Goal: Task Accomplishment & Management: Manage account settings

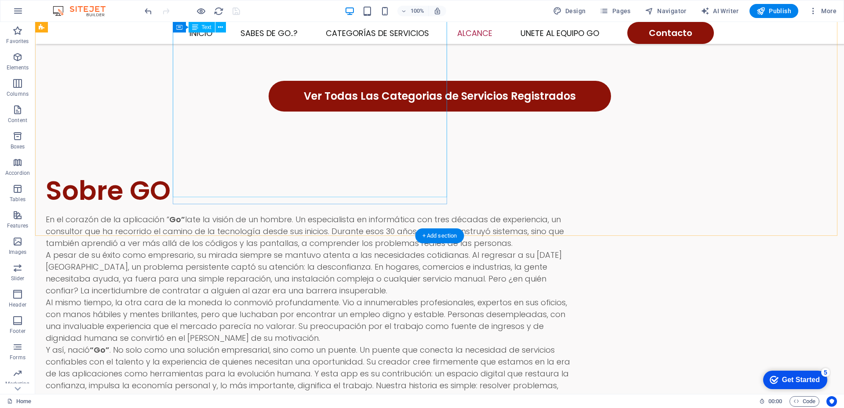
scroll to position [1165, 0]
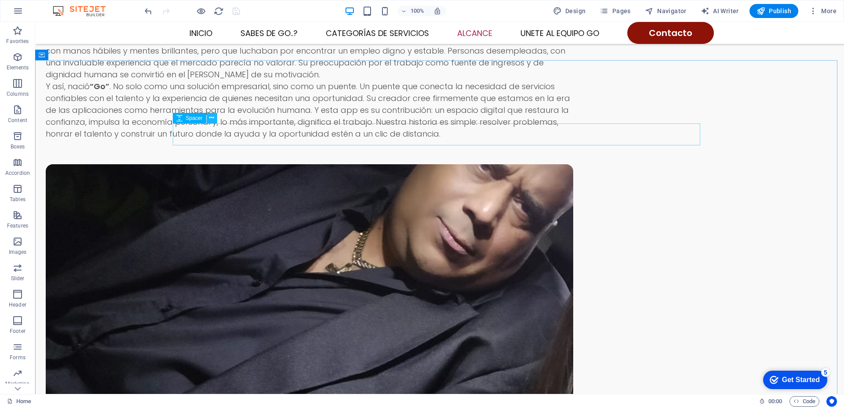
click at [212, 117] on icon at bounding box center [211, 117] width 5 height 9
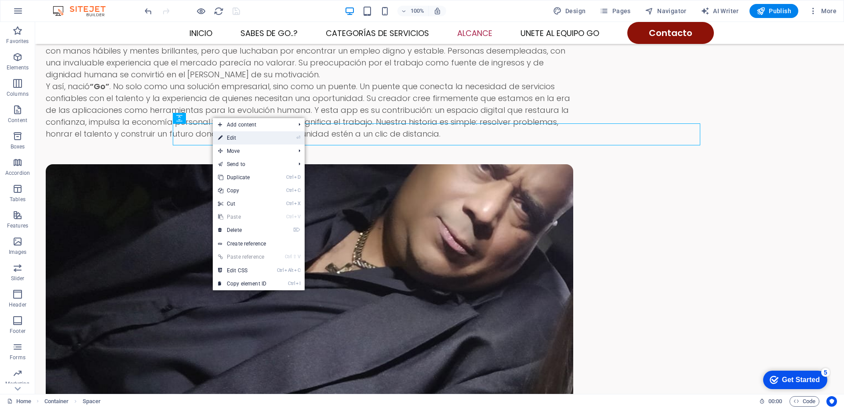
click at [222, 138] on icon at bounding box center [220, 137] width 4 height 13
select select "px"
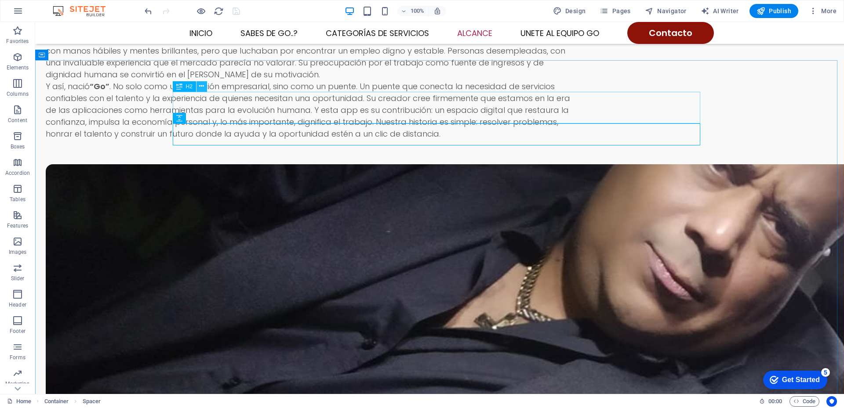
click at [201, 87] on icon at bounding box center [201, 86] width 5 height 9
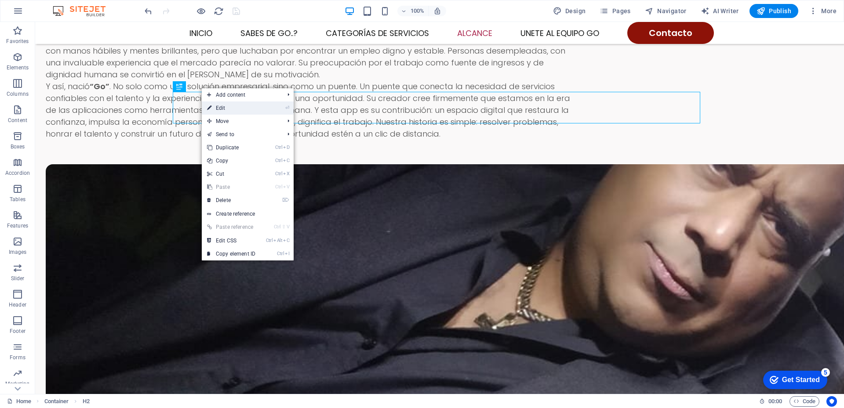
drag, startPoint x: 211, startPoint y: 108, endPoint x: 24, endPoint y: 86, distance: 188.1
click at [211, 108] on icon at bounding box center [209, 108] width 4 height 13
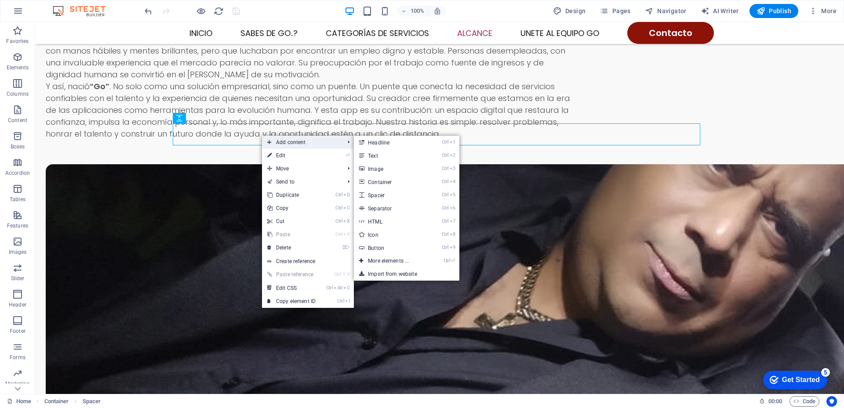
click at [273, 141] on span "Add content" at bounding box center [301, 142] width 79 height 13
click at [374, 153] on link "Ctrl 2 Text" at bounding box center [390, 155] width 73 height 13
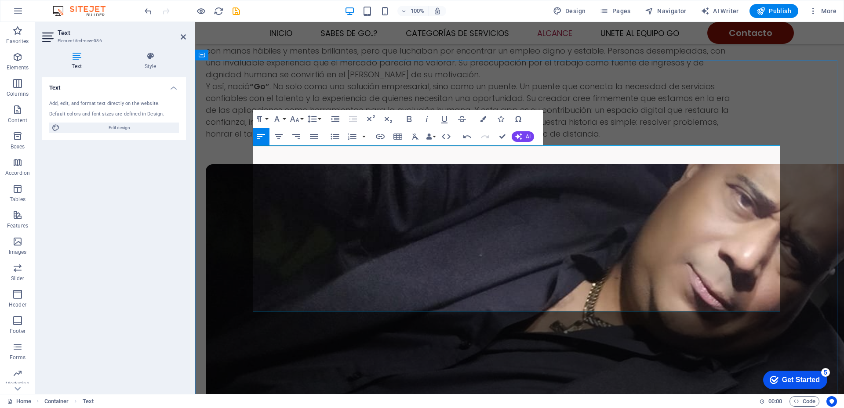
drag, startPoint x: 254, startPoint y: 246, endPoint x: 272, endPoint y: 245, distance: 18.0
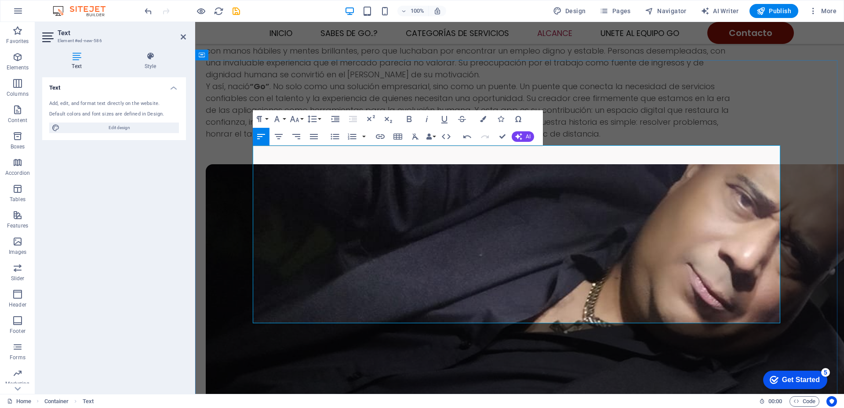
click at [315, 136] on icon "button" at bounding box center [314, 136] width 11 height 11
drag, startPoint x: 269, startPoint y: 153, endPoint x: 378, endPoint y: 333, distance: 210.0
click at [309, 137] on icon "button" at bounding box center [314, 136] width 11 height 11
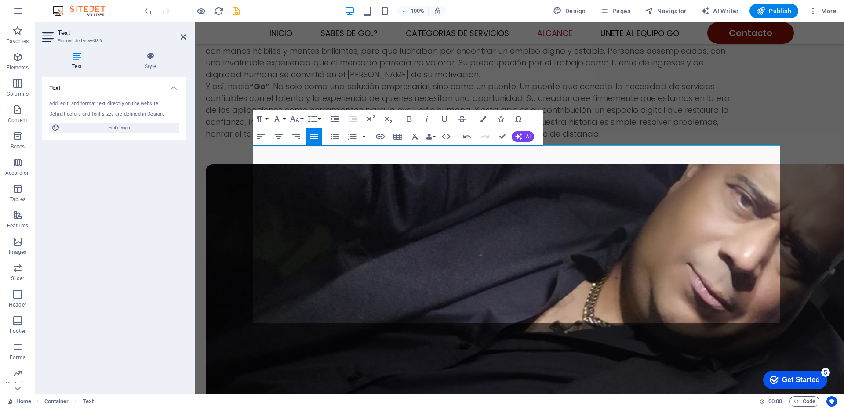
click at [310, 137] on icon "button" at bounding box center [314, 136] width 11 height 11
click at [301, 120] on button "Font Size" at bounding box center [296, 119] width 17 height 18
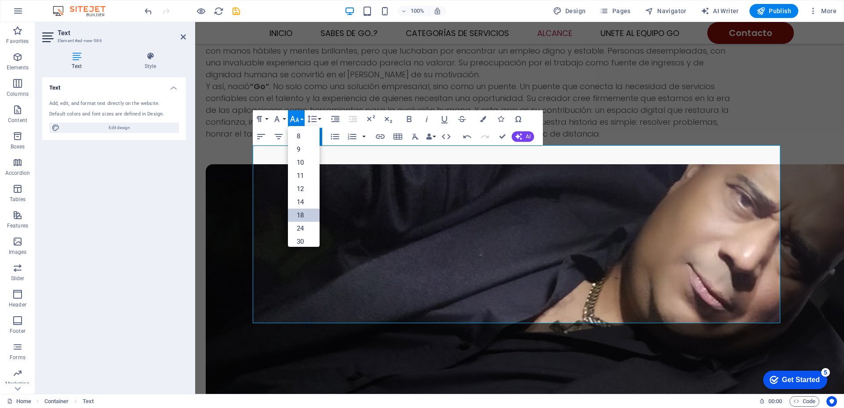
scroll to position [71, 0]
click at [300, 132] on link "14" at bounding box center [304, 131] width 32 height 13
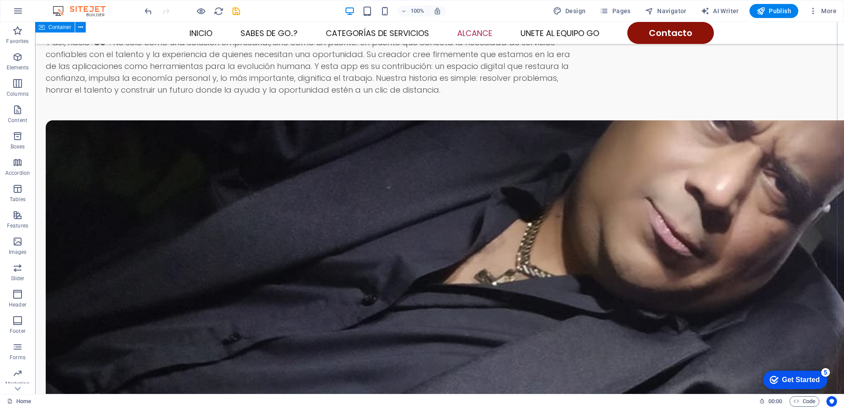
scroll to position [1165, 0]
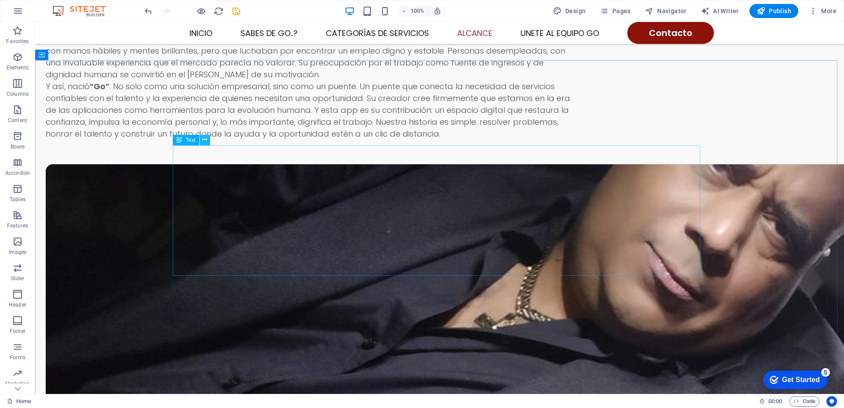
click at [204, 140] on icon at bounding box center [204, 139] width 5 height 9
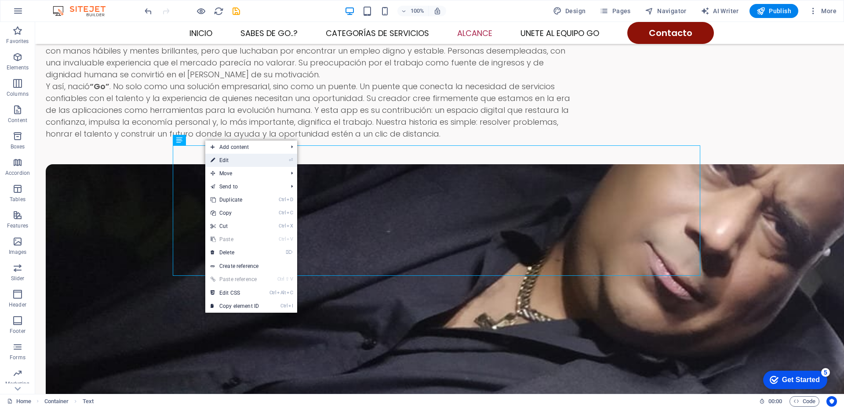
click at [215, 159] on icon at bounding box center [213, 160] width 4 height 13
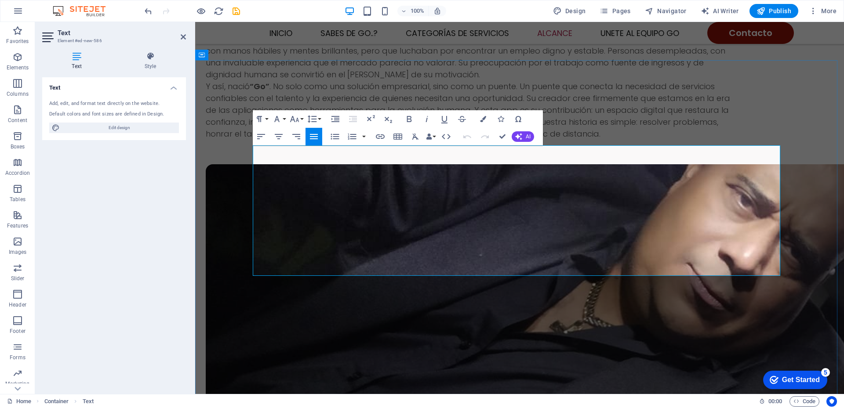
drag, startPoint x: 264, startPoint y: 149, endPoint x: 469, endPoint y: 272, distance: 238.5
click at [298, 120] on icon "button" at bounding box center [294, 119] width 9 height 6
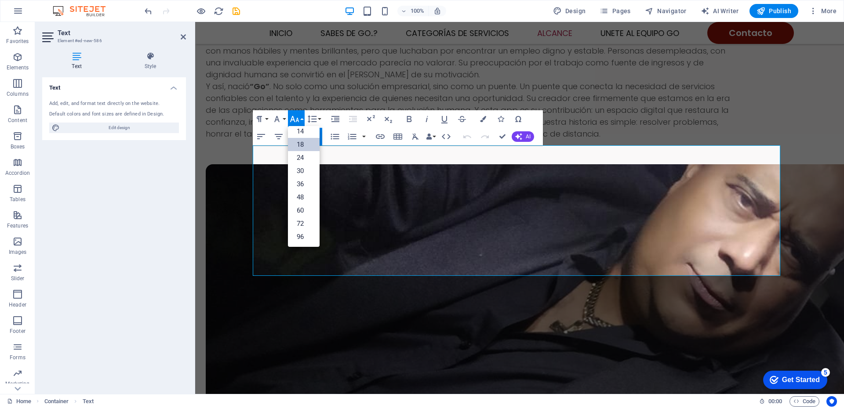
scroll to position [71, 0]
click at [299, 142] on link "18" at bounding box center [304, 144] width 32 height 13
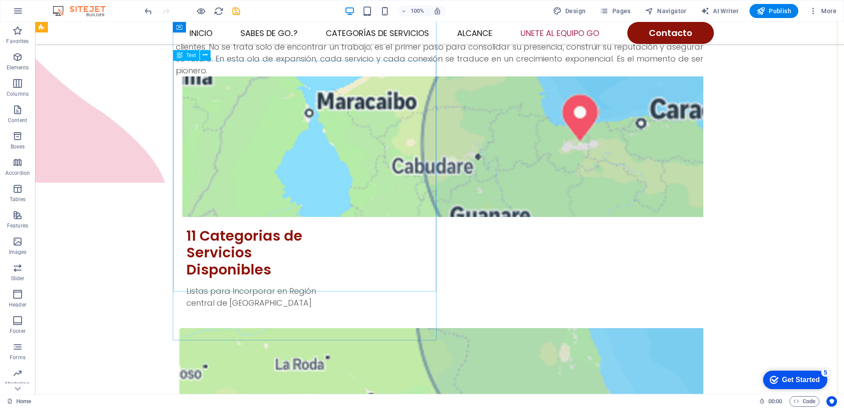
scroll to position [1824, 0]
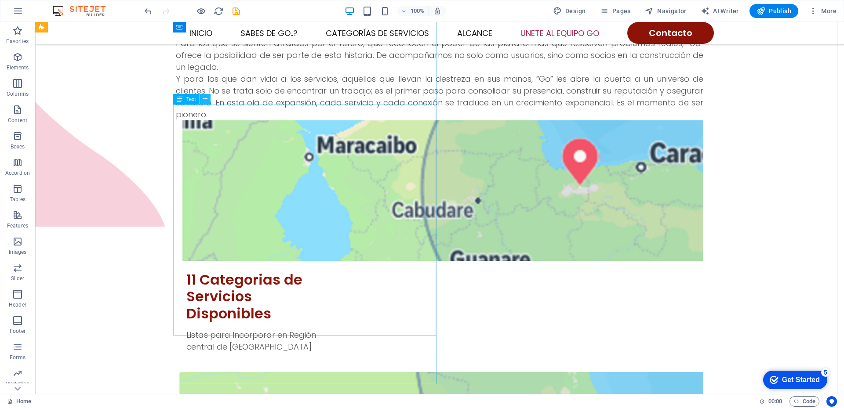
click at [206, 99] on icon at bounding box center [205, 99] width 5 height 9
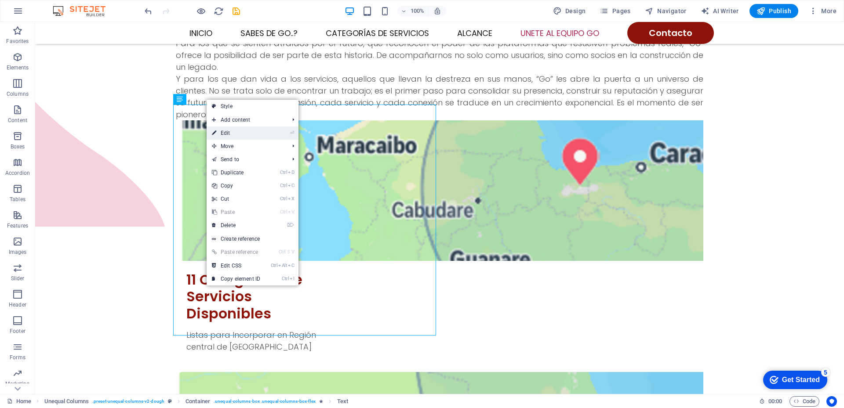
click at [221, 132] on link "⏎ Edit" at bounding box center [236, 133] width 59 height 13
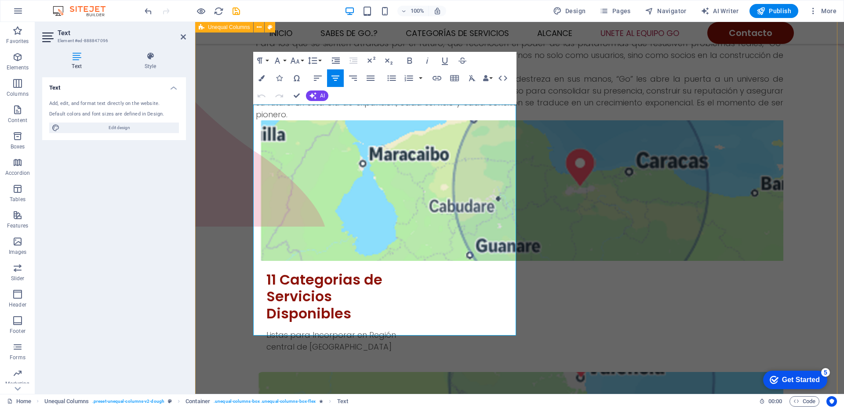
drag, startPoint x: 265, startPoint y: 113, endPoint x: 526, endPoint y: 328, distance: 338.6
click at [296, 62] on icon "button" at bounding box center [295, 60] width 11 height 11
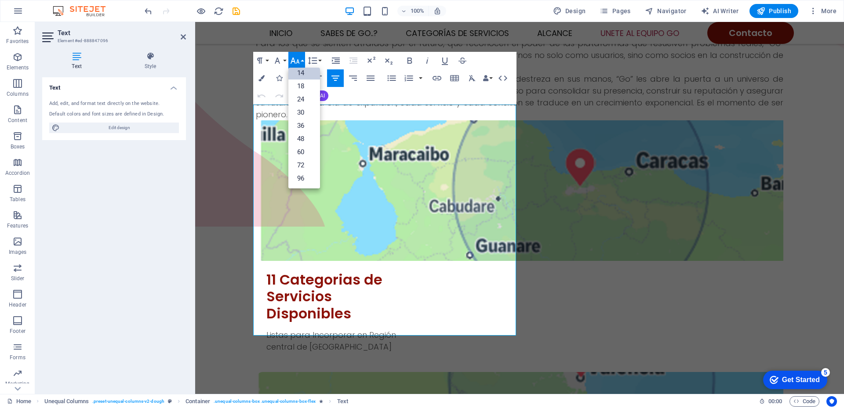
scroll to position [71, 0]
click at [298, 83] on link "18" at bounding box center [304, 86] width 32 height 13
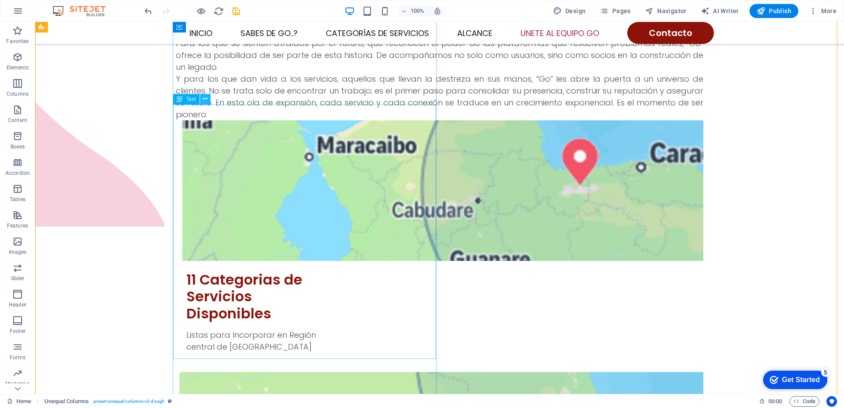
click at [206, 99] on icon at bounding box center [205, 99] width 5 height 9
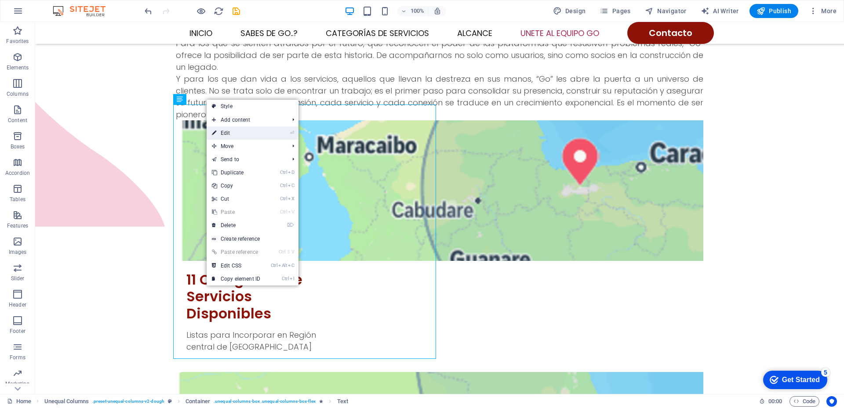
click at [223, 131] on link "⏎ Edit" at bounding box center [236, 133] width 59 height 13
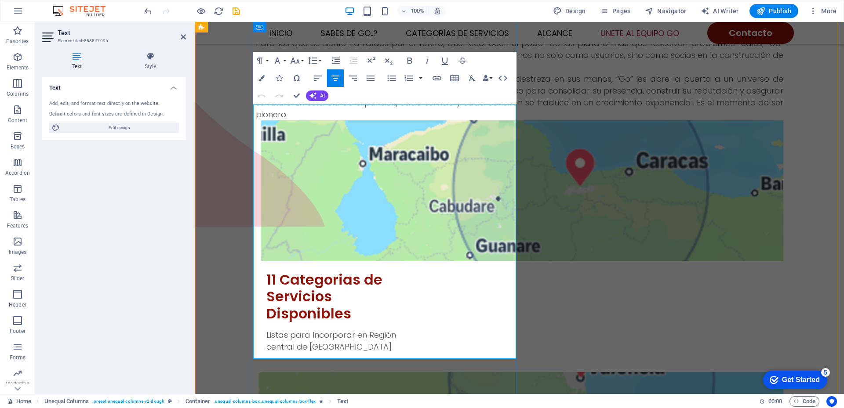
drag, startPoint x: 266, startPoint y: 110, endPoint x: 509, endPoint y: 355, distance: 344.7
click at [299, 60] on icon "button" at bounding box center [295, 60] width 11 height 11
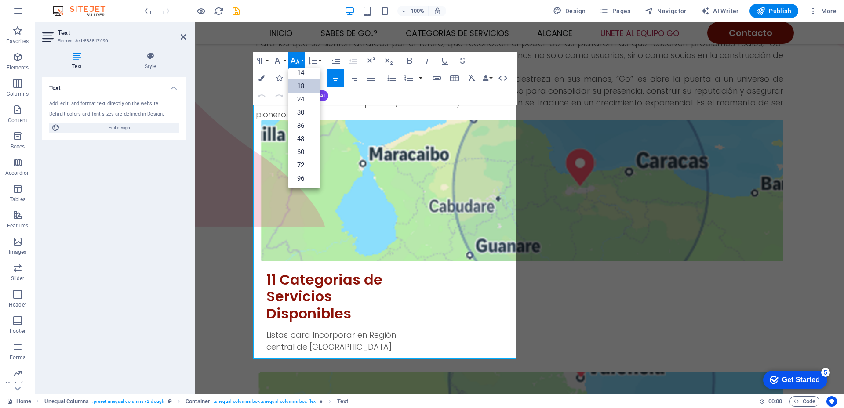
click at [302, 84] on link "18" at bounding box center [304, 86] width 32 height 13
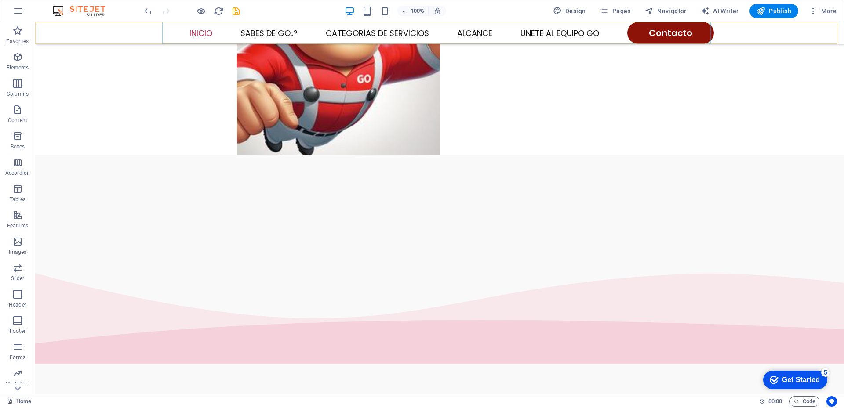
scroll to position [374, 0]
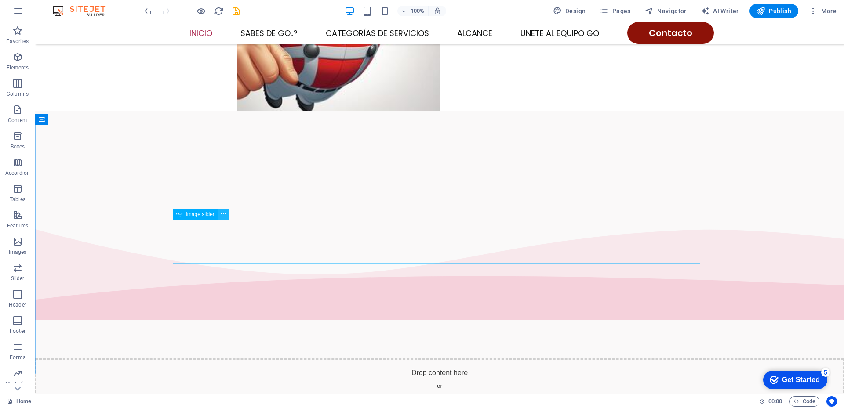
click at [223, 214] on icon at bounding box center [223, 214] width 5 height 9
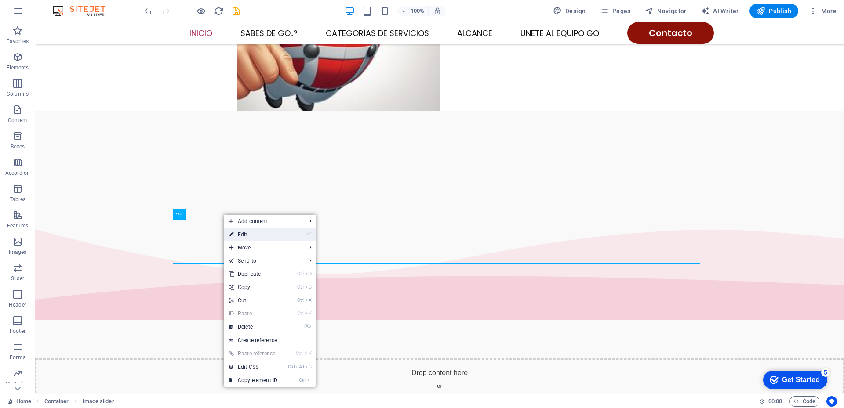
click at [239, 234] on link "⏎ Edit" at bounding box center [253, 234] width 59 height 13
select select "px"
select select "ms"
select select "s"
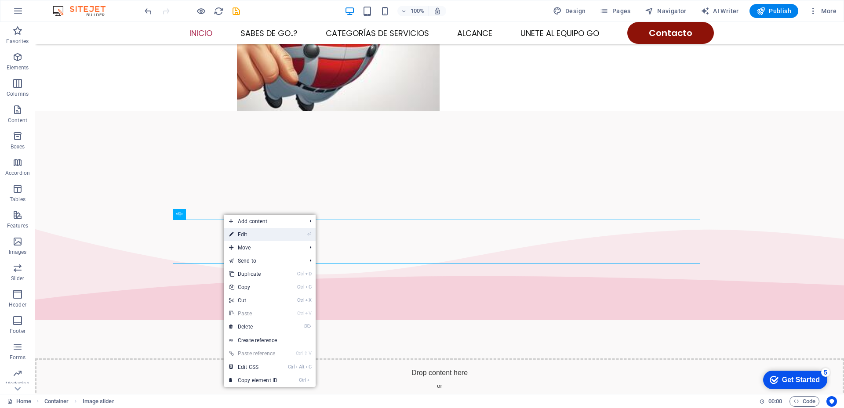
select select "progressive"
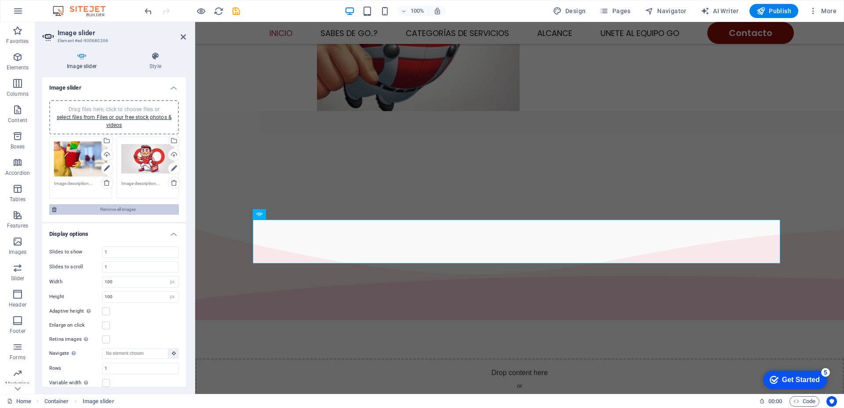
click at [114, 206] on span "Remove all images" at bounding box center [117, 209] width 117 height 11
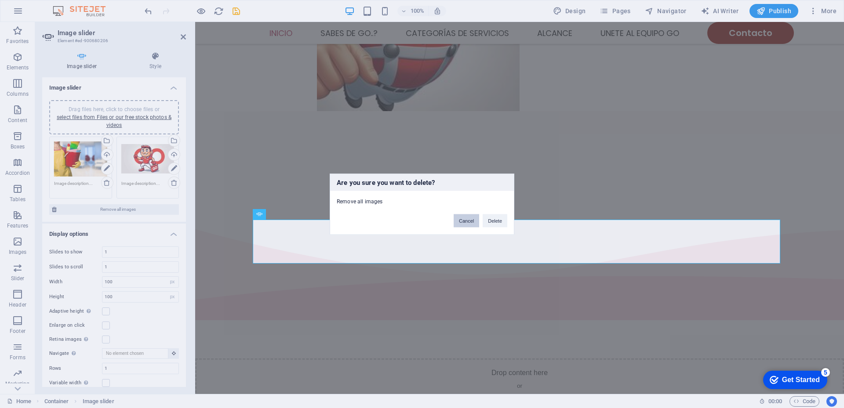
click at [467, 222] on button "Cancel" at bounding box center [466, 220] width 25 height 13
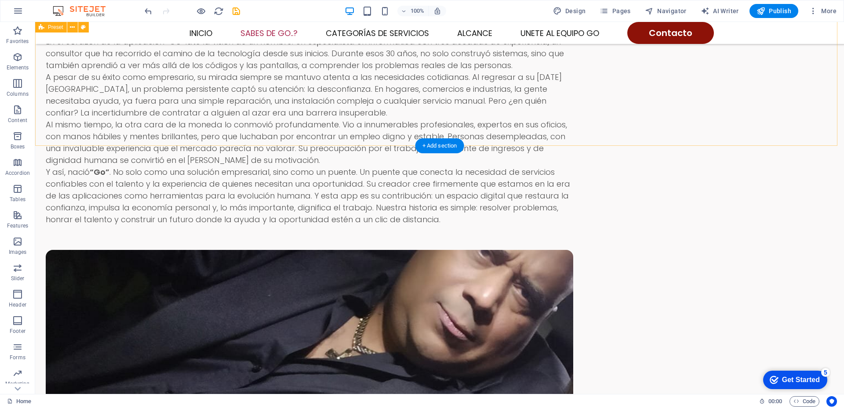
scroll to position [859, 0]
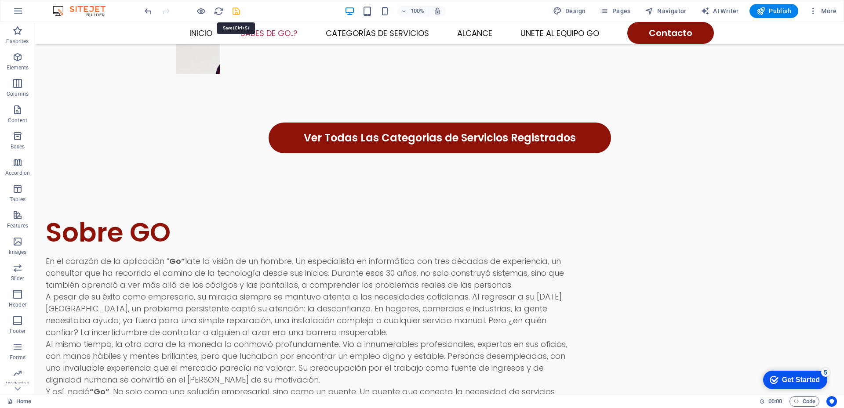
click at [237, 7] on icon "save" at bounding box center [236, 11] width 10 height 10
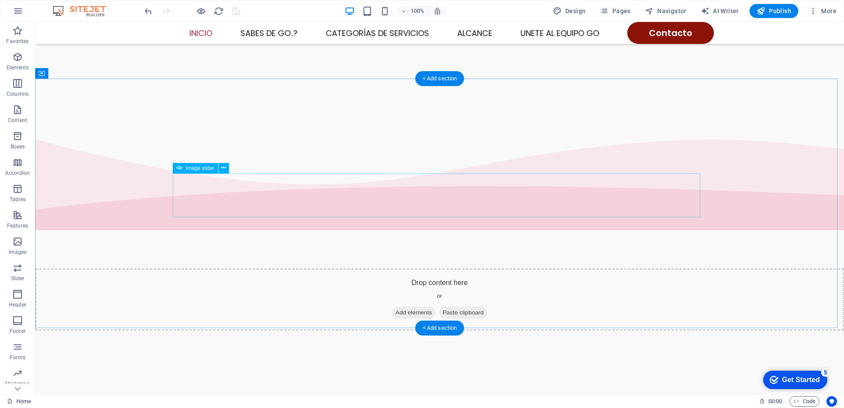
scroll to position [420, 0]
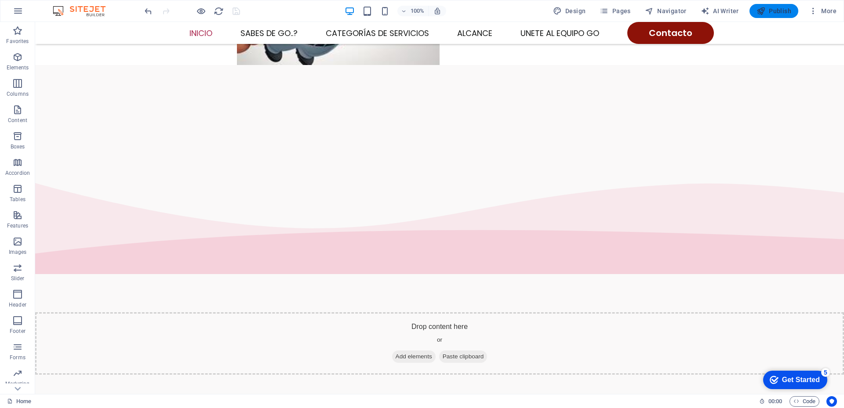
click at [767, 10] on span "Publish" at bounding box center [774, 11] width 35 height 9
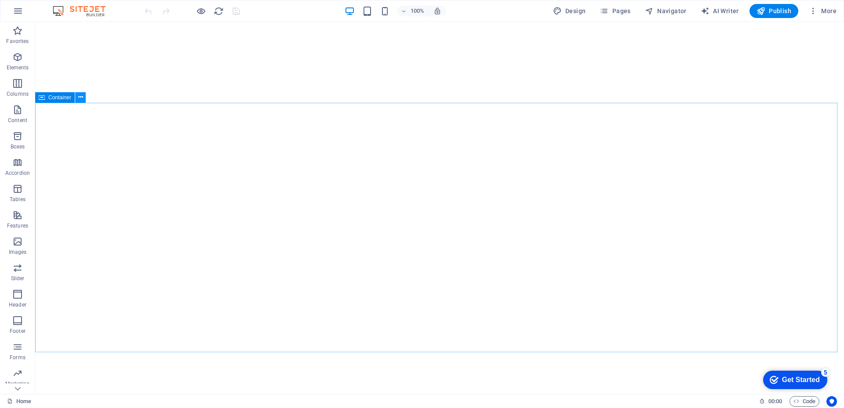
click at [80, 100] on icon at bounding box center [80, 97] width 5 height 9
click at [613, 9] on span "Pages" at bounding box center [615, 11] width 31 height 9
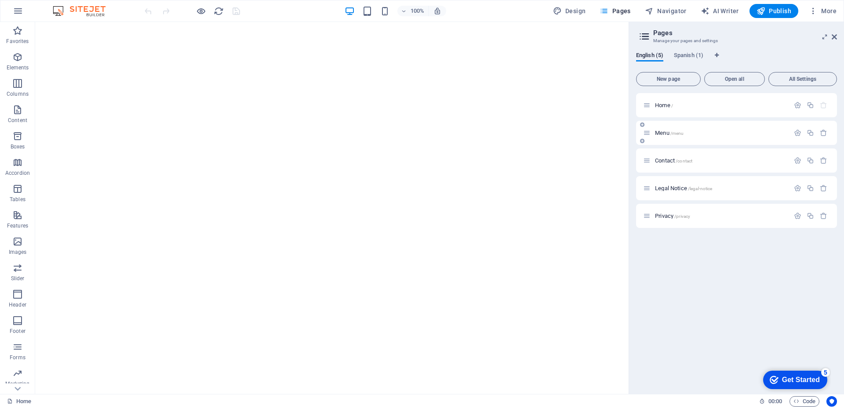
click at [663, 134] on span "Menu /menu" at bounding box center [669, 133] width 29 height 7
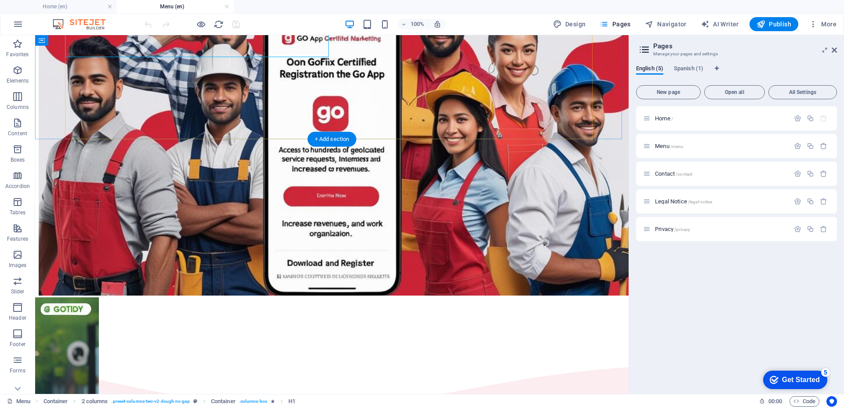
scroll to position [220, 0]
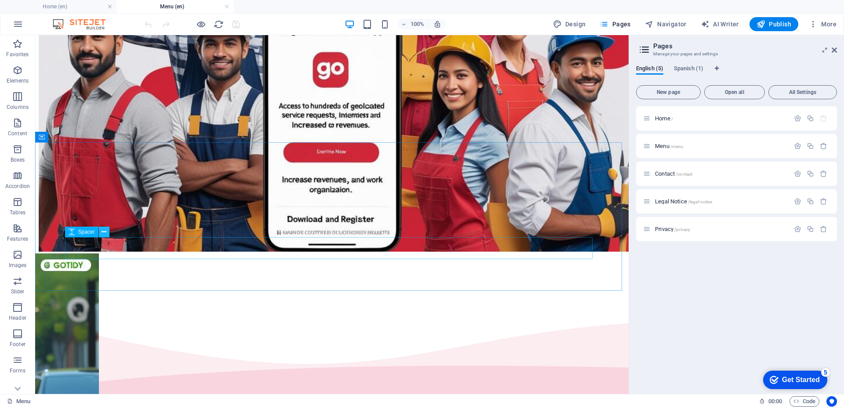
click at [104, 233] on icon at bounding box center [104, 232] width 5 height 9
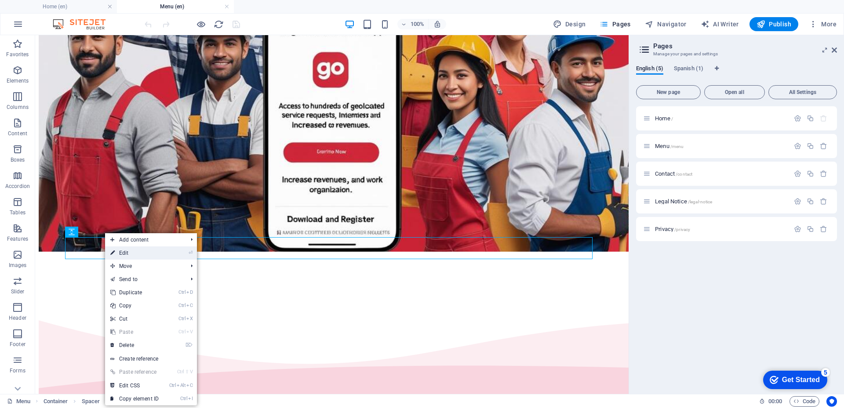
click at [118, 255] on link "⏎ Edit" at bounding box center [134, 253] width 59 height 13
select select "px"
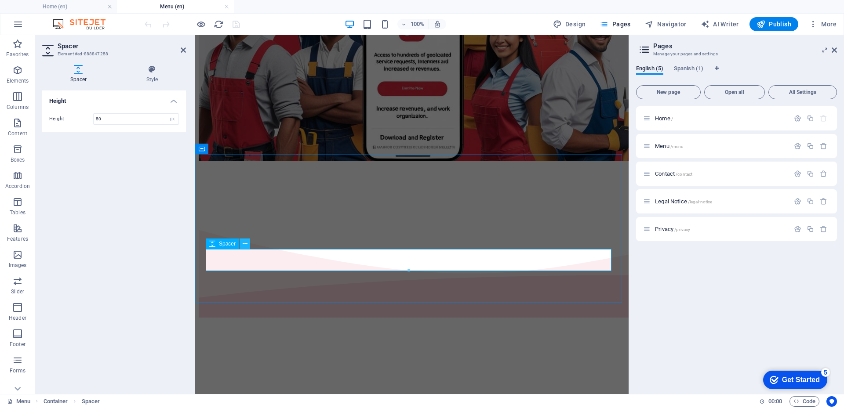
click at [246, 244] on icon at bounding box center [245, 244] width 5 height 9
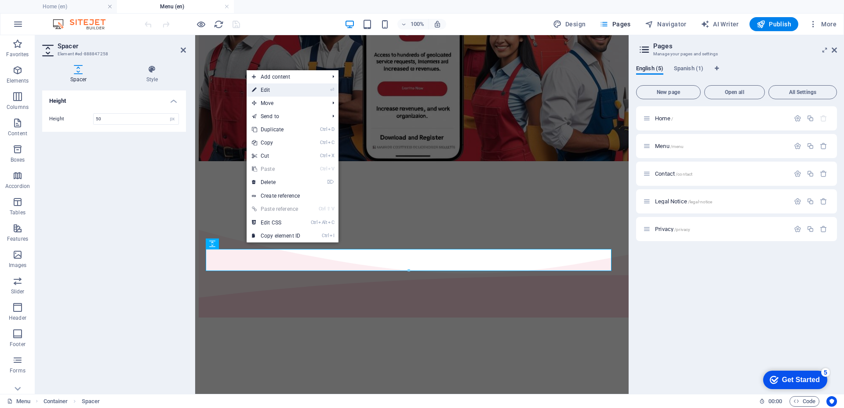
click at [284, 90] on link "⏎ Edit" at bounding box center [276, 90] width 59 height 13
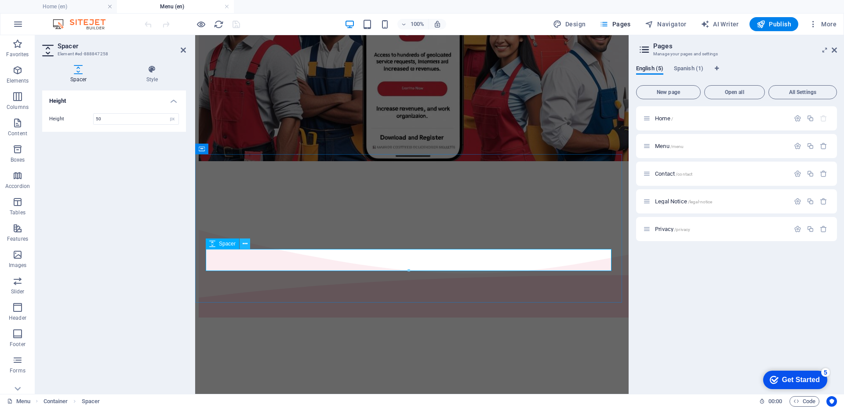
click at [244, 244] on icon at bounding box center [245, 244] width 5 height 9
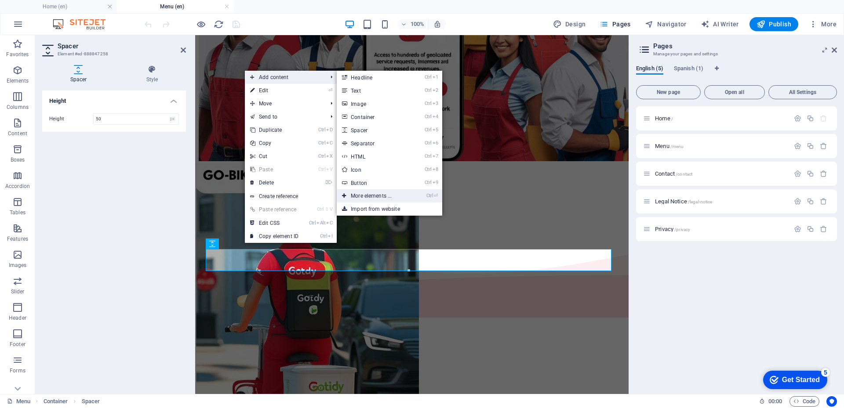
click at [371, 197] on link "Ctrl ⏎ More elements ..." at bounding box center [373, 195] width 73 height 13
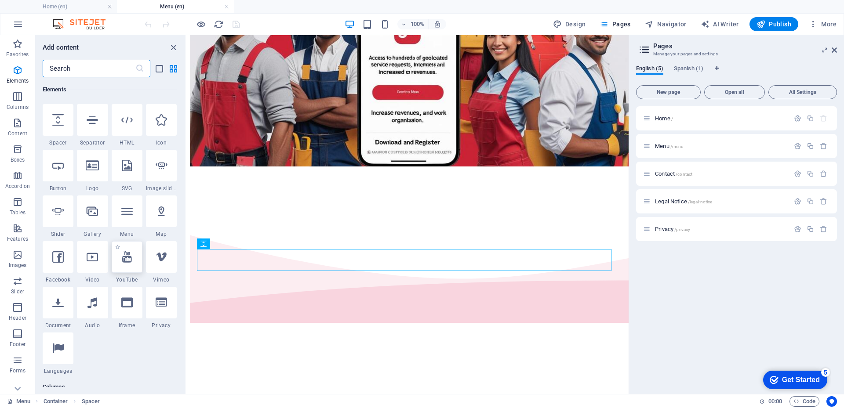
scroll to position [94, 0]
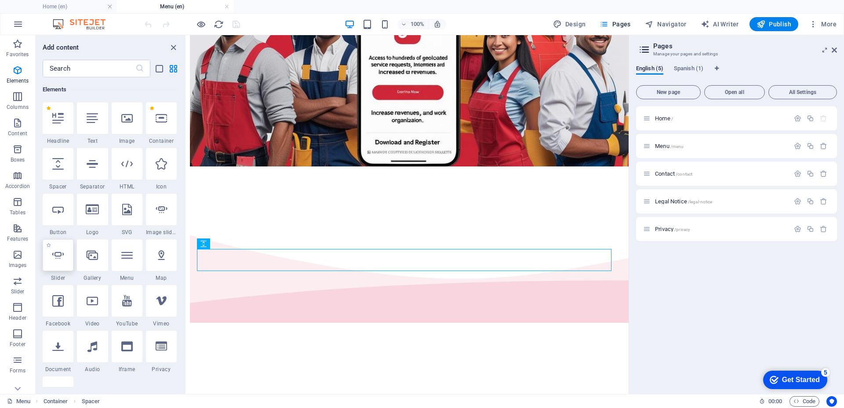
click at [57, 258] on icon at bounding box center [57, 255] width 11 height 11
select select "ms"
select select "s"
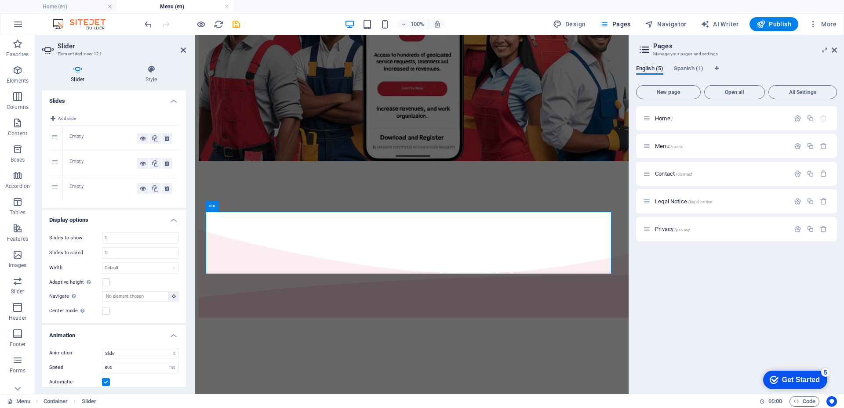
scroll to position [226, 0]
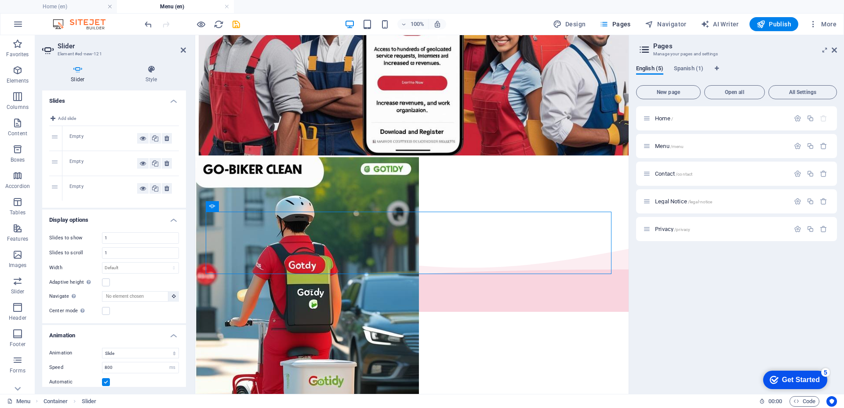
drag, startPoint x: 363, startPoint y: 232, endPoint x: 363, endPoint y: 310, distance: 78.7
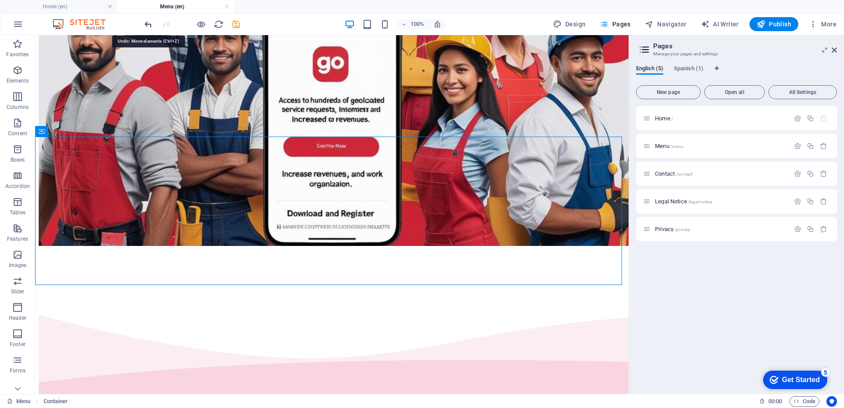
click at [149, 25] on icon "undo" at bounding box center [148, 24] width 10 height 10
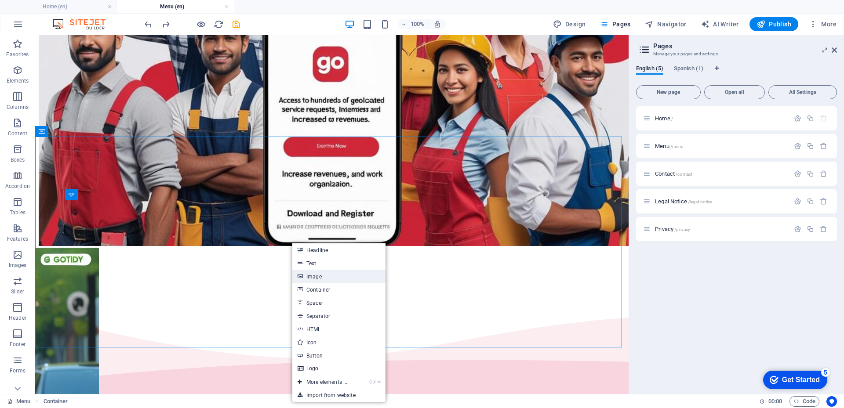
click at [308, 275] on link "Image" at bounding box center [338, 276] width 93 height 13
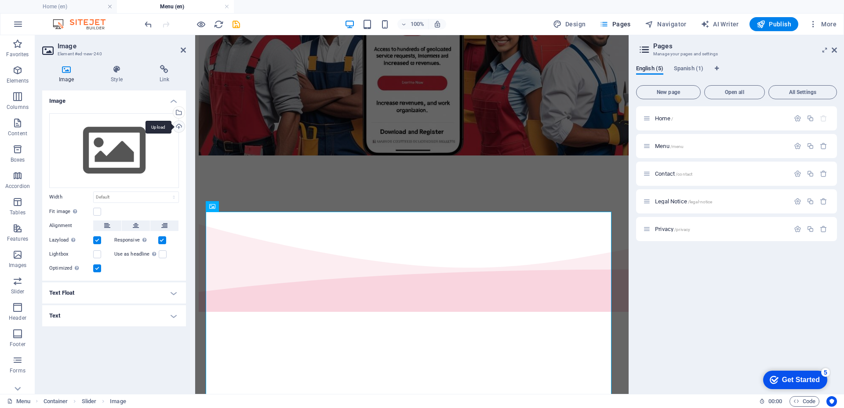
click at [178, 125] on div "Upload" at bounding box center [177, 127] width 13 height 13
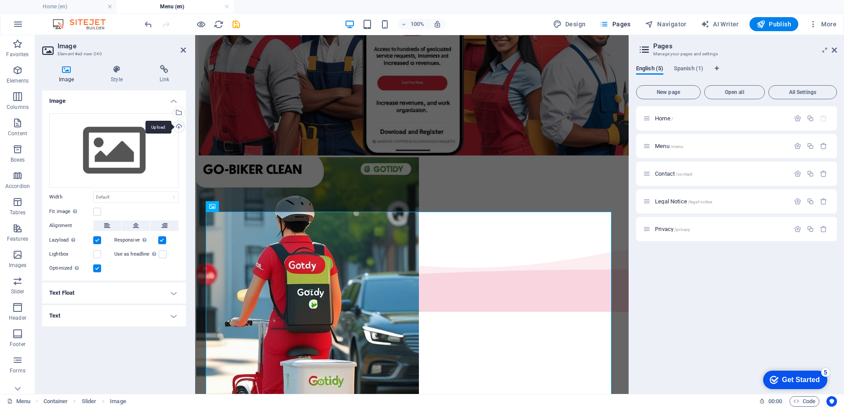
click at [178, 128] on div "Upload" at bounding box center [177, 127] width 13 height 13
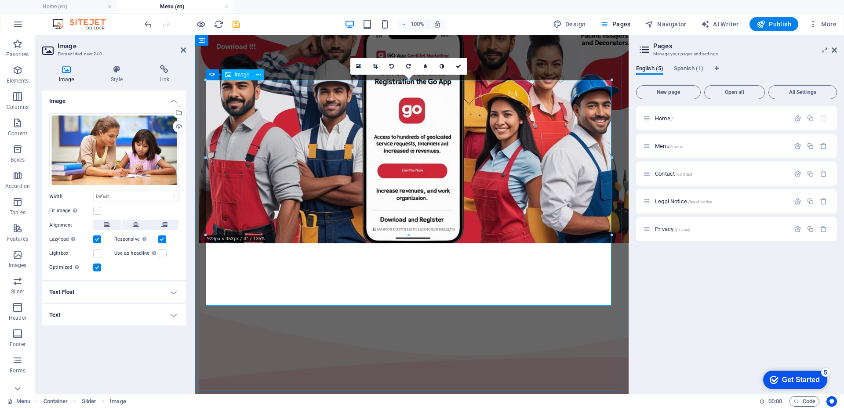
scroll to position [401, 0]
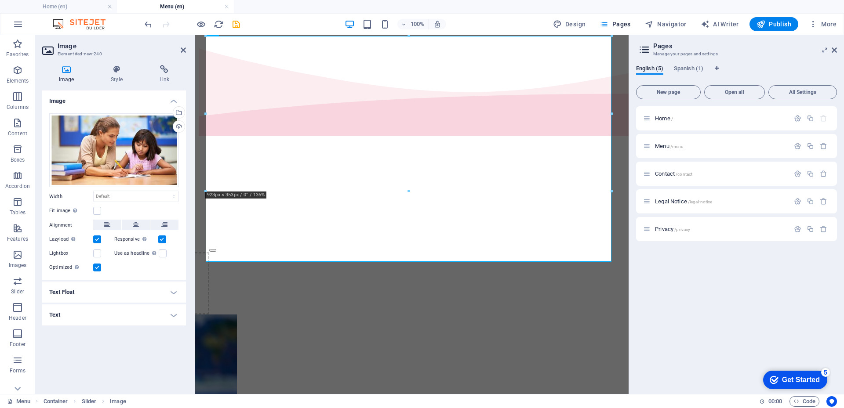
click at [636, 310] on div "Home / Menu /menu Contact /contact Legal Notice /legal-notice Privacy /privacy" at bounding box center [736, 246] width 201 height 281
click at [190, 251] on div "Image Style Link Image Drag files here, click to choose files or select files f…" at bounding box center [114, 226] width 158 height 336
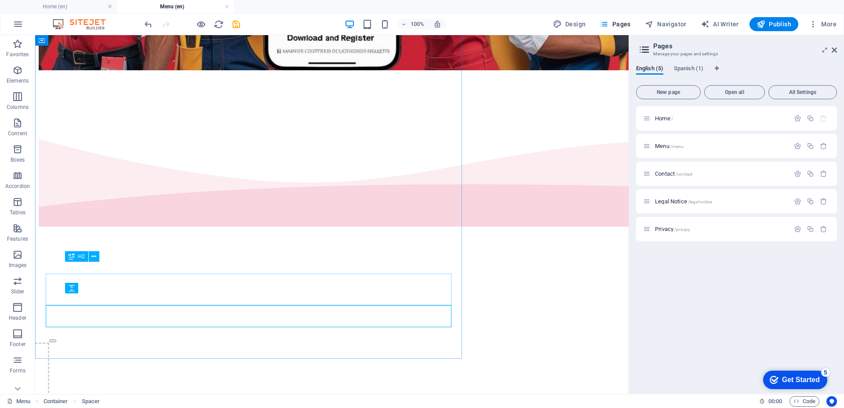
scroll to position [390, 0]
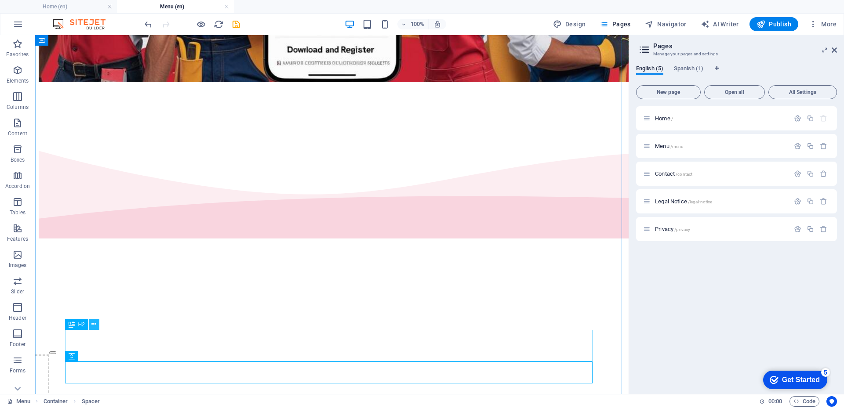
click at [95, 324] on icon at bounding box center [93, 324] width 5 height 9
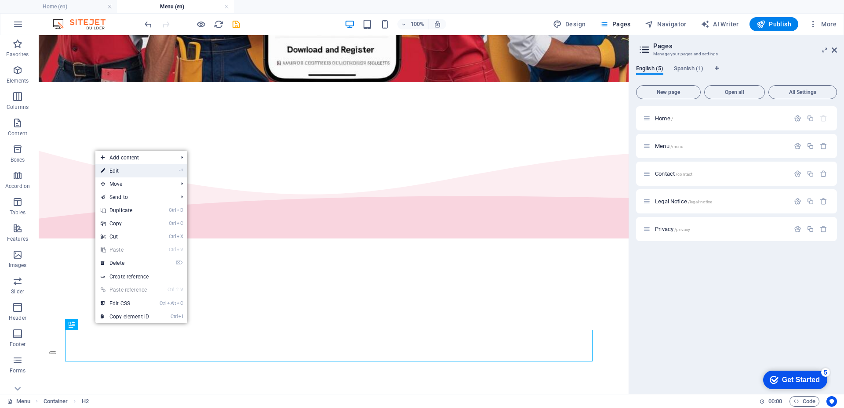
click at [127, 171] on link "⏎ Edit" at bounding box center [124, 170] width 59 height 13
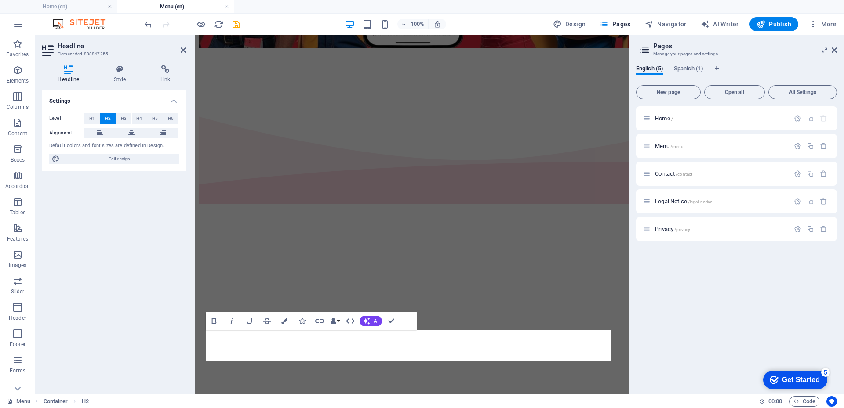
scroll to position [335, 0]
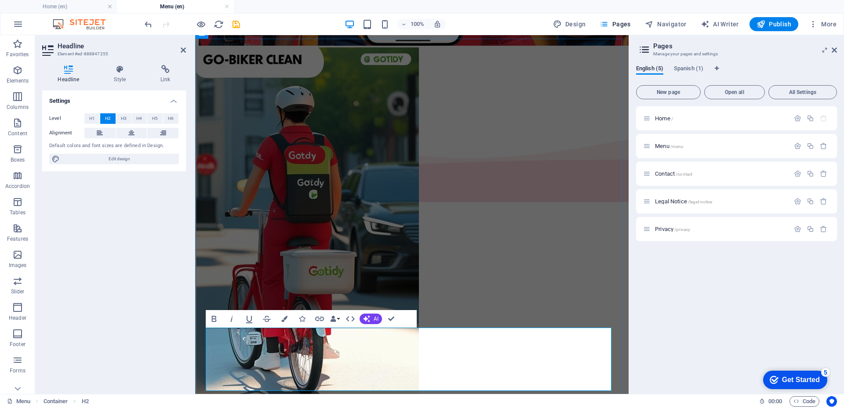
drag, startPoint x: 323, startPoint y: 378, endPoint x: 213, endPoint y: 346, distance: 114.6
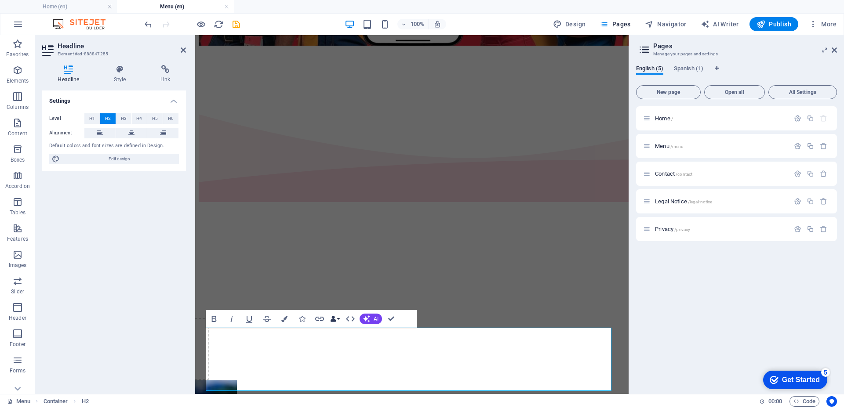
click at [339, 318] on button "Data Bindings" at bounding box center [335, 319] width 12 height 18
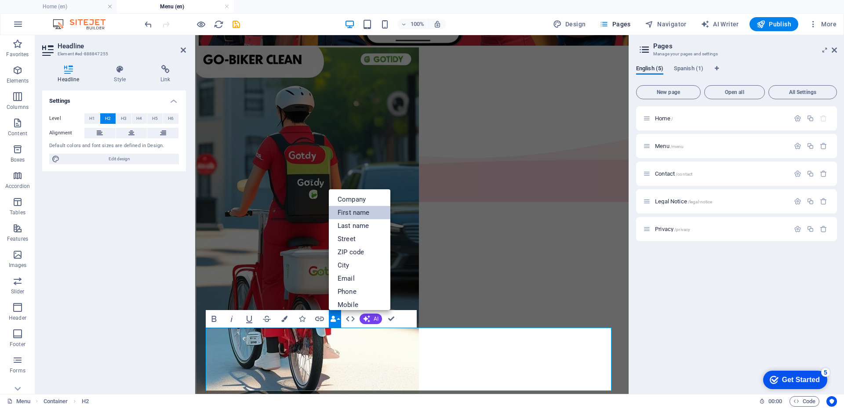
click at [339, 214] on link "First name" at bounding box center [360, 212] width 62 height 13
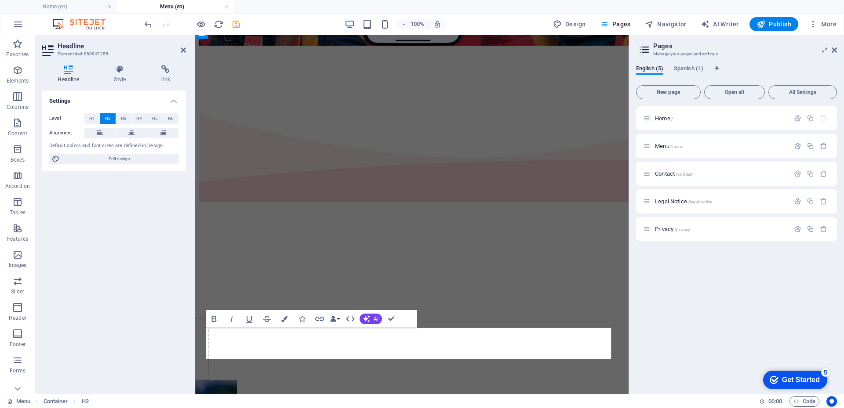
drag, startPoint x: 306, startPoint y: 345, endPoint x: 213, endPoint y: 344, distance: 93.2
click at [150, 26] on icon "undo" at bounding box center [148, 24] width 10 height 10
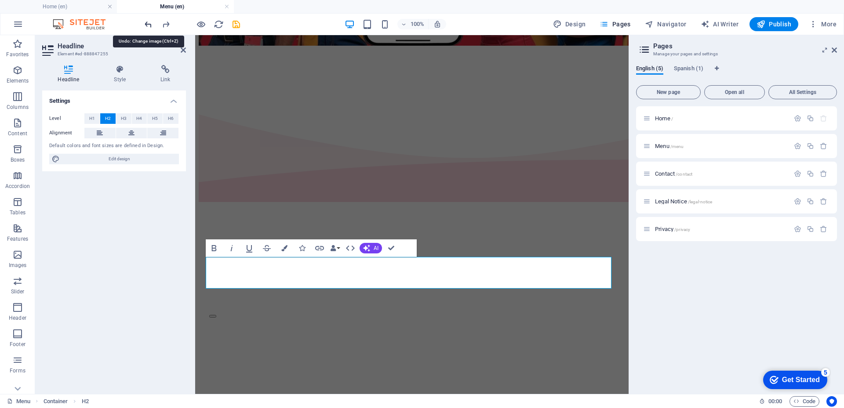
click at [147, 24] on icon "undo" at bounding box center [148, 24] width 10 height 10
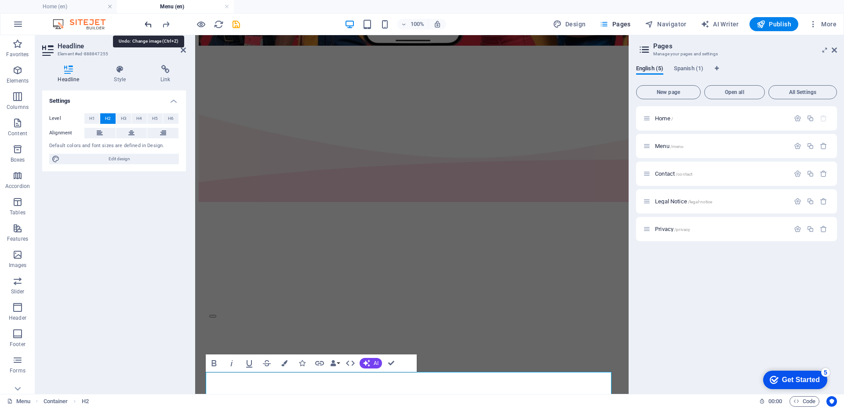
click at [147, 25] on icon "undo" at bounding box center [148, 24] width 10 height 10
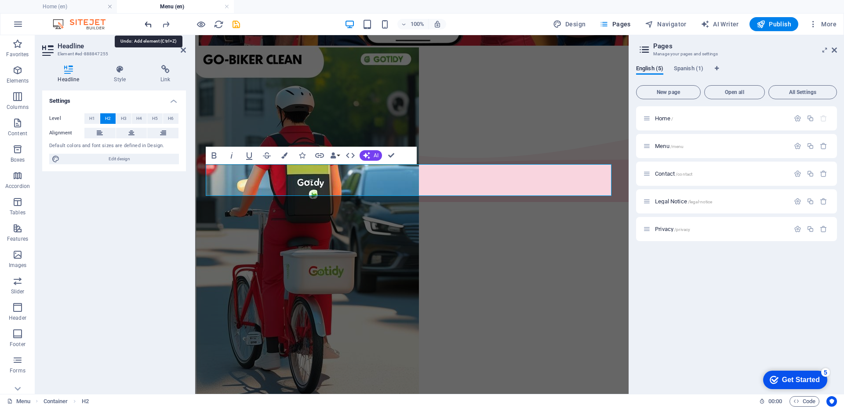
click at [147, 25] on icon "undo" at bounding box center [148, 24] width 10 height 10
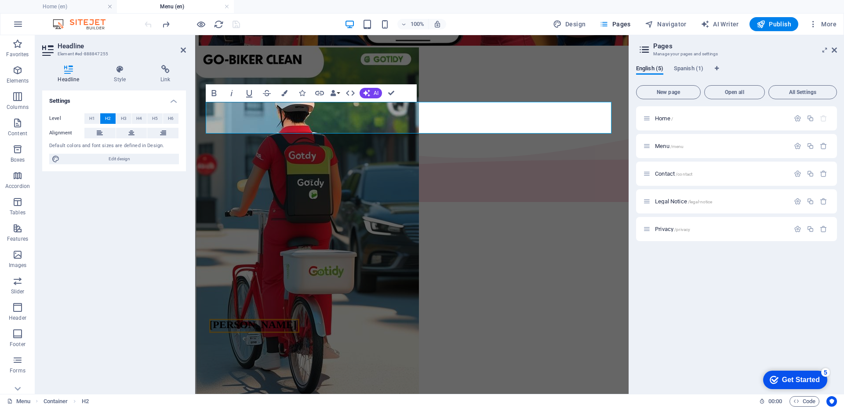
click at [147, 25] on div at bounding box center [192, 24] width 98 height 14
click at [306, 319] on h2 "FREDDY" at bounding box center [411, 325] width 405 height 12
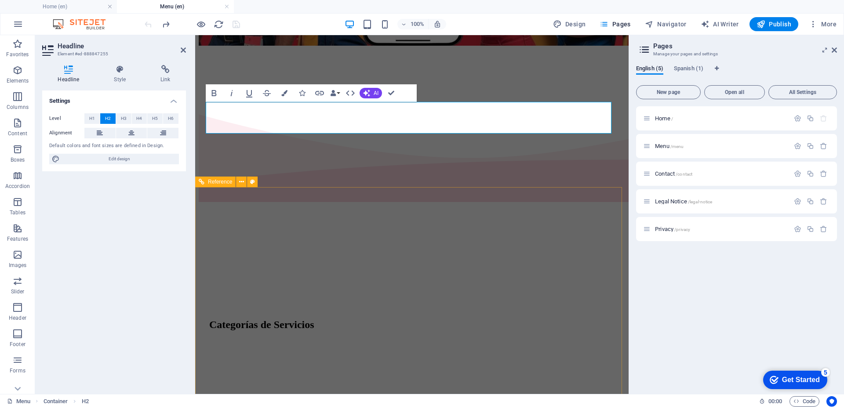
click at [541, 247] on div "​Categorías de Servicios" at bounding box center [412, 320] width 426 height 146
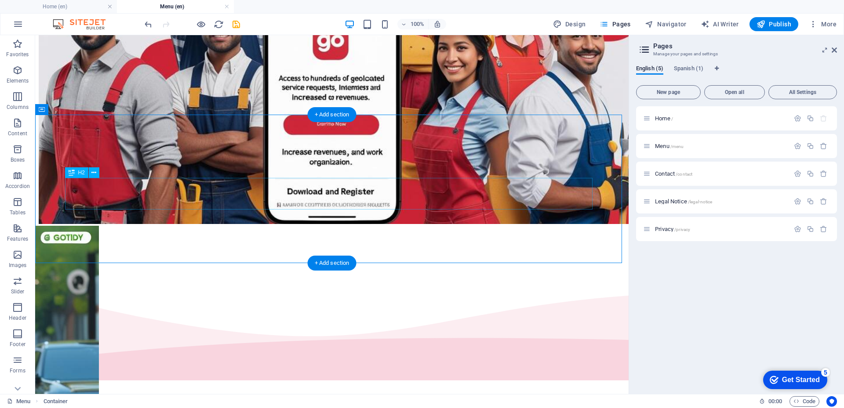
scroll to position [204, 0]
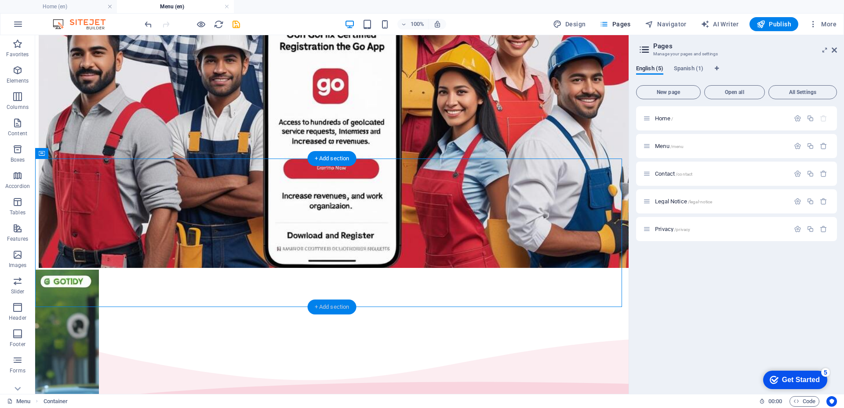
click at [319, 305] on div "+ Add section" at bounding box center [332, 307] width 49 height 15
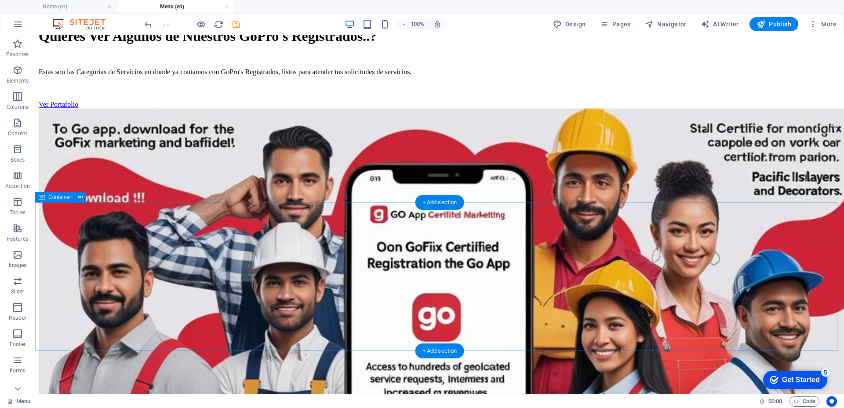
scroll to position [248, 0]
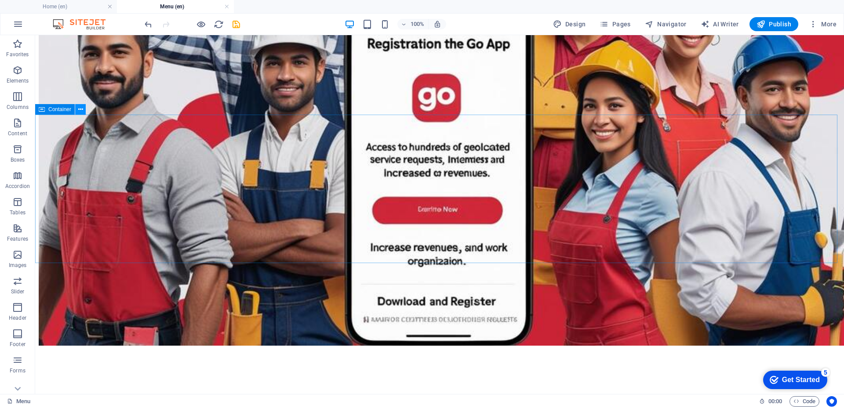
click at [79, 109] on icon at bounding box center [80, 109] width 5 height 9
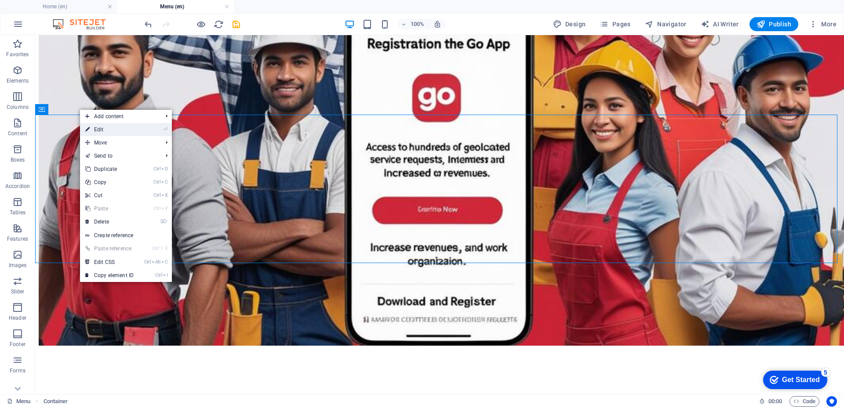
click at [93, 129] on link "⏎ Edit" at bounding box center [109, 129] width 59 height 13
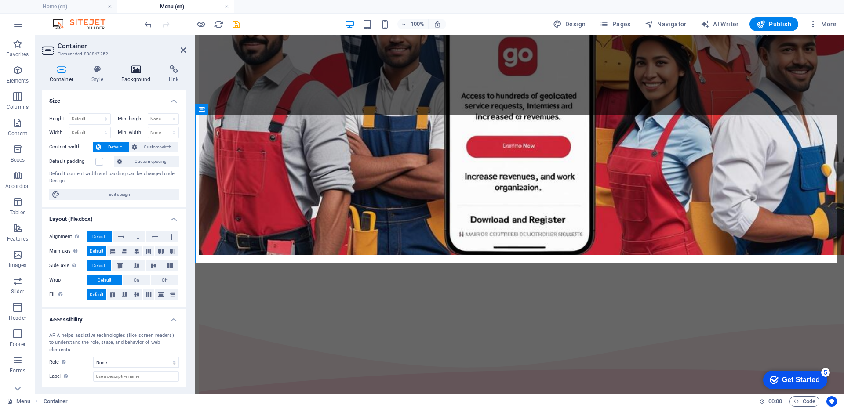
click at [134, 74] on h4 "Background" at bounding box center [137, 74] width 47 height 18
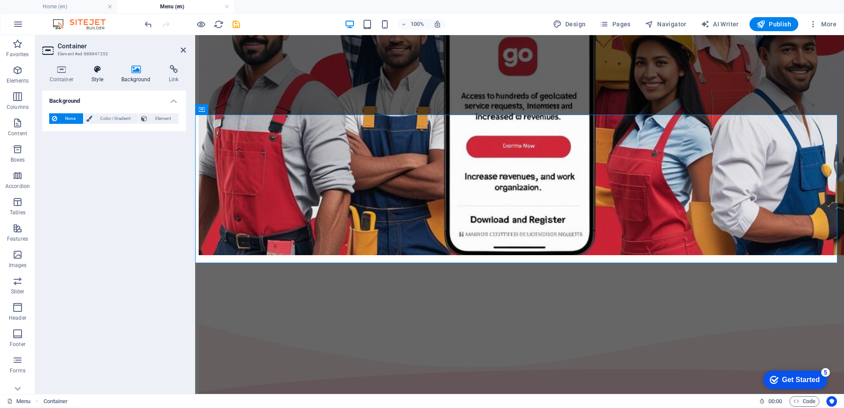
click at [102, 72] on icon at bounding box center [97, 69] width 26 height 9
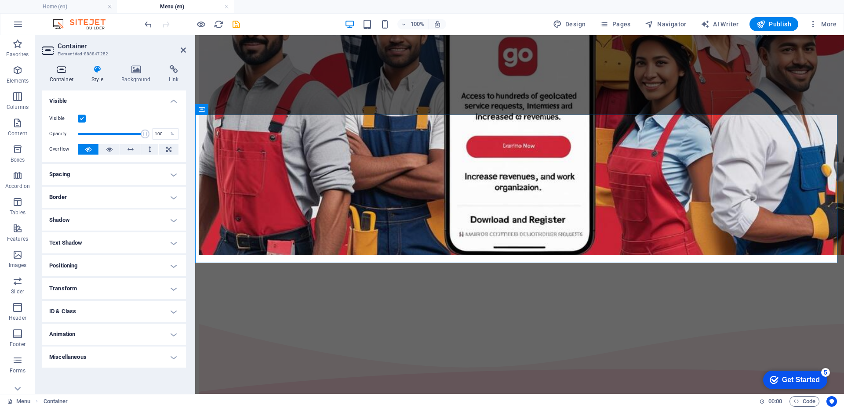
click at [64, 74] on h4 "Container" at bounding box center [63, 74] width 42 height 18
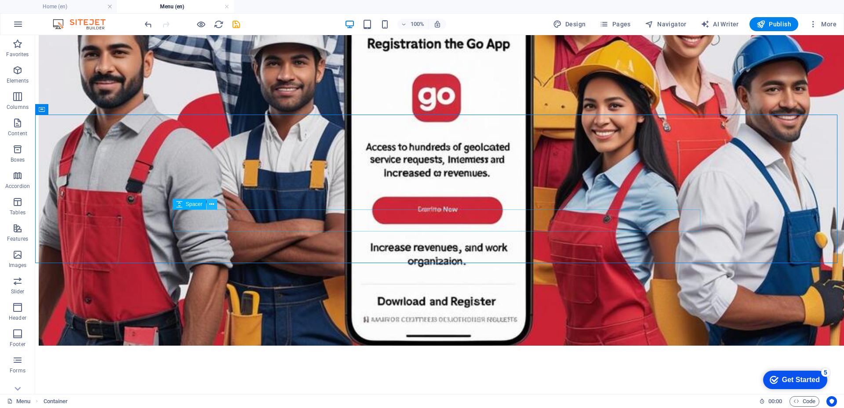
click at [213, 207] on icon at bounding box center [211, 204] width 5 height 9
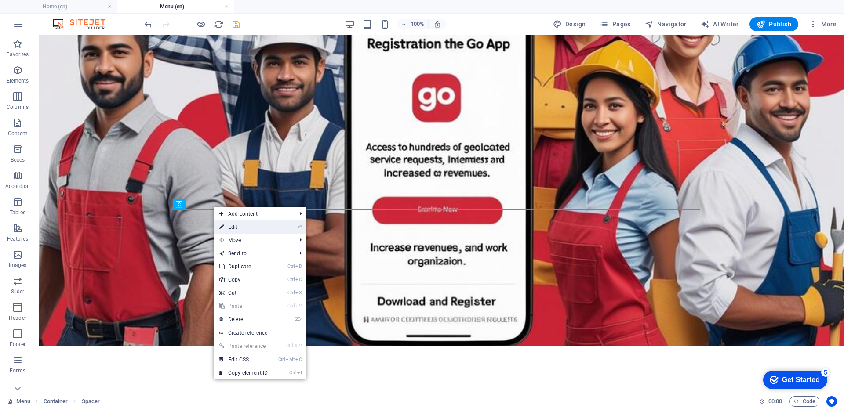
click at [234, 227] on link "⏎ Edit" at bounding box center [243, 227] width 59 height 13
select select "px"
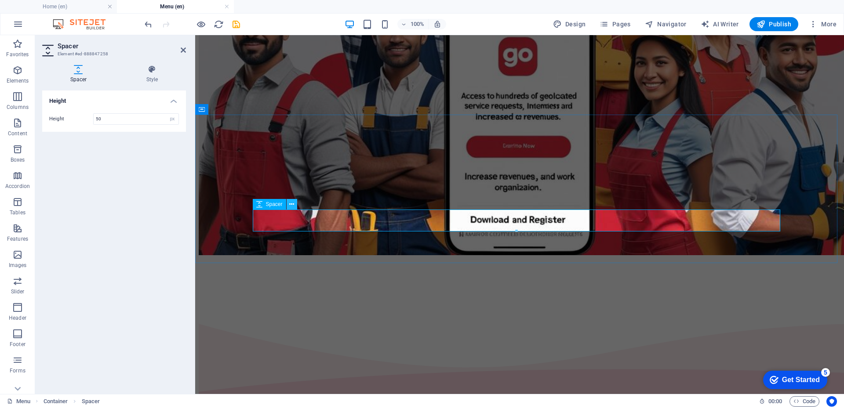
click at [291, 203] on icon at bounding box center [291, 204] width 5 height 9
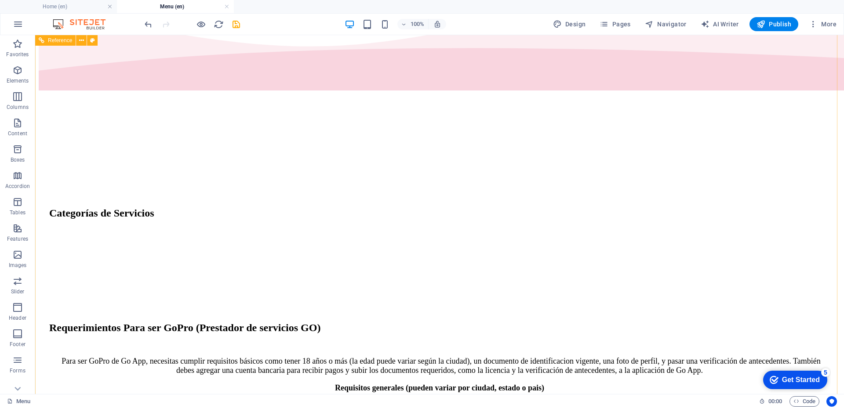
scroll to position [352, 0]
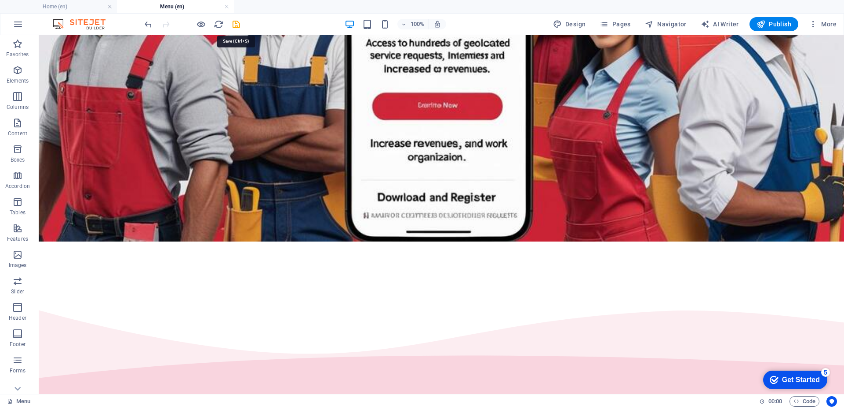
click at [234, 29] on icon "save" at bounding box center [236, 24] width 10 height 10
click at [234, 26] on div at bounding box center [192, 24] width 98 height 14
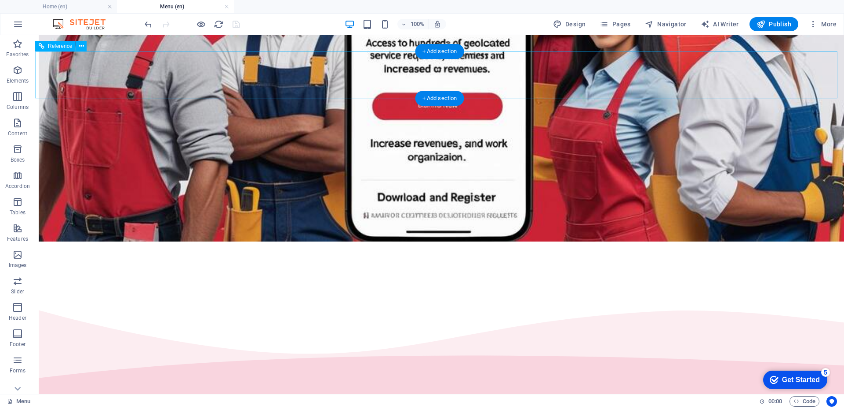
scroll to position [220, 0]
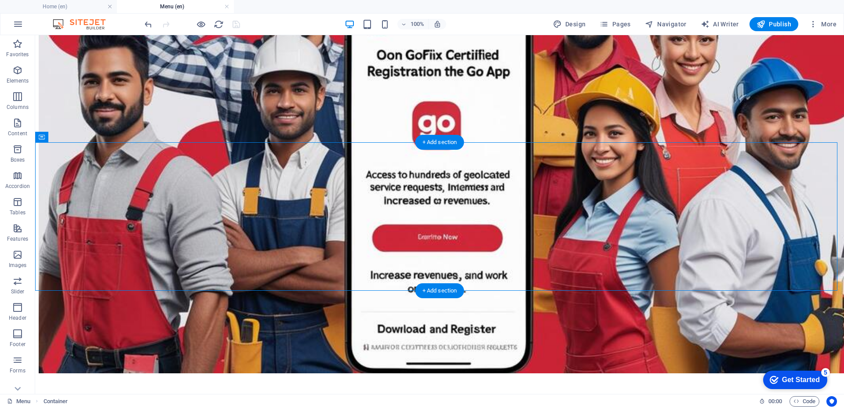
drag, startPoint x: 226, startPoint y: 237, endPoint x: 178, endPoint y: 179, distance: 74.3
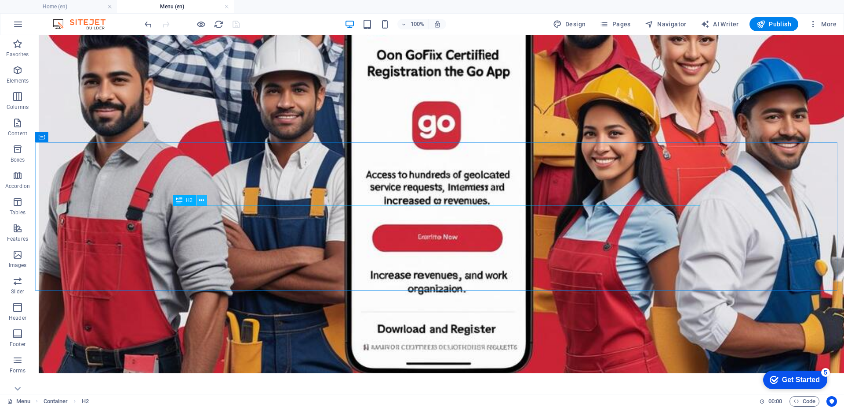
click at [203, 202] on icon at bounding box center [201, 200] width 5 height 9
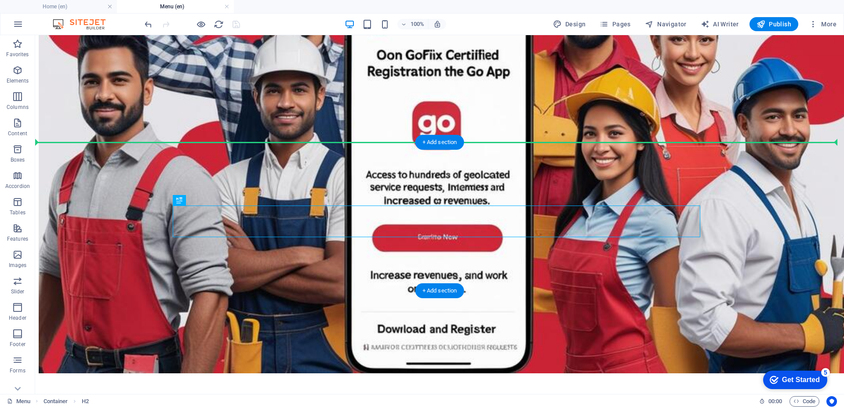
drag, startPoint x: 231, startPoint y: 208, endPoint x: 226, endPoint y: 175, distance: 33.4
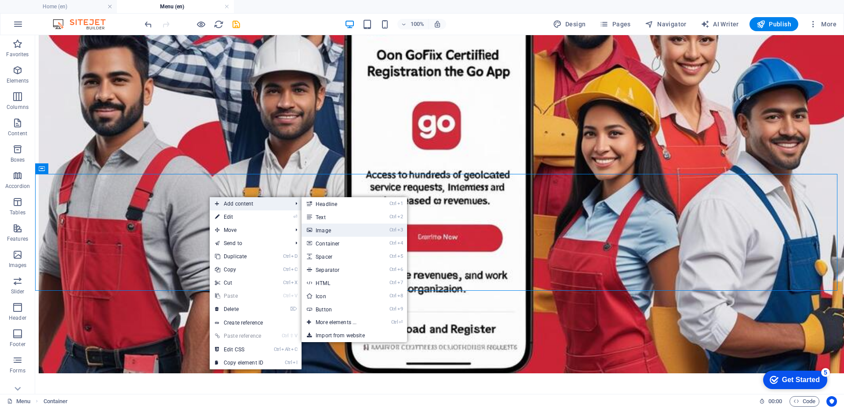
click at [324, 230] on link "Ctrl 3 Image" at bounding box center [338, 230] width 73 height 13
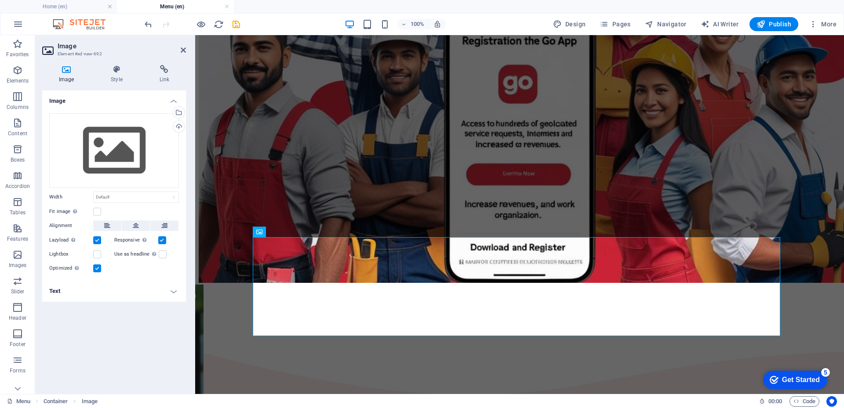
click at [180, 50] on h2 "Image" at bounding box center [122, 46] width 128 height 8
click at [184, 48] on icon at bounding box center [183, 50] width 5 height 7
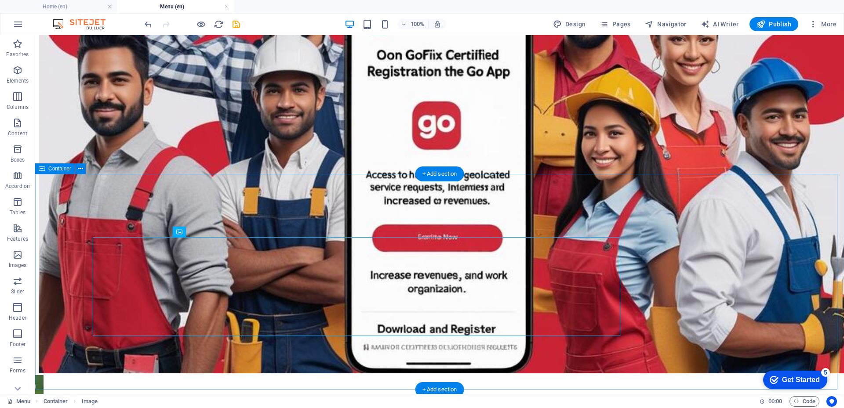
click at [80, 170] on icon at bounding box center [80, 168] width 5 height 9
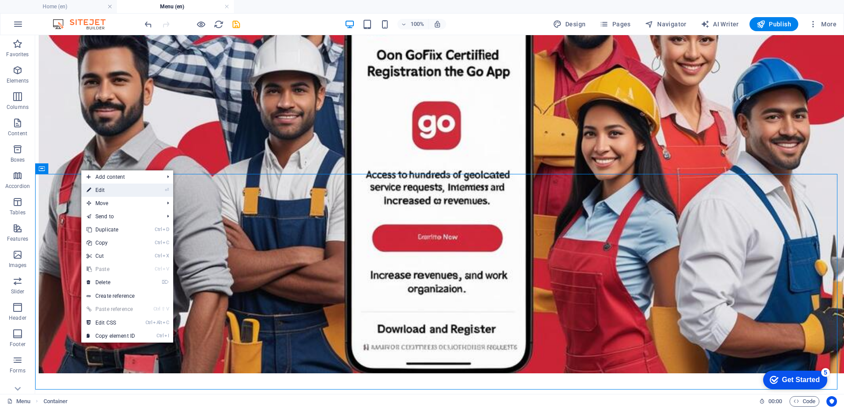
click at [97, 187] on link "⏎ Edit" at bounding box center [110, 190] width 59 height 13
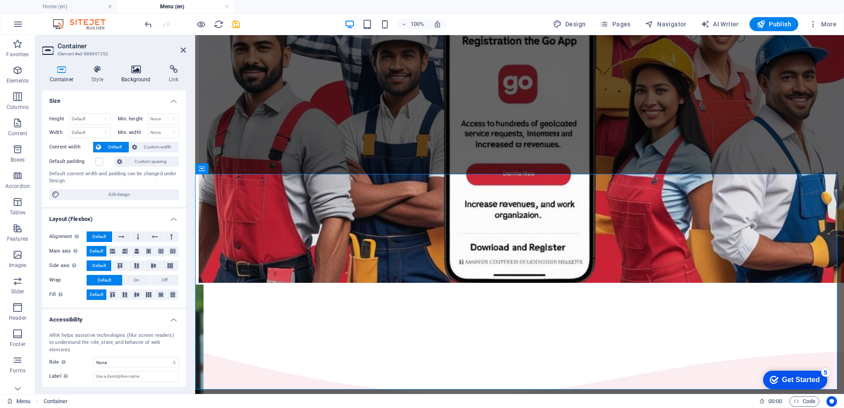
click at [136, 73] on icon at bounding box center [136, 69] width 44 height 9
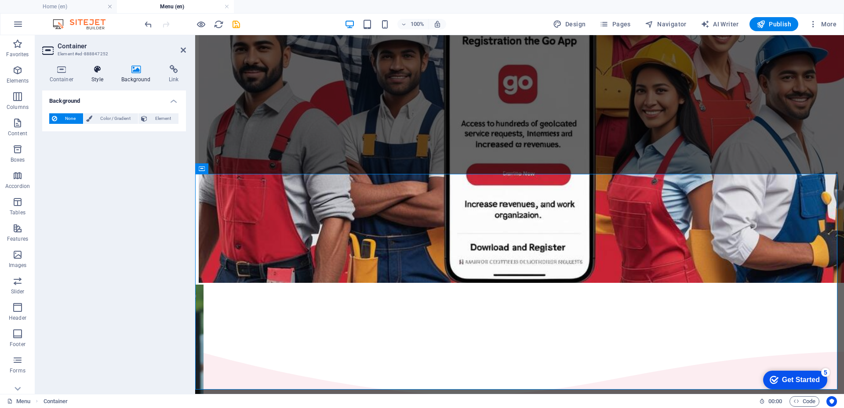
click at [92, 72] on icon at bounding box center [97, 69] width 26 height 9
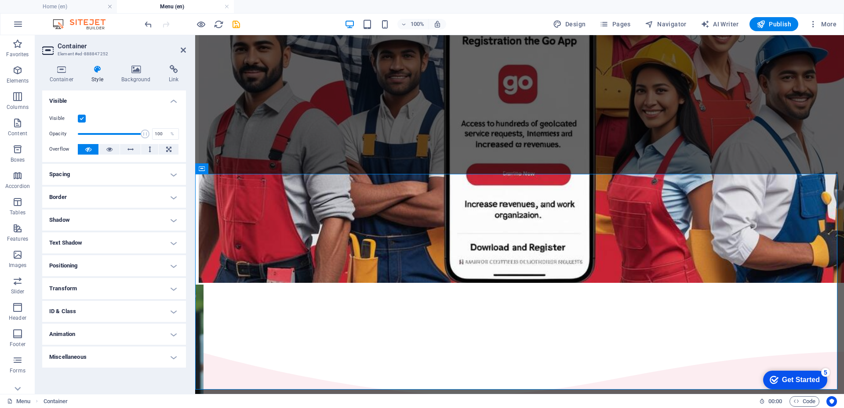
click at [92, 72] on icon at bounding box center [97, 69] width 26 height 9
click at [58, 72] on icon at bounding box center [61, 69] width 39 height 9
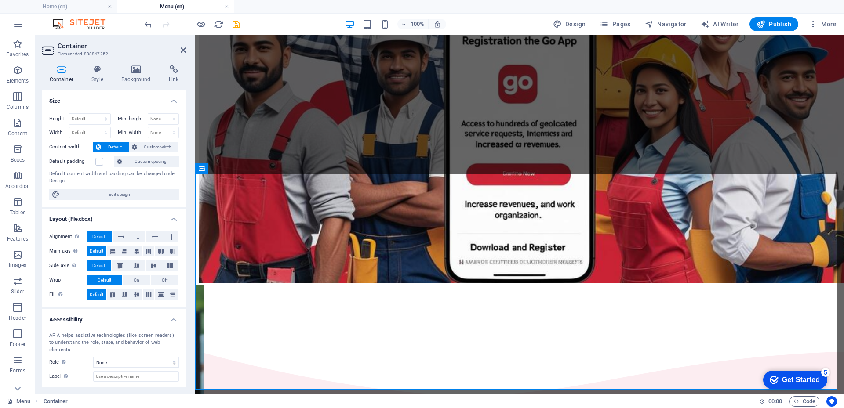
scroll to position [37, 0]
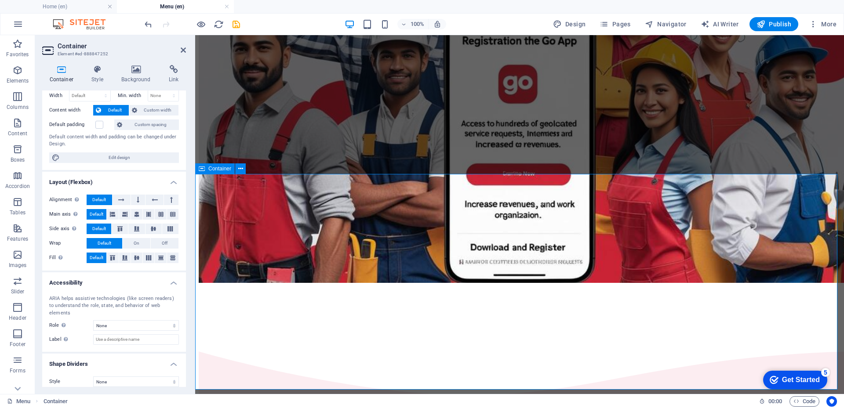
click at [240, 169] on icon at bounding box center [240, 168] width 5 height 9
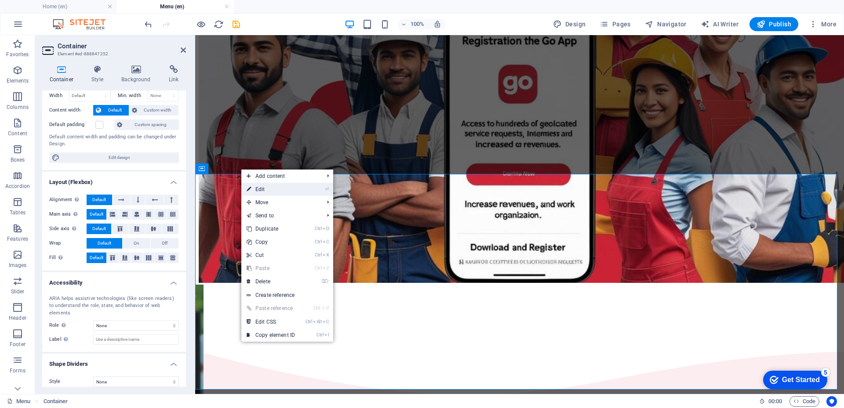
click at [293, 192] on link "⏎ Edit" at bounding box center [270, 189] width 59 height 13
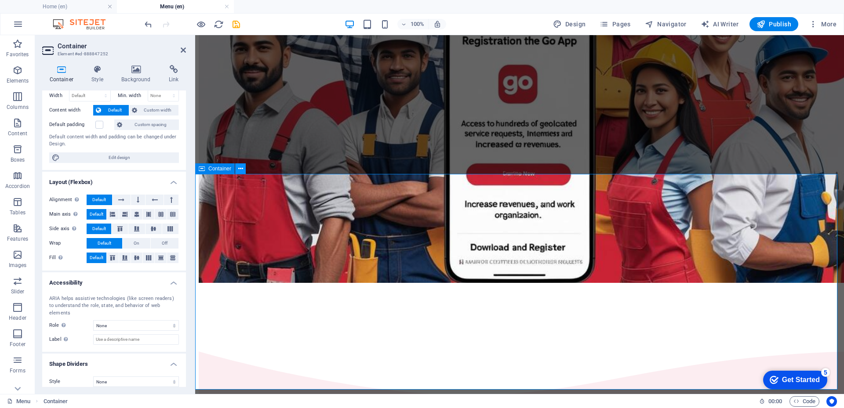
click at [243, 168] on icon at bounding box center [240, 168] width 5 height 9
click at [290, 231] on icon at bounding box center [289, 232] width 5 height 9
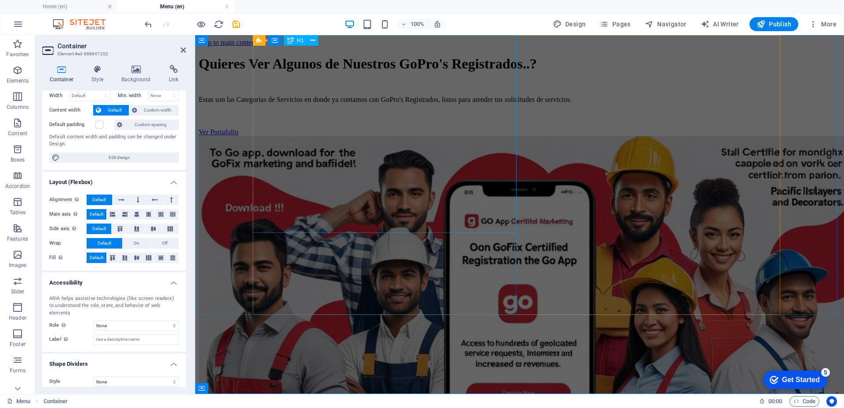
scroll to position [44, 0]
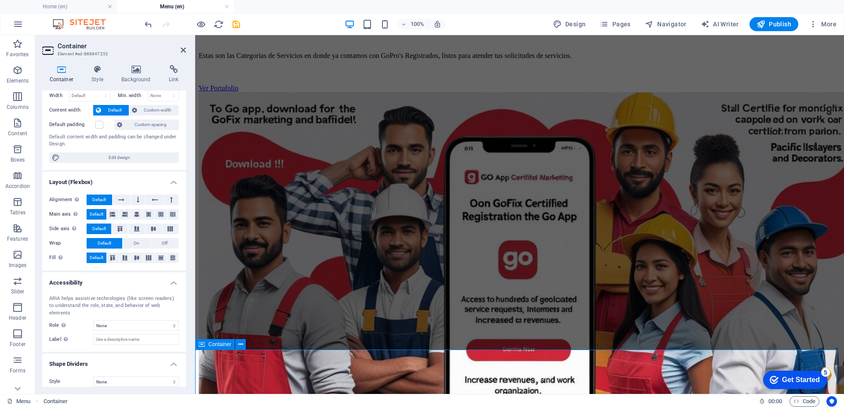
click at [239, 344] on icon at bounding box center [240, 344] width 5 height 9
click at [320, 92] on div "Ver Portafolio" at bounding box center [520, 88] width 642 height 8
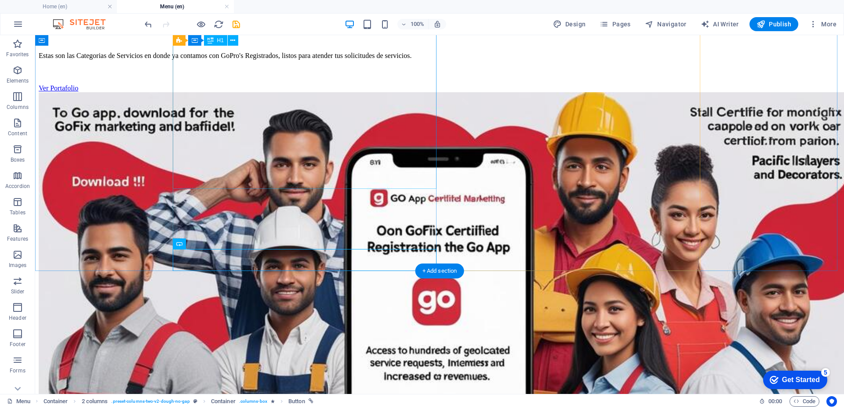
click at [184, 28] on div "Quieres Ver Algunos de Nuestros GoPro's Registrados..?" at bounding box center [440, 20] width 802 height 16
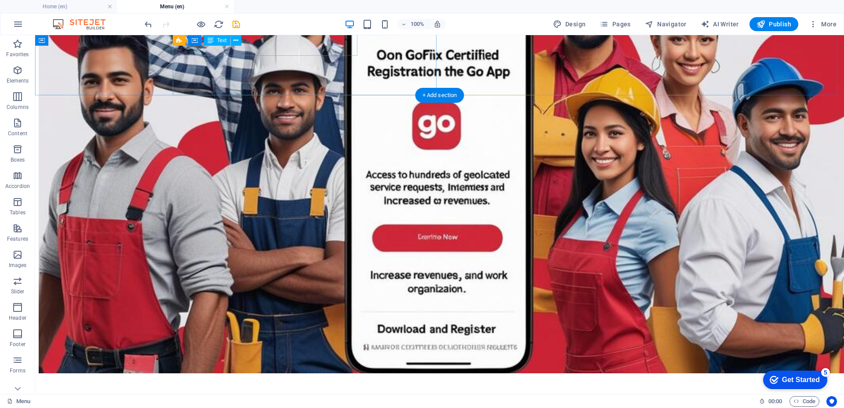
scroll to position [0, 0]
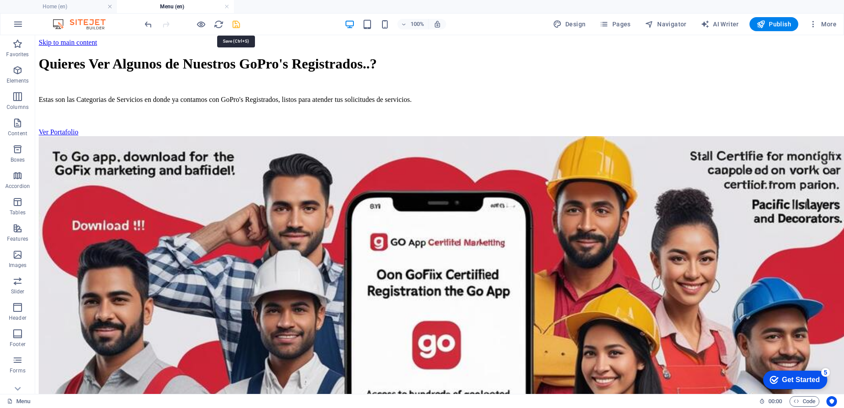
click at [236, 25] on icon "save" at bounding box center [236, 24] width 10 height 10
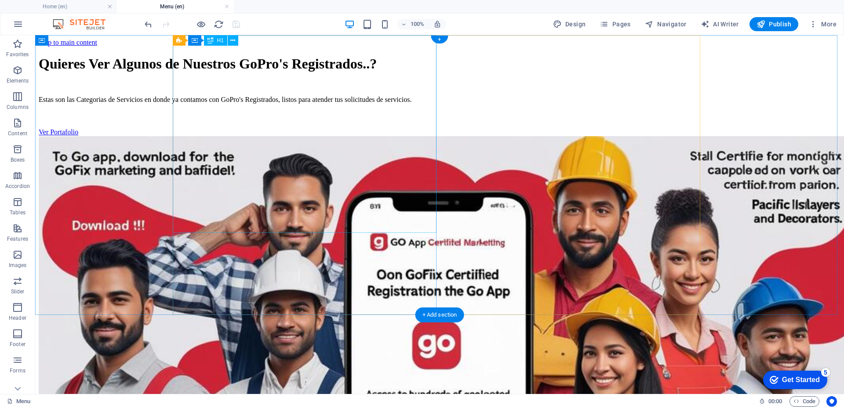
scroll to position [264, 0]
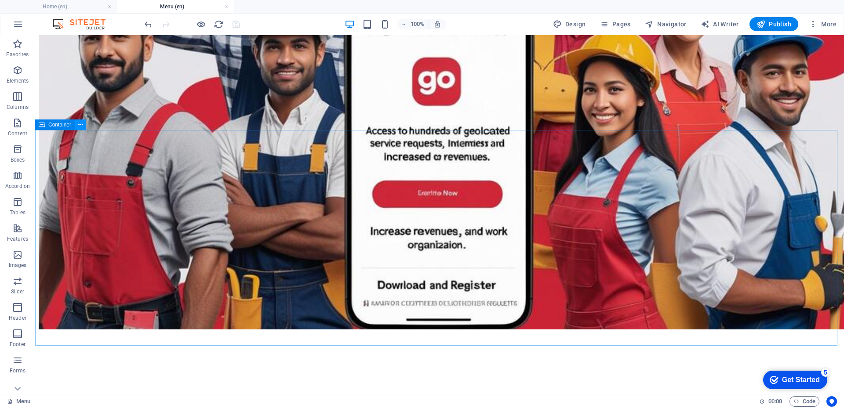
click at [83, 127] on button at bounding box center [80, 125] width 11 height 11
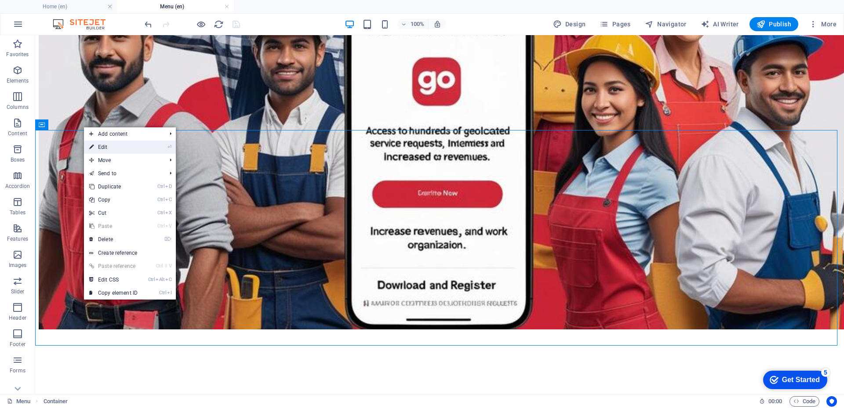
click at [94, 145] on link "⏎ Edit" at bounding box center [113, 147] width 59 height 13
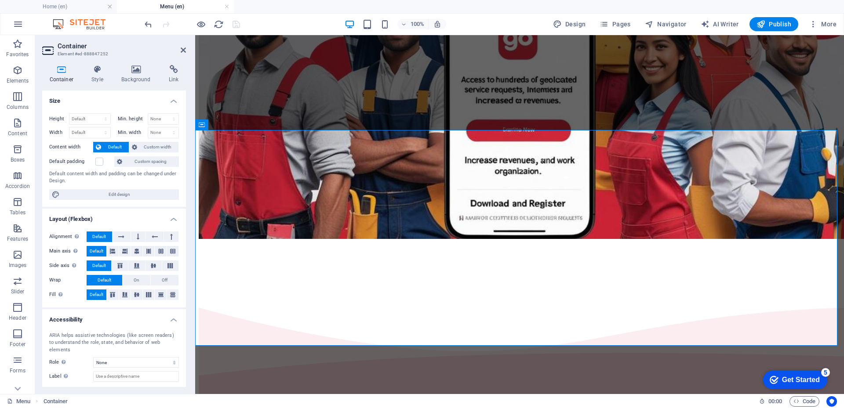
drag, startPoint x: 99, startPoint y: 150, endPoint x: 102, endPoint y: 154, distance: 5.0
click at [102, 154] on div "Height Default px rem % vh vw Min. height None px rem % vh vw Width Default px …" at bounding box center [114, 156] width 144 height 101
click at [102, 161] on label at bounding box center [99, 162] width 8 height 8
click at [0, 0] on input "Default padding" at bounding box center [0, 0] width 0 height 0
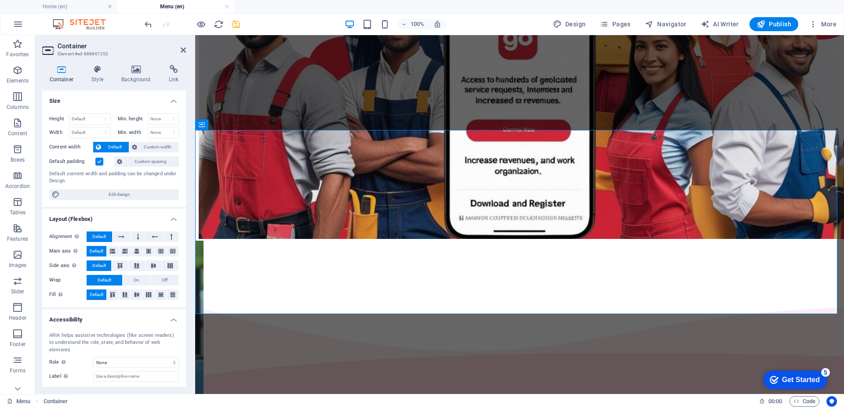
click at [102, 161] on label at bounding box center [99, 162] width 8 height 8
click at [0, 0] on input "Default padding" at bounding box center [0, 0] width 0 height 0
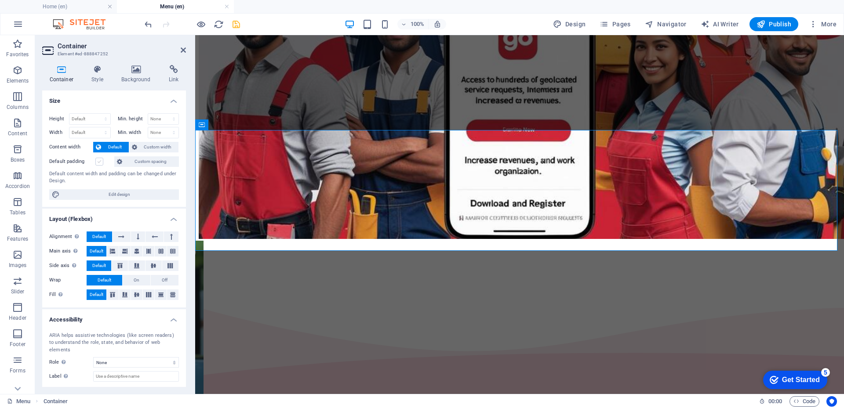
click at [102, 160] on label at bounding box center [99, 162] width 8 height 8
click at [0, 0] on input "Default padding" at bounding box center [0, 0] width 0 height 0
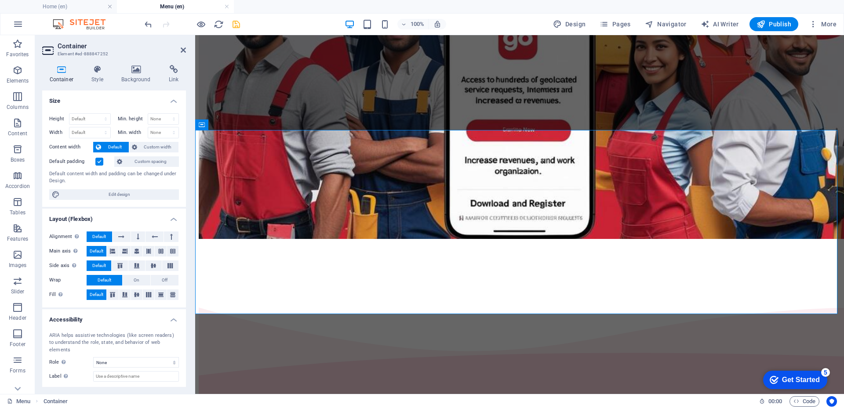
click at [102, 160] on label at bounding box center [99, 162] width 8 height 8
click at [0, 0] on input "Default padding" at bounding box center [0, 0] width 0 height 0
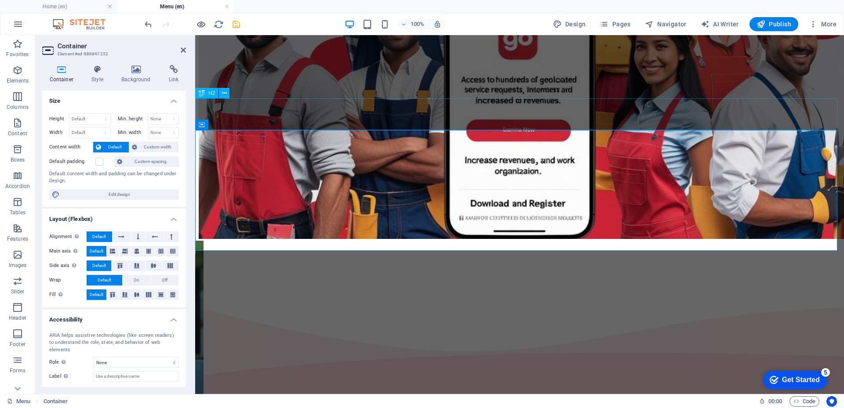
drag, startPoint x: 299, startPoint y: 194, endPoint x: 241, endPoint y: 105, distance: 106.0
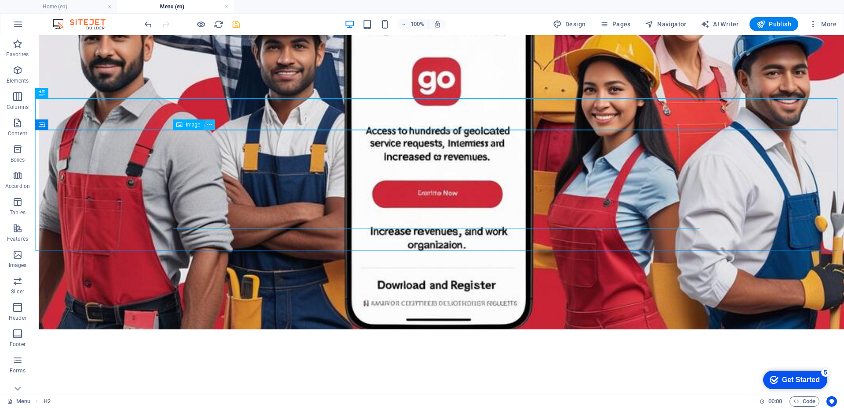
click at [211, 126] on icon at bounding box center [209, 124] width 5 height 9
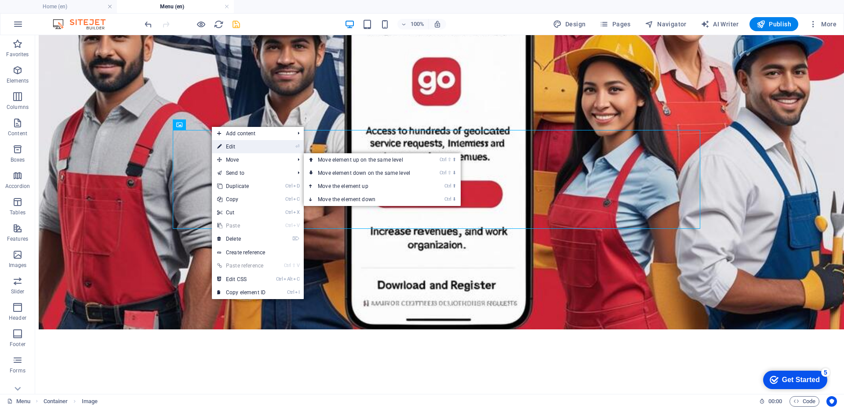
click at [239, 148] on link "⏎ Edit" at bounding box center [241, 146] width 59 height 13
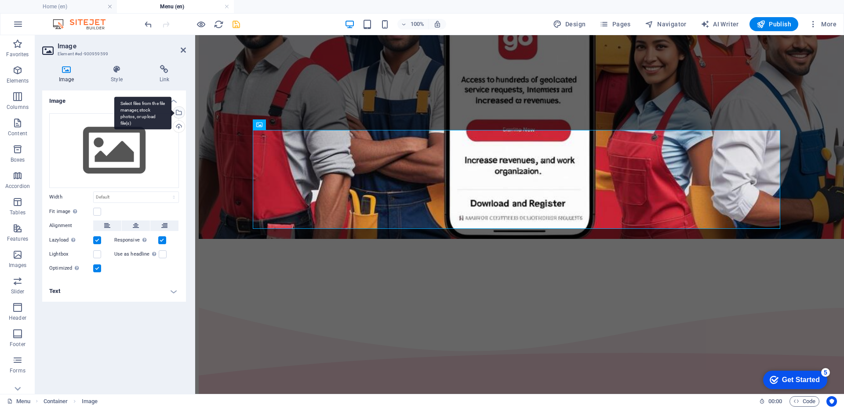
click at [171, 114] on div "Select files from the file manager, stock photos, or upload file(s)" at bounding box center [142, 113] width 57 height 33
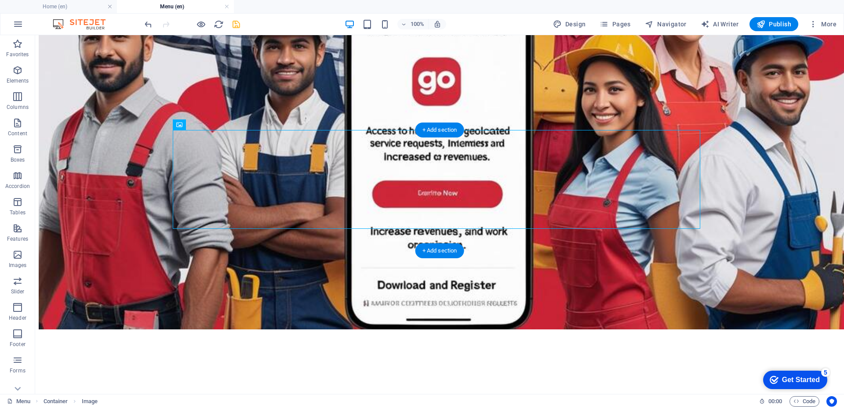
drag, startPoint x: 237, startPoint y: 161, endPoint x: 202, endPoint y: 153, distance: 35.7
click at [182, 127] on div "Image" at bounding box center [188, 125] width 31 height 11
click at [181, 125] on icon at bounding box center [179, 125] width 6 height 11
click at [179, 129] on icon at bounding box center [179, 125] width 6 height 11
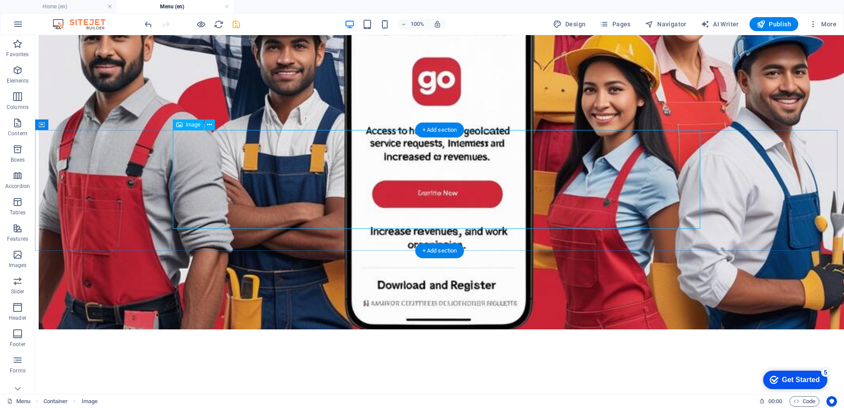
click at [182, 124] on div "Image" at bounding box center [188, 125] width 31 height 11
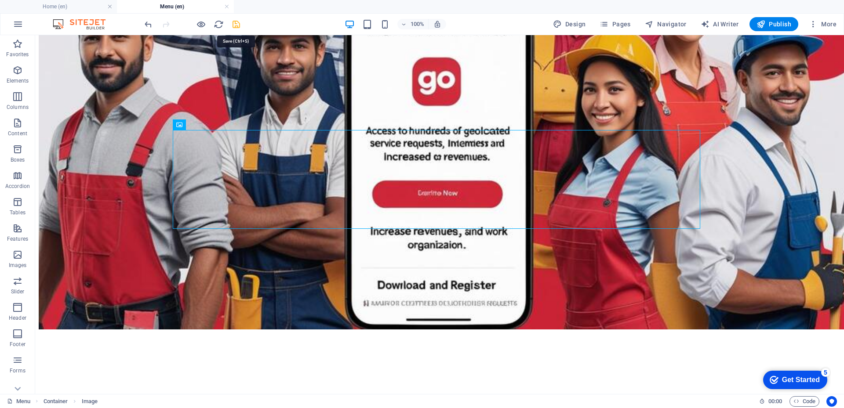
click at [237, 27] on icon "save" at bounding box center [236, 24] width 10 height 10
click at [211, 125] on icon at bounding box center [209, 124] width 5 height 9
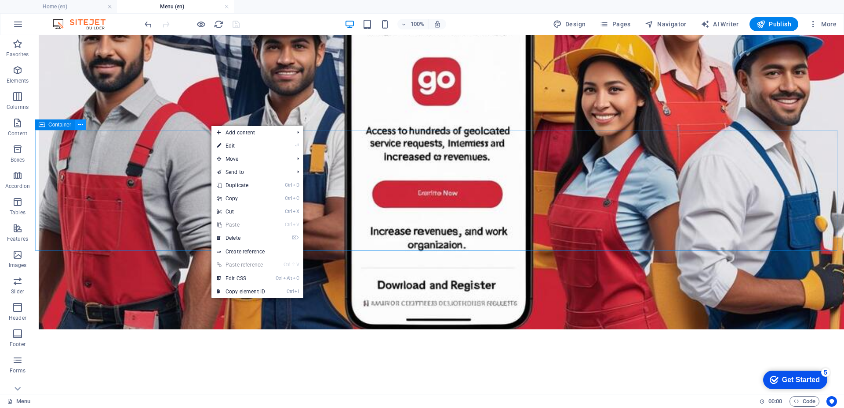
click at [81, 125] on icon at bounding box center [80, 124] width 5 height 9
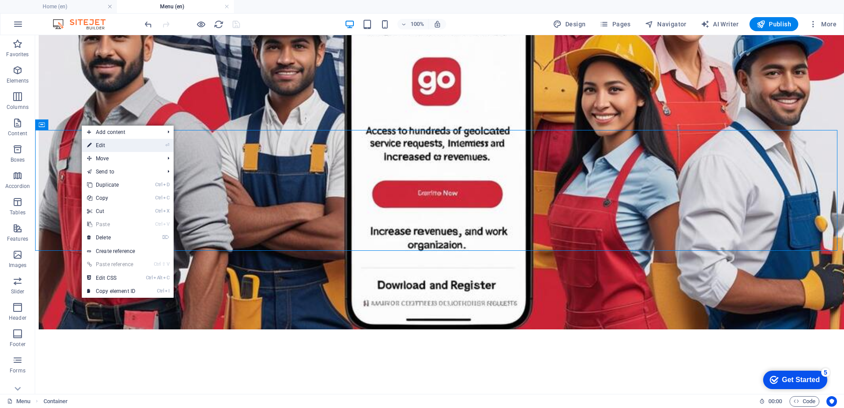
click at [143, 144] on li "⏎ Edit" at bounding box center [128, 145] width 92 height 13
click at [119, 145] on link "⏎ Edit" at bounding box center [111, 145] width 59 height 13
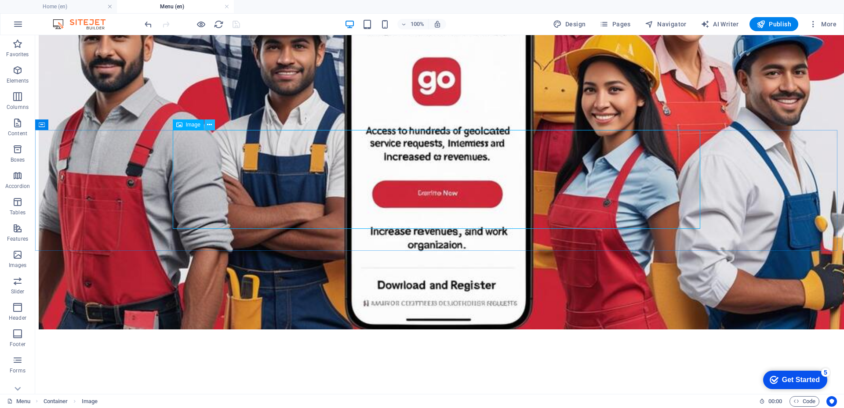
click at [208, 126] on icon at bounding box center [209, 124] width 5 height 9
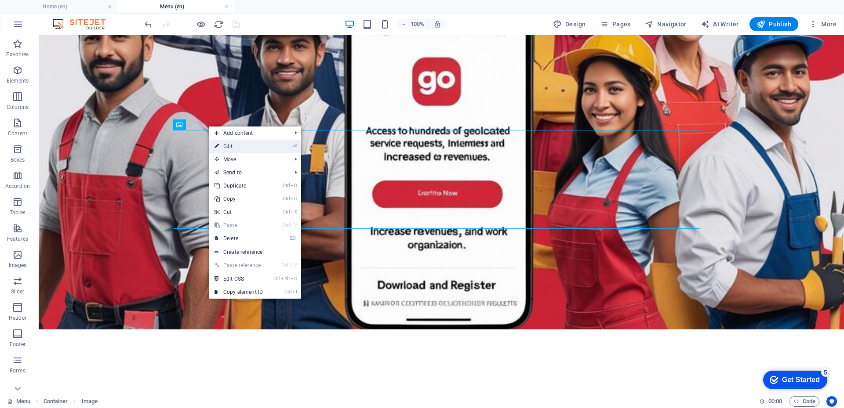
click at [228, 148] on link "⏎ Edit" at bounding box center [238, 146] width 59 height 13
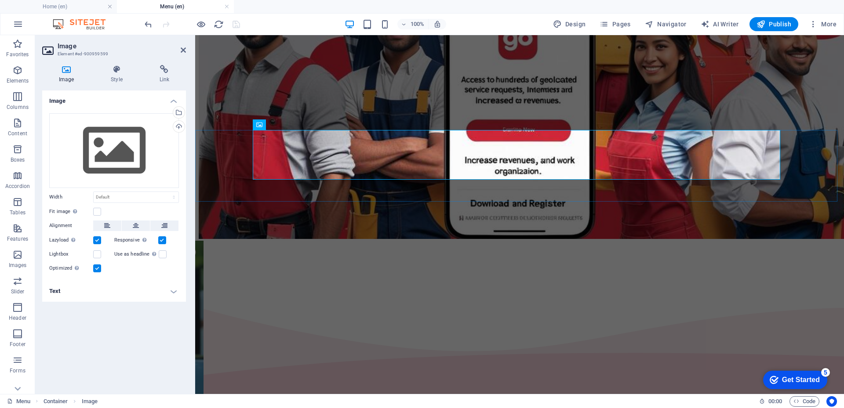
scroll to position [352, 0]
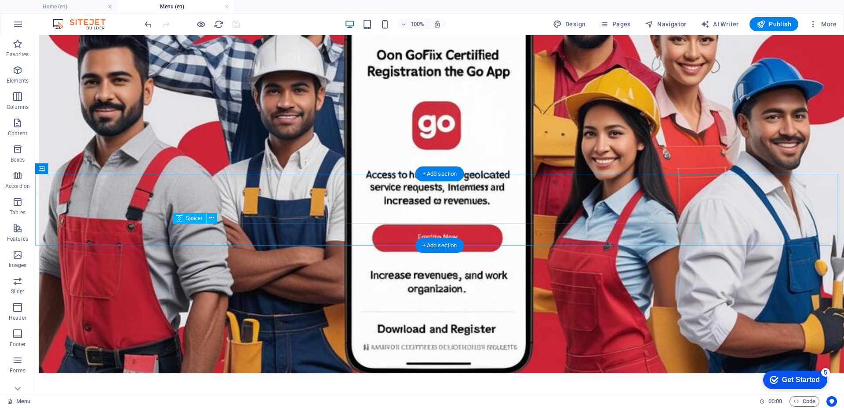
scroll to position [308, 0]
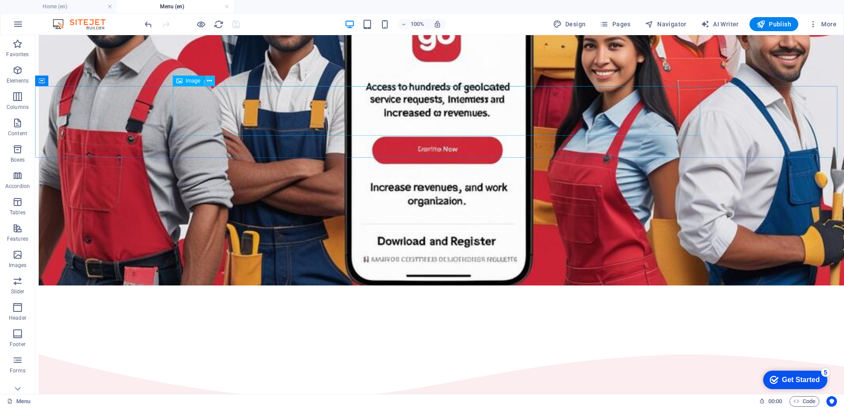
click at [211, 81] on icon at bounding box center [209, 80] width 5 height 9
click at [776, 23] on span "Publish" at bounding box center [774, 24] width 35 height 9
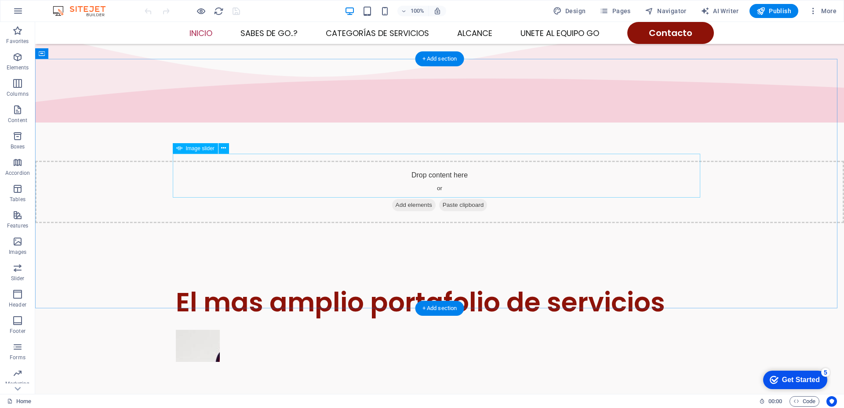
scroll to position [440, 0]
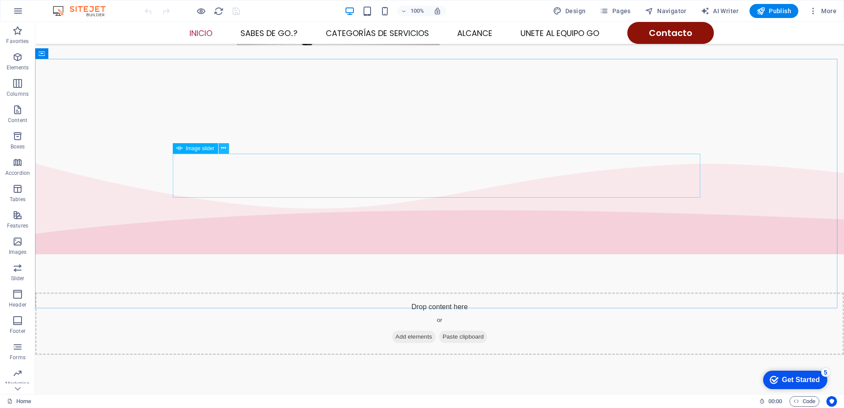
click at [224, 149] on icon at bounding box center [223, 148] width 5 height 9
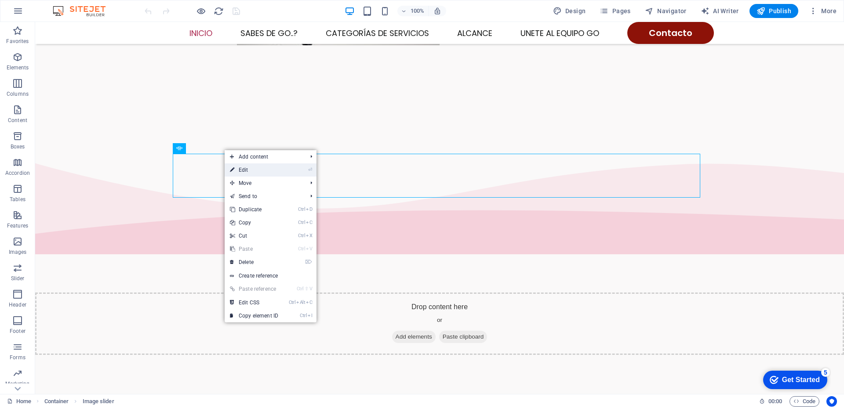
click at [237, 170] on link "⏎ Edit" at bounding box center [254, 170] width 59 height 13
select select "px"
select select "ms"
select select "s"
select select "progressive"
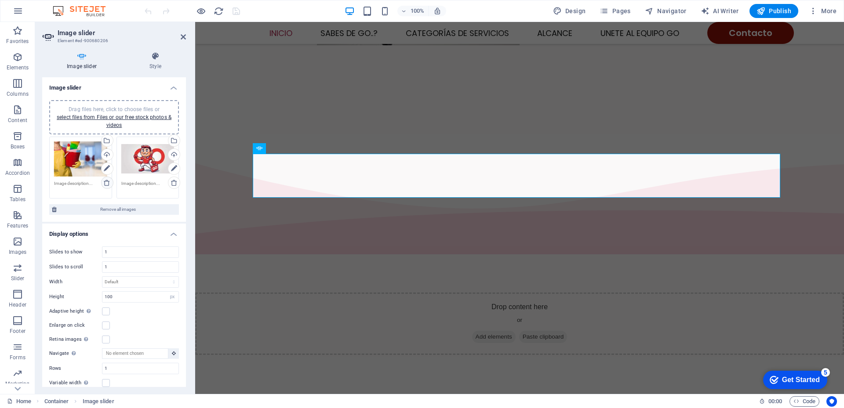
click at [104, 182] on icon at bounding box center [106, 182] width 7 height 7
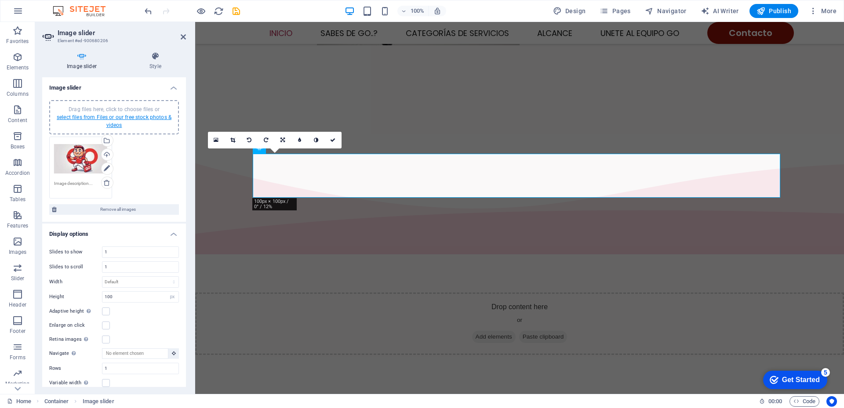
click at [130, 118] on link "select files from Files or our free stock photos & videos" at bounding box center [114, 121] width 115 height 14
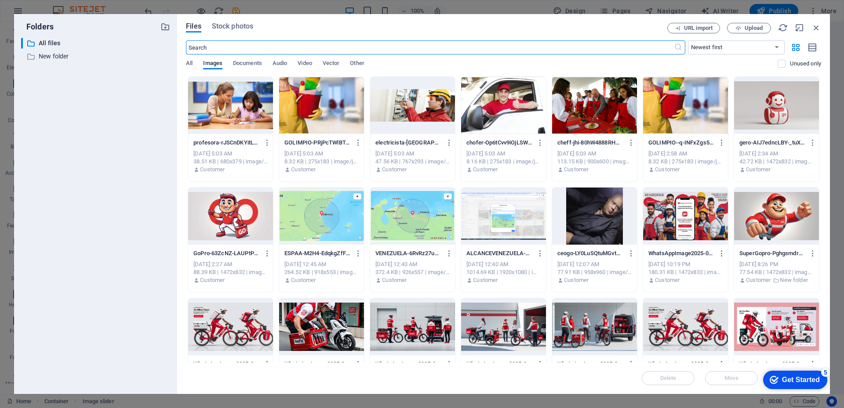
click at [226, 123] on div at bounding box center [230, 105] width 85 height 57
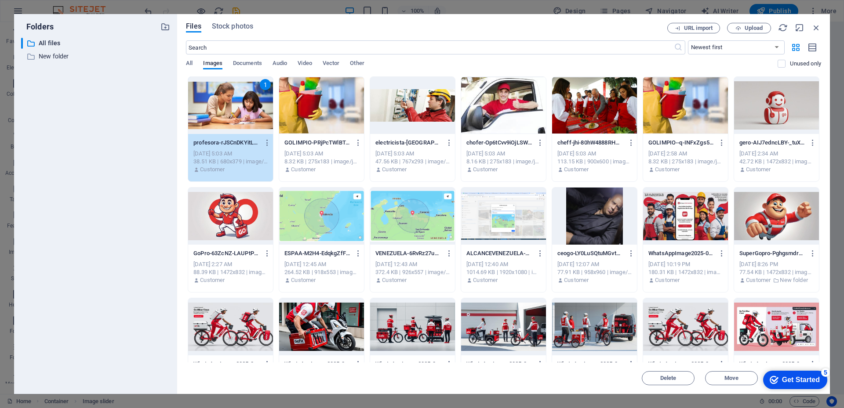
click at [400, 110] on div at bounding box center [412, 105] width 85 height 57
click at [513, 106] on div at bounding box center [503, 105] width 85 height 57
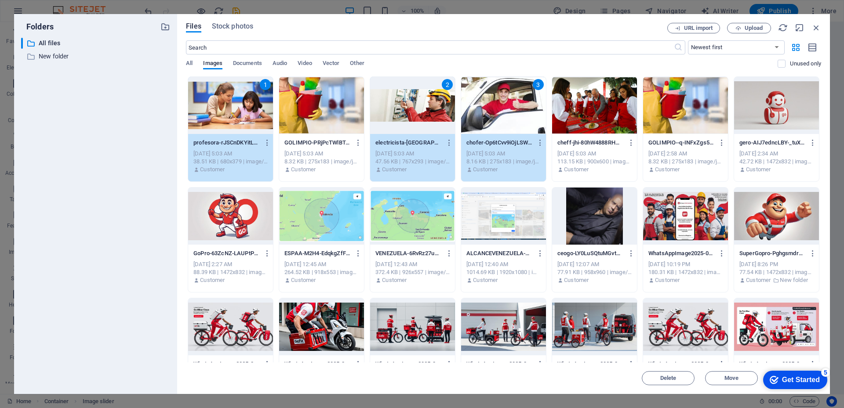
click at [612, 116] on div at bounding box center [594, 105] width 85 height 57
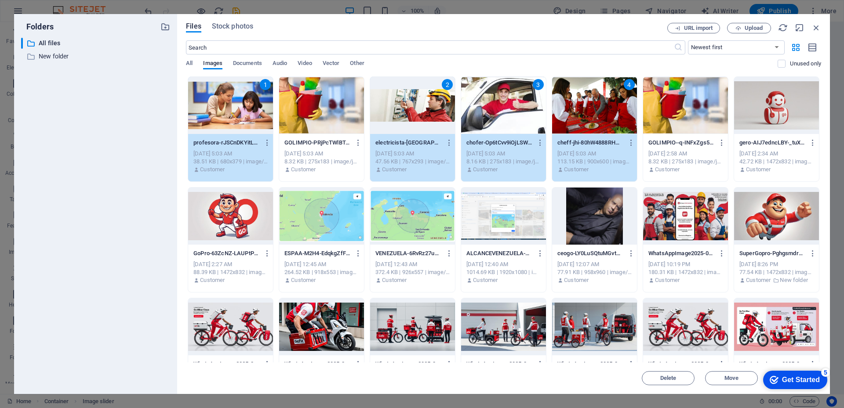
click at [660, 111] on div at bounding box center [685, 105] width 85 height 57
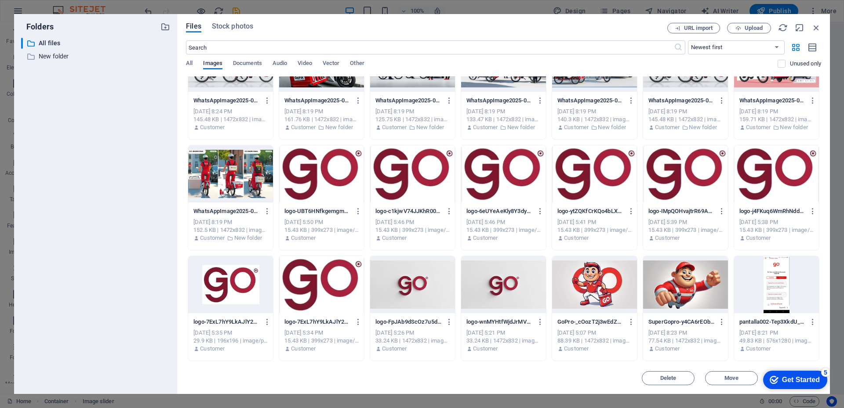
scroll to position [308, 0]
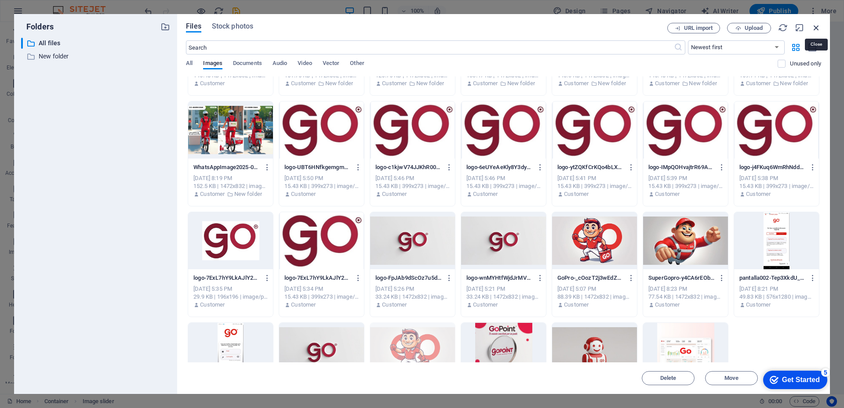
click at [815, 26] on icon "button" at bounding box center [817, 28] width 10 height 10
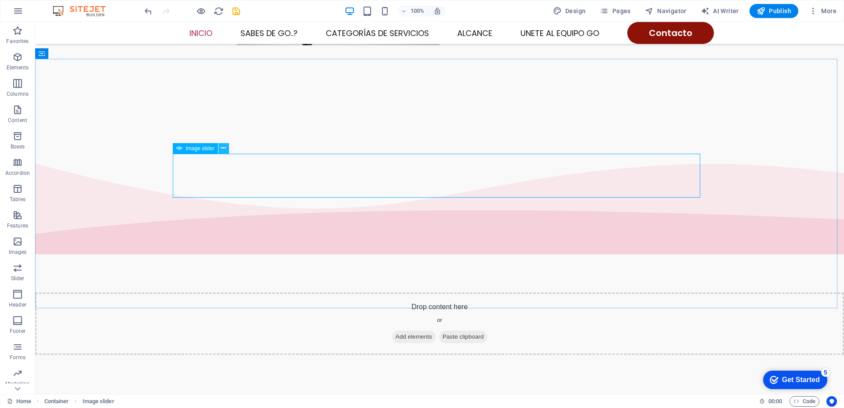
click at [223, 148] on icon at bounding box center [223, 148] width 5 height 9
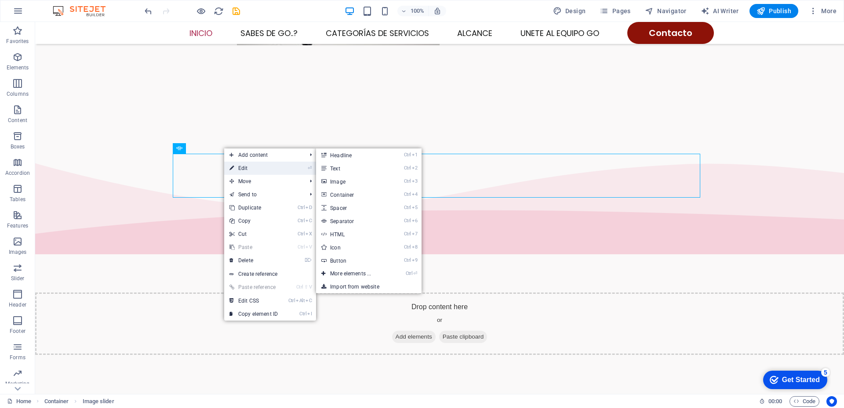
click at [231, 166] on icon at bounding box center [231, 168] width 4 height 13
select select "px"
select select "ms"
select select "s"
select select "progressive"
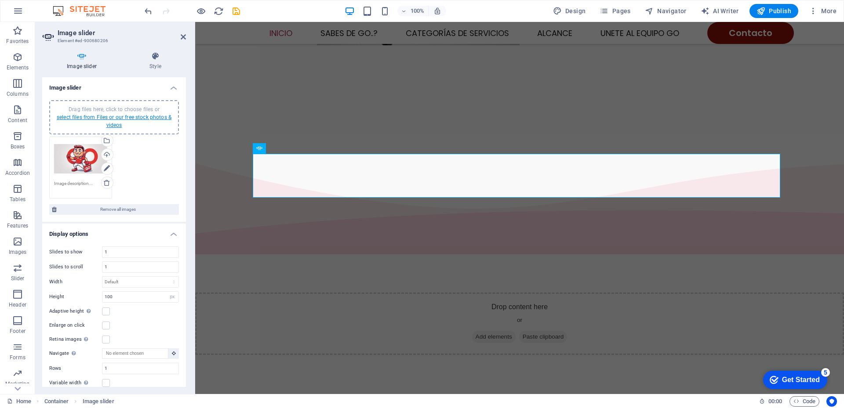
click at [129, 120] on link "select files from Files or our free stock photos & videos" at bounding box center [114, 121] width 115 height 14
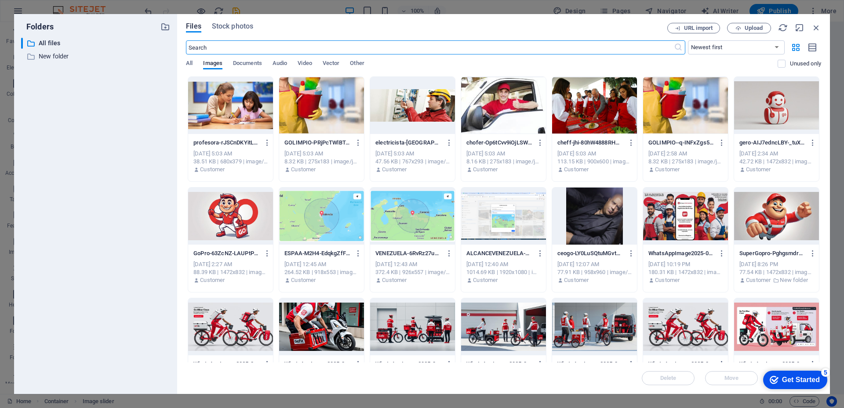
click at [230, 117] on div at bounding box center [230, 105] width 85 height 57
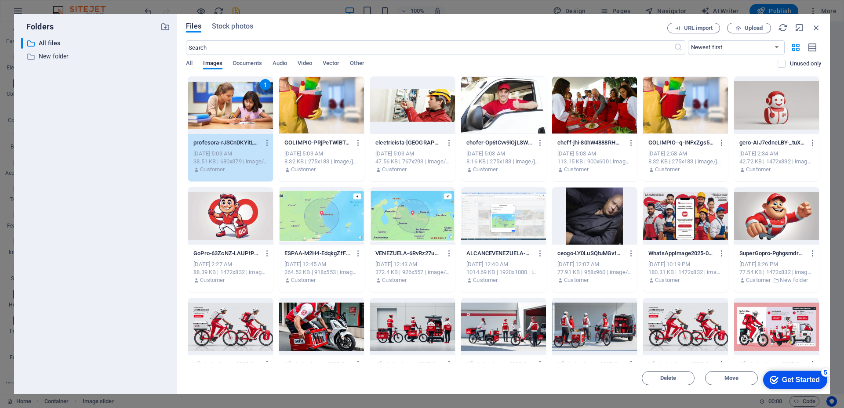
click at [412, 122] on div at bounding box center [412, 105] width 85 height 57
click at [509, 118] on div at bounding box center [503, 105] width 85 height 57
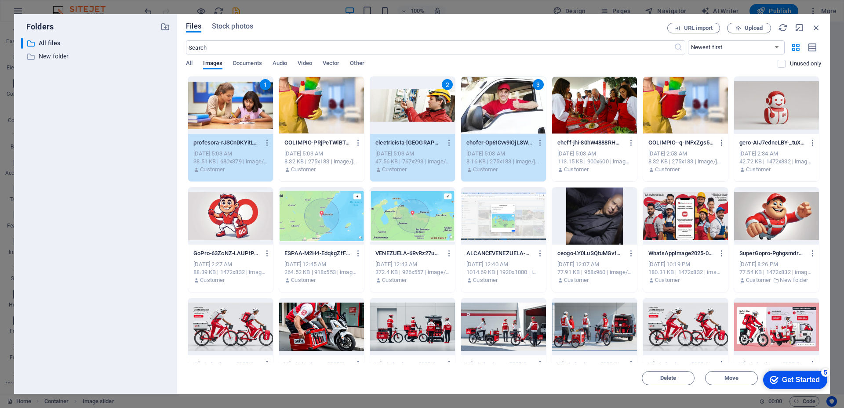
click at [604, 123] on div at bounding box center [594, 105] width 85 height 57
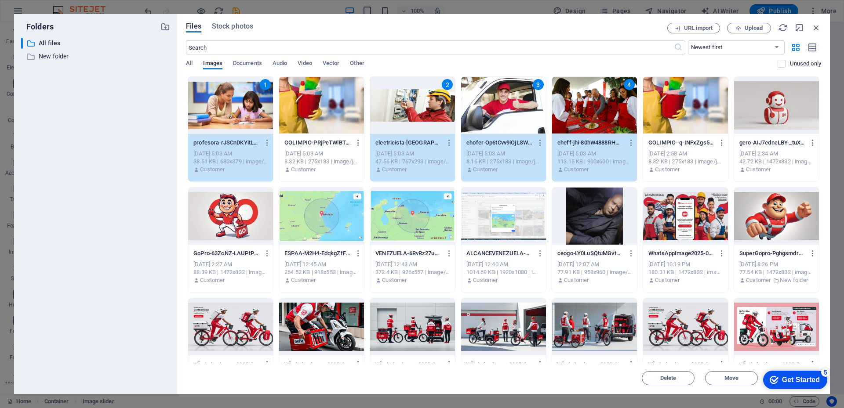
click at [664, 115] on div at bounding box center [685, 105] width 85 height 57
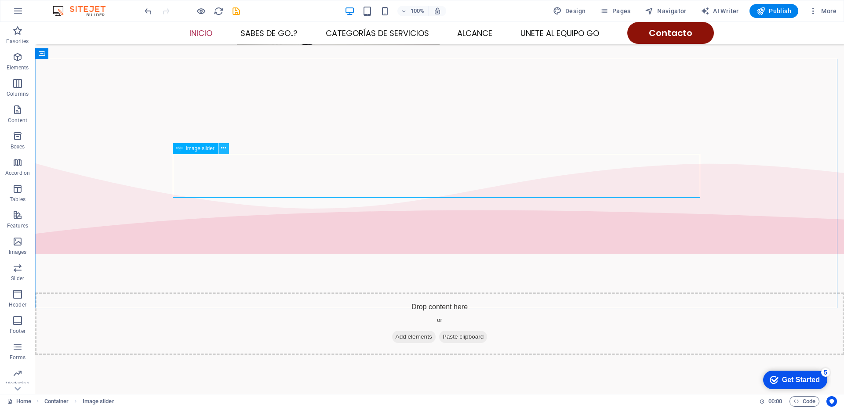
click at [224, 148] on icon at bounding box center [223, 148] width 5 height 9
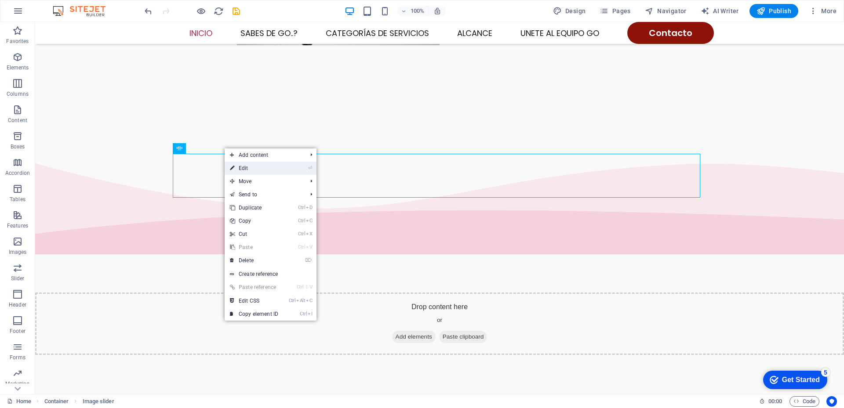
click at [232, 169] on icon at bounding box center [232, 168] width 4 height 13
select select "px"
select select "ms"
select select "s"
select select "progressive"
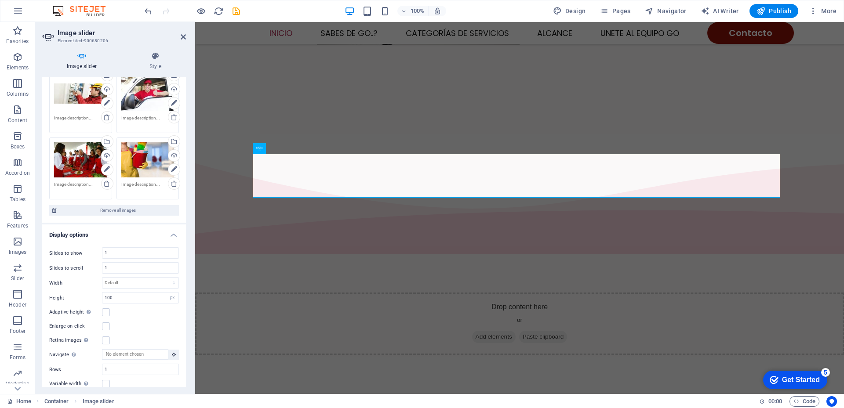
scroll to position [176, 0]
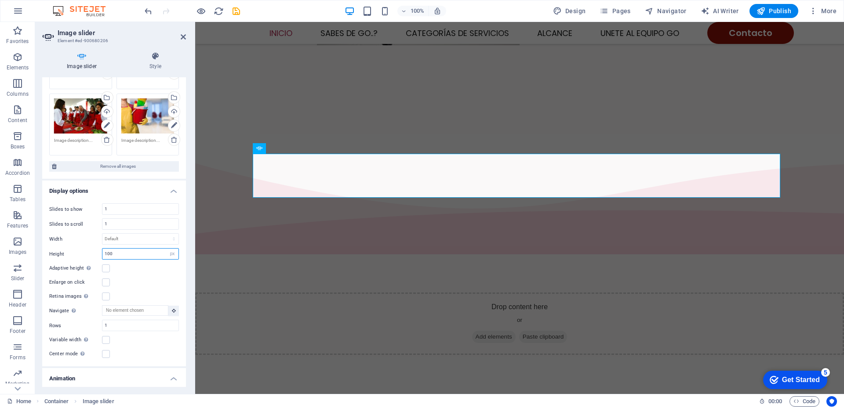
click at [132, 254] on input "100" at bounding box center [140, 254] width 76 height 11
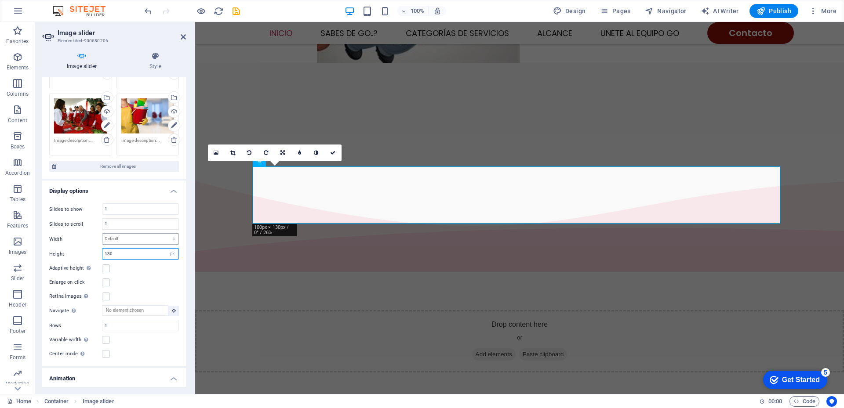
scroll to position [418, 0]
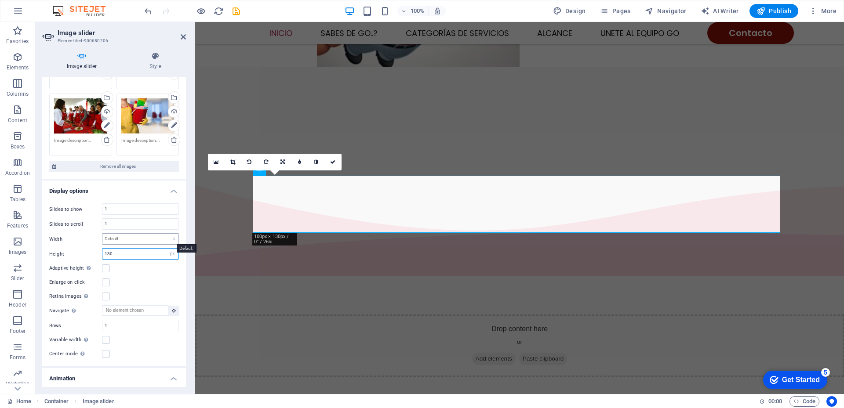
type input "130"
click at [114, 240] on select "Default px % rem em vw vh" at bounding box center [140, 239] width 76 height 11
select select "px"
click at [164, 234] on select "Default px % rem em vw vh" at bounding box center [140, 239] width 76 height 11
type input "1"
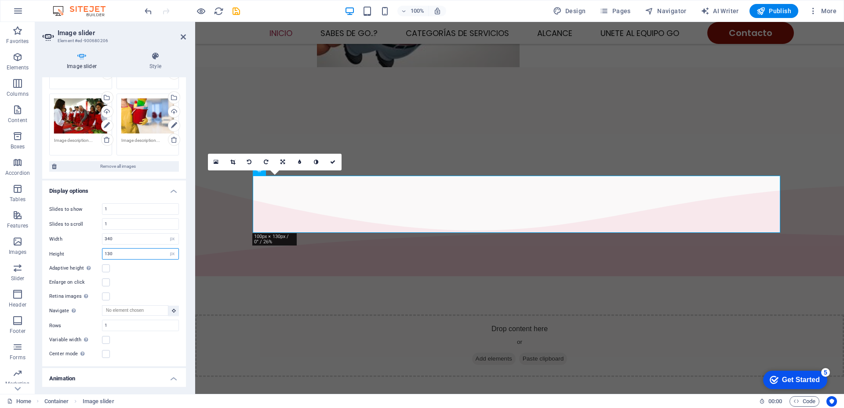
click at [124, 256] on input "130" at bounding box center [140, 254] width 76 height 11
click at [120, 237] on input "340" at bounding box center [140, 239] width 76 height 11
type input "3"
click at [120, 237] on input "500" at bounding box center [140, 239] width 76 height 11
type input "5"
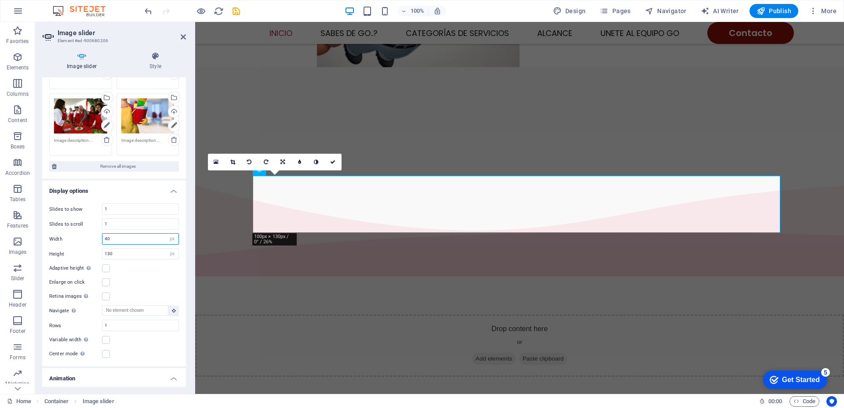
type input "4"
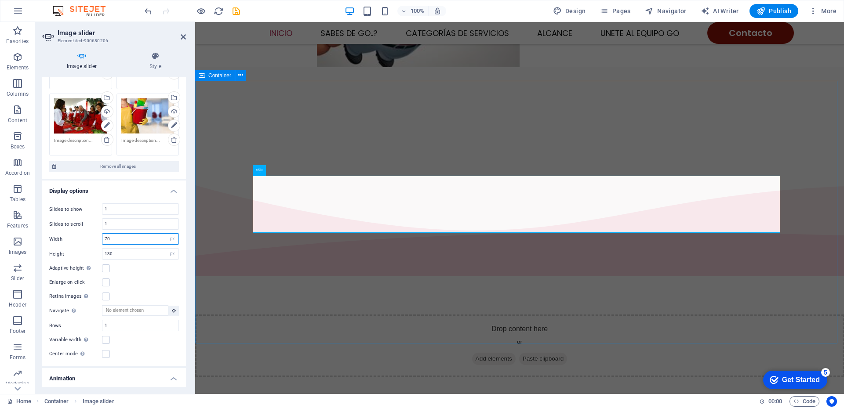
type input "7"
type input "3"
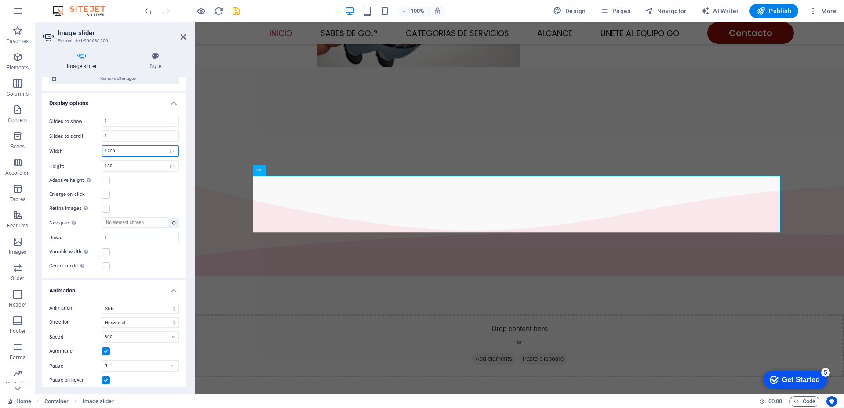
scroll to position [308, 0]
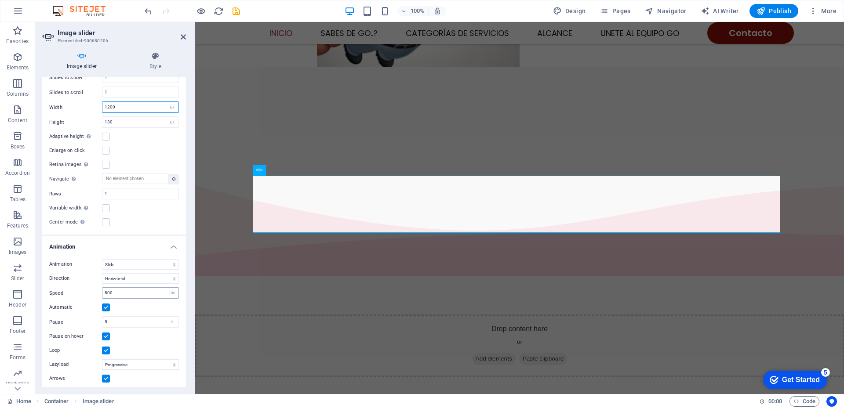
type input "1200"
click at [133, 297] on input "800" at bounding box center [140, 293] width 76 height 11
type input "8"
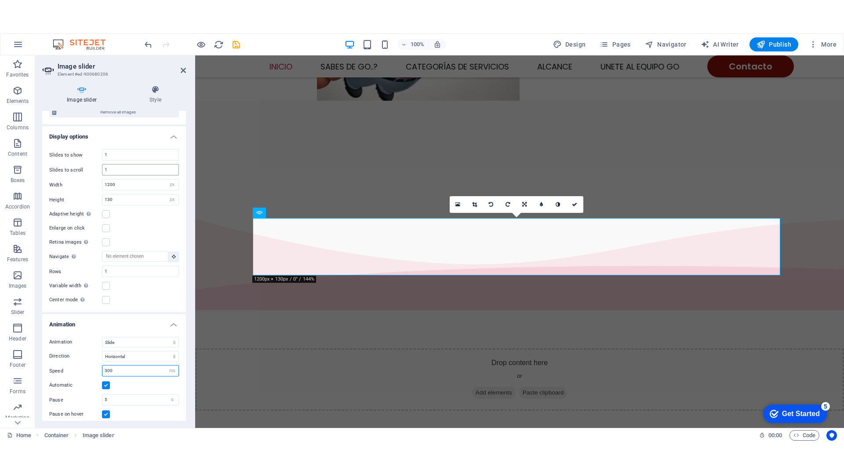
scroll to position [396, 0]
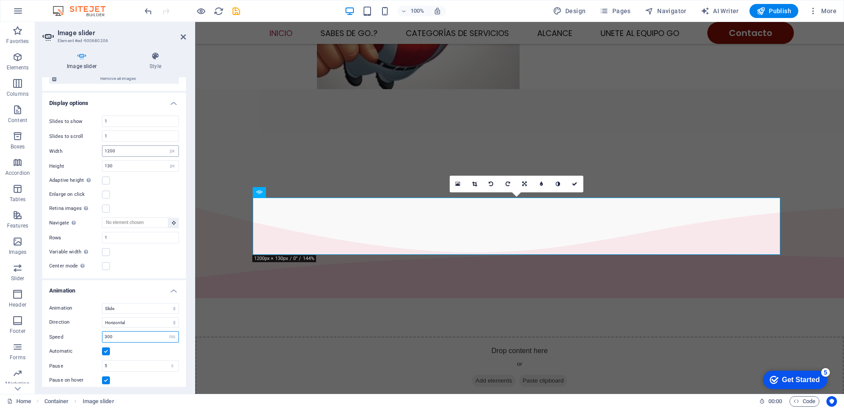
type input "300"
click at [122, 149] on input "1200" at bounding box center [140, 151] width 76 height 11
type input "1"
type input "350"
click at [120, 170] on input "130" at bounding box center [140, 166] width 76 height 11
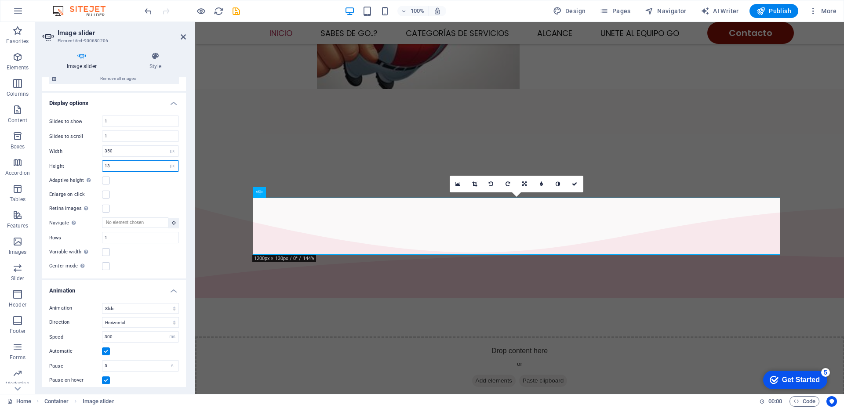
type input "1"
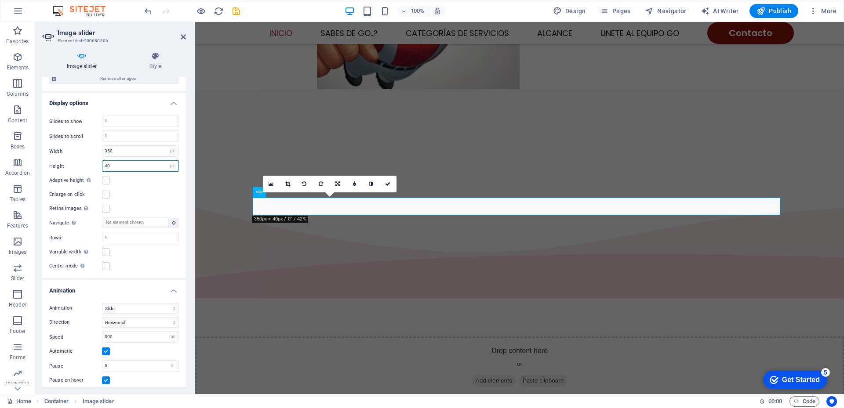
type input "4"
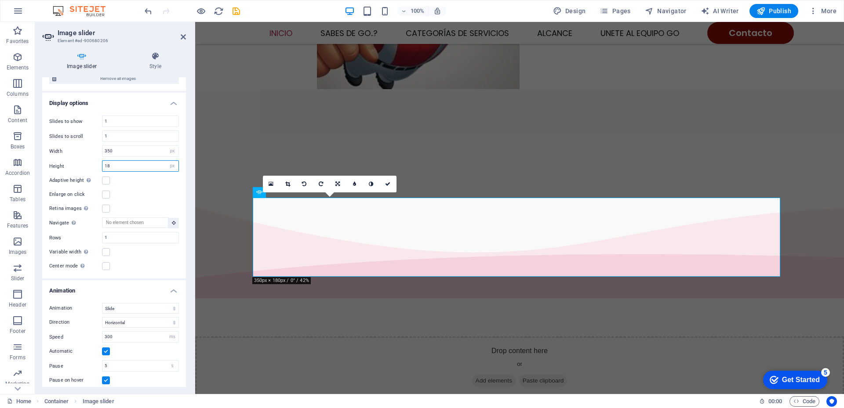
type input "1"
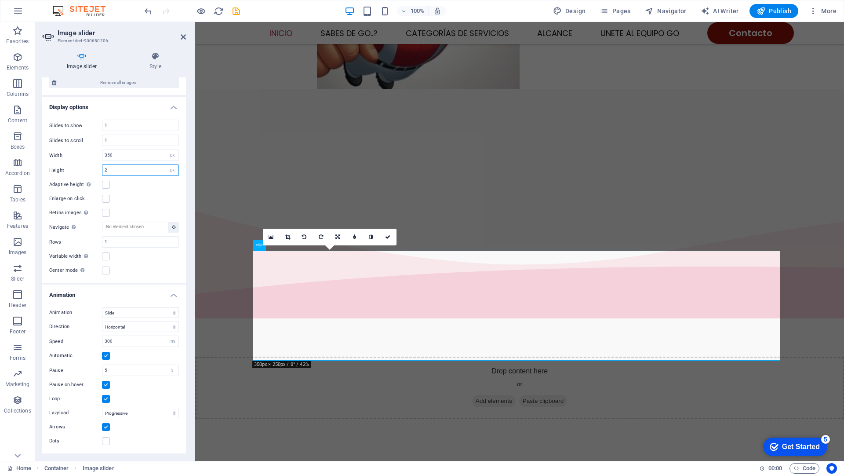
scroll to position [259, 0]
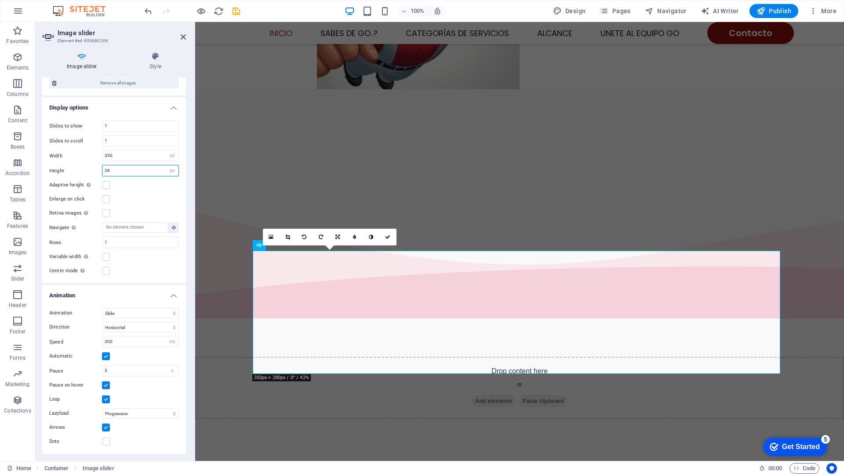
type input "2"
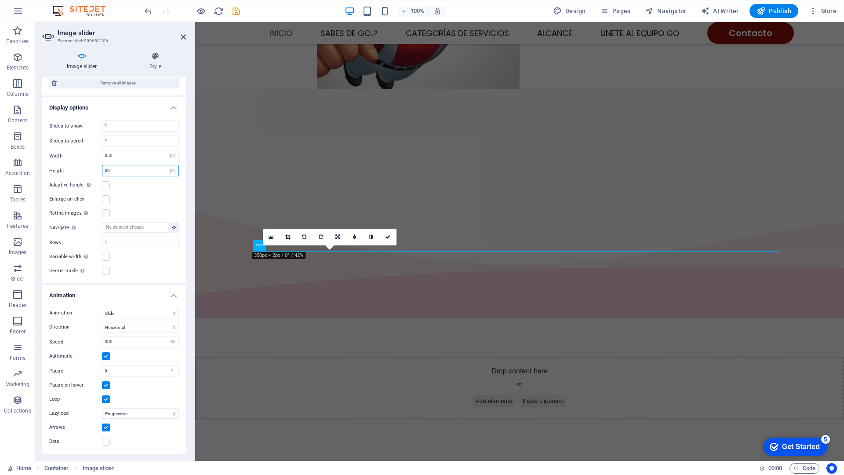
type input "300"
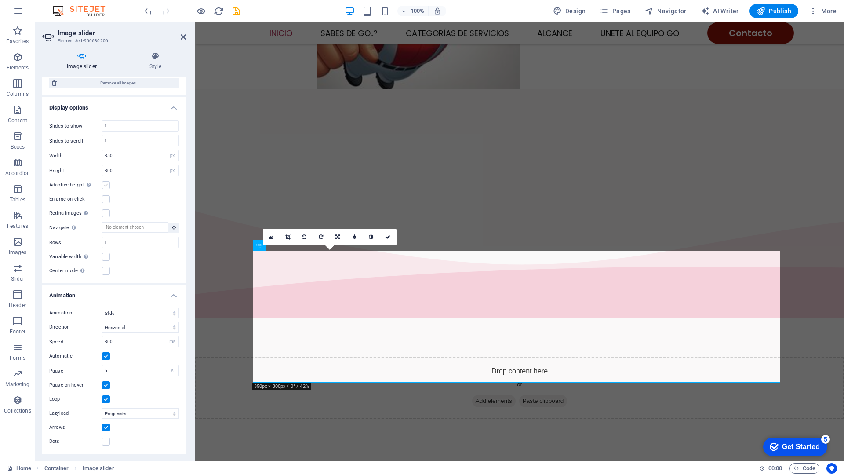
click at [105, 186] on label at bounding box center [106, 185] width 8 height 8
click at [0, 0] on input "Adaptive height Automatically adjust the height for single slide horizontal sli…" at bounding box center [0, 0] width 0 height 0
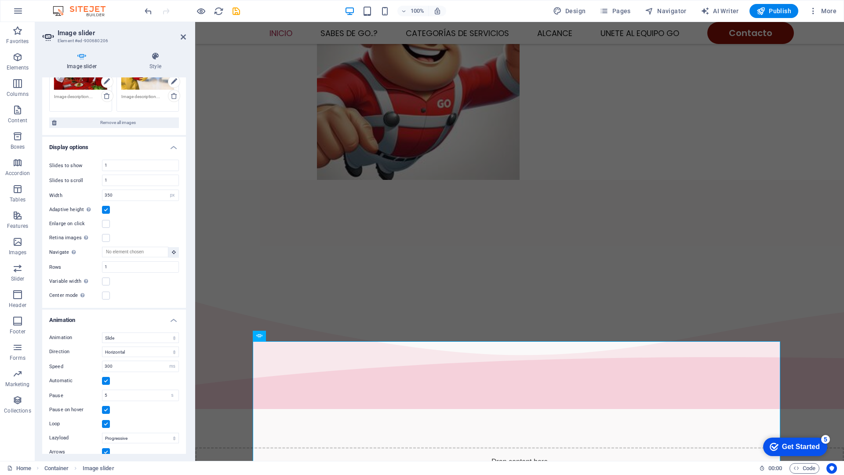
scroll to position [244, 0]
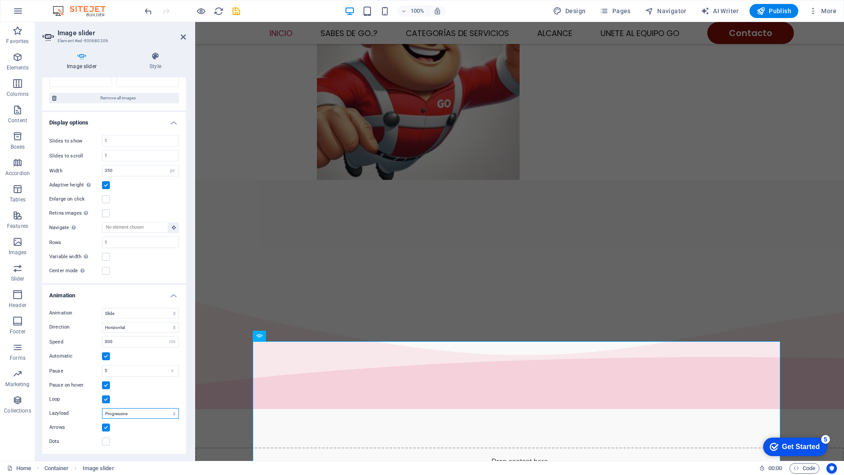
click at [144, 408] on select "Off On demand Progressive" at bounding box center [140, 413] width 77 height 11
click at [145, 408] on select "Off On demand Progressive" at bounding box center [140, 413] width 77 height 11
click at [181, 36] on icon at bounding box center [183, 36] width 5 height 7
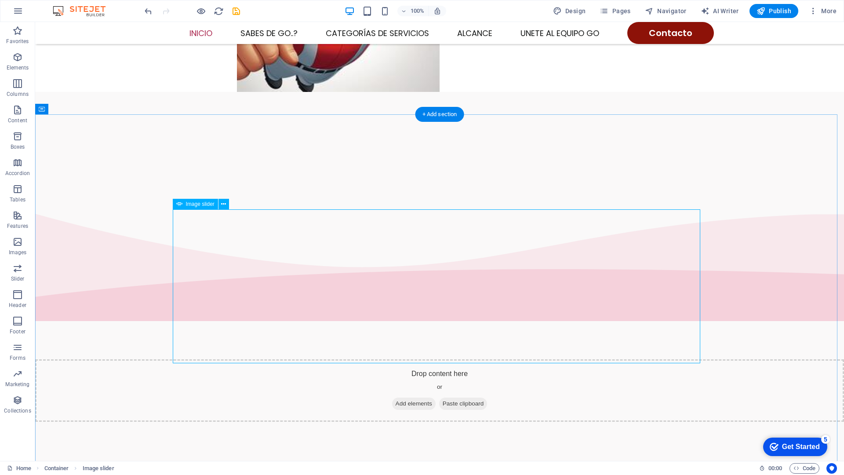
scroll to position [437, 0]
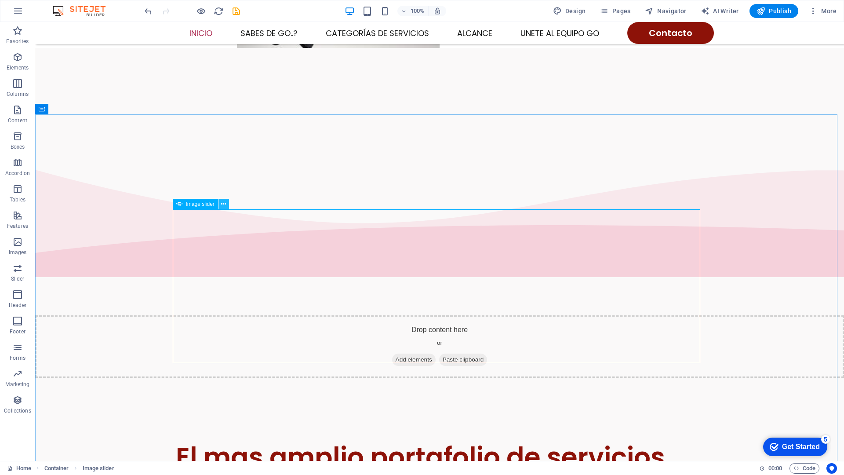
click at [224, 205] on icon at bounding box center [223, 204] width 5 height 9
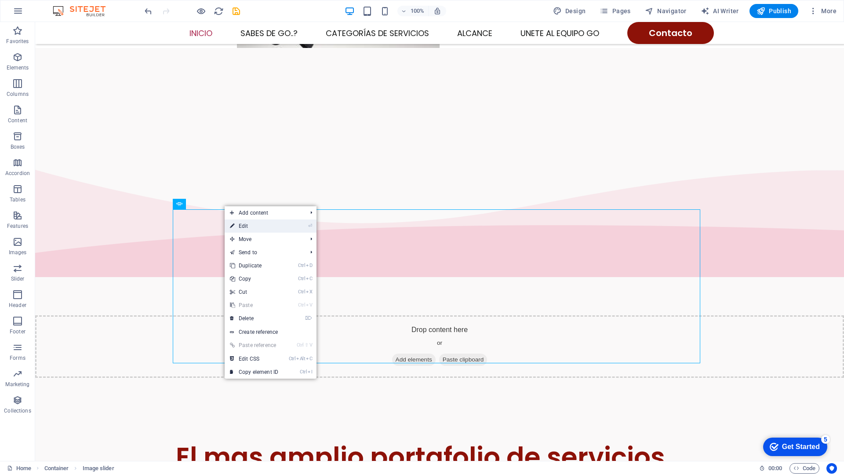
click at [239, 223] on link "⏎ Edit" at bounding box center [254, 225] width 59 height 13
select select "px"
select select "ms"
select select "s"
select select "progressive"
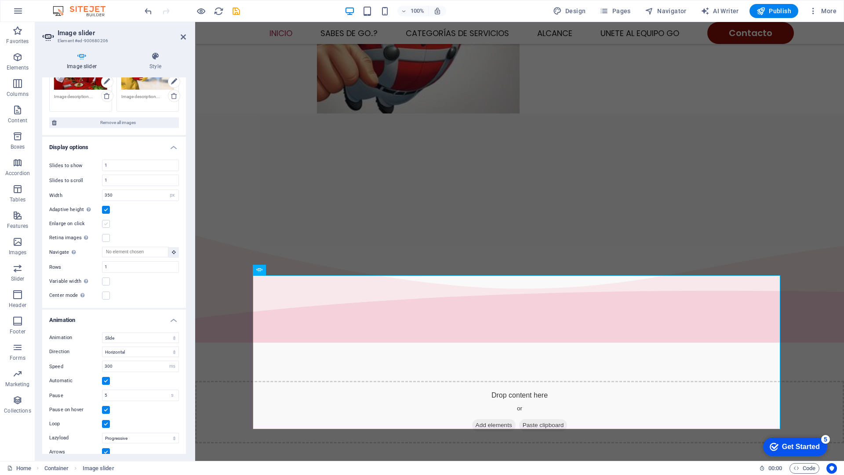
scroll to position [371, 0]
click at [106, 209] on label at bounding box center [106, 210] width 8 height 8
click at [0, 0] on input "Adaptive height Automatically adjust the height for single slide horizontal sli…" at bounding box center [0, 0] width 0 height 0
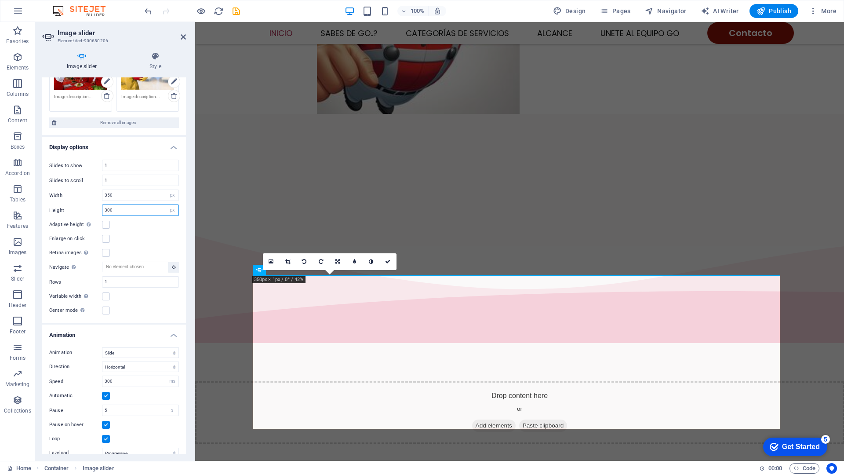
click at [120, 212] on input "300" at bounding box center [140, 210] width 76 height 11
click at [120, 197] on input "350" at bounding box center [140, 195] width 76 height 11
type input "3"
type input "5"
type input "6"
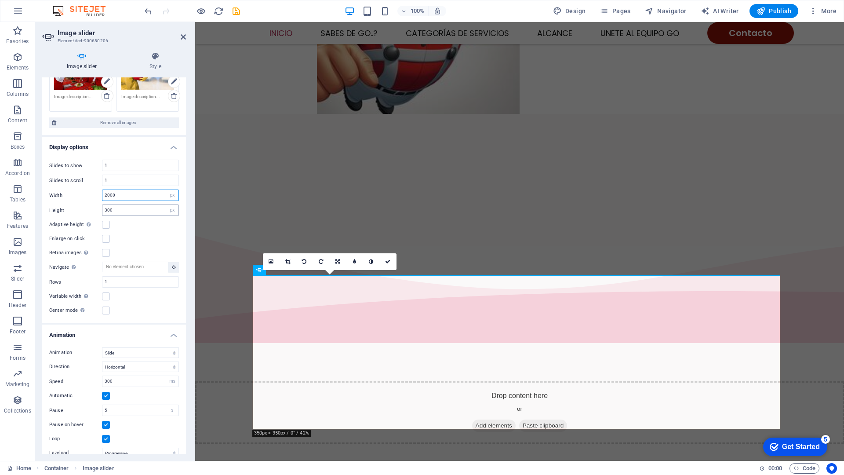
type input "2000"
click at [119, 209] on input "300" at bounding box center [140, 210] width 76 height 11
type input "3"
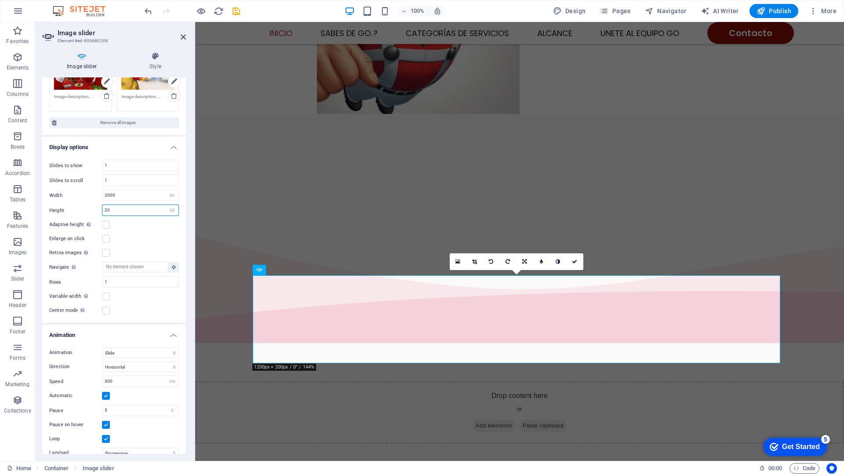
type input "2"
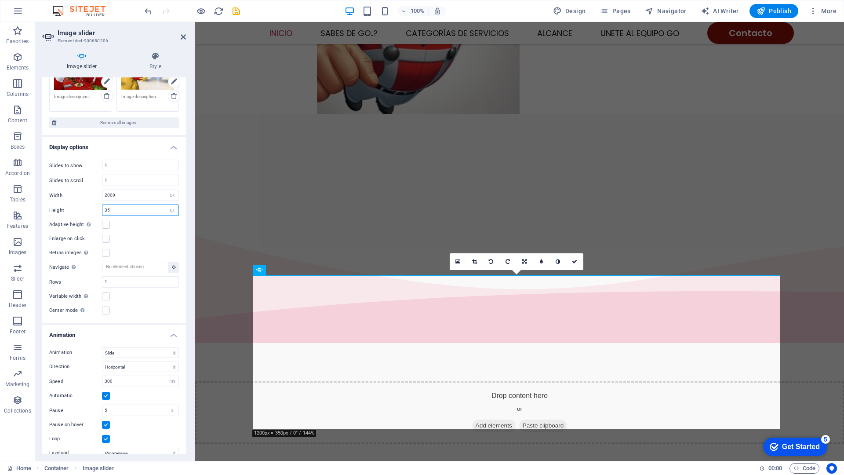
type input "3"
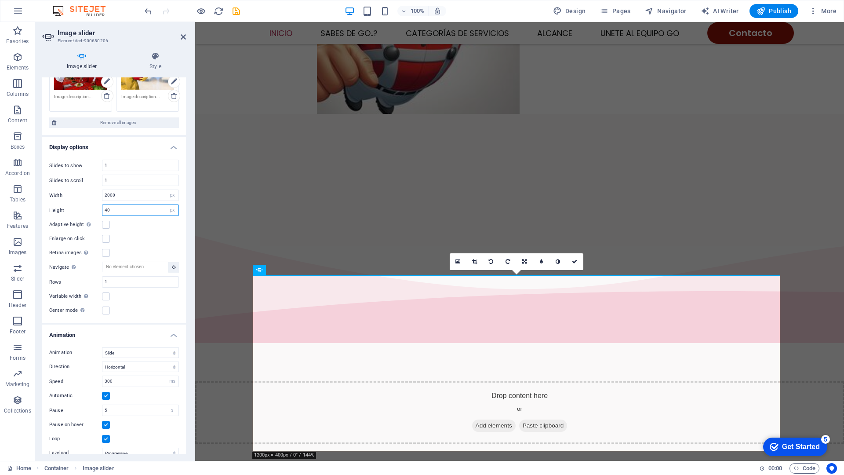
type input "4"
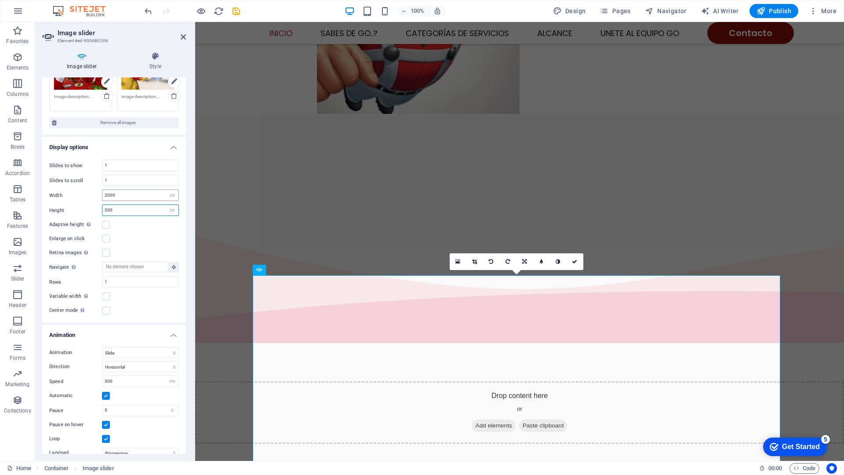
type input "500"
click at [118, 198] on input "2000" at bounding box center [140, 195] width 76 height 11
type input "2"
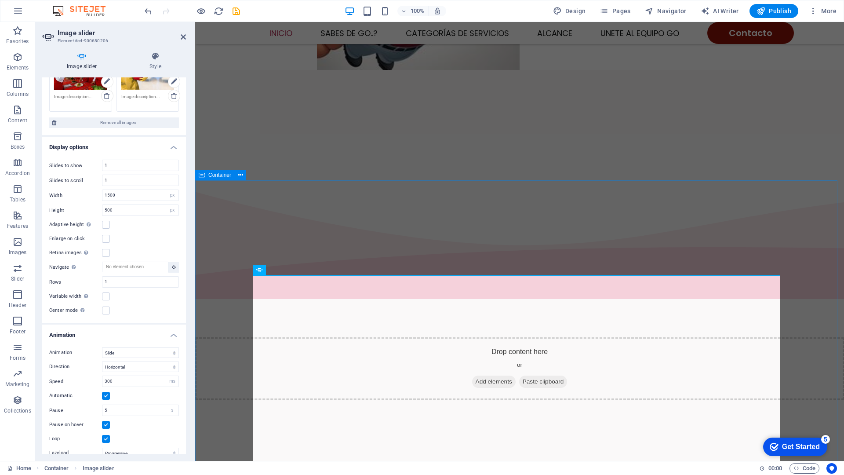
scroll to position [459, 0]
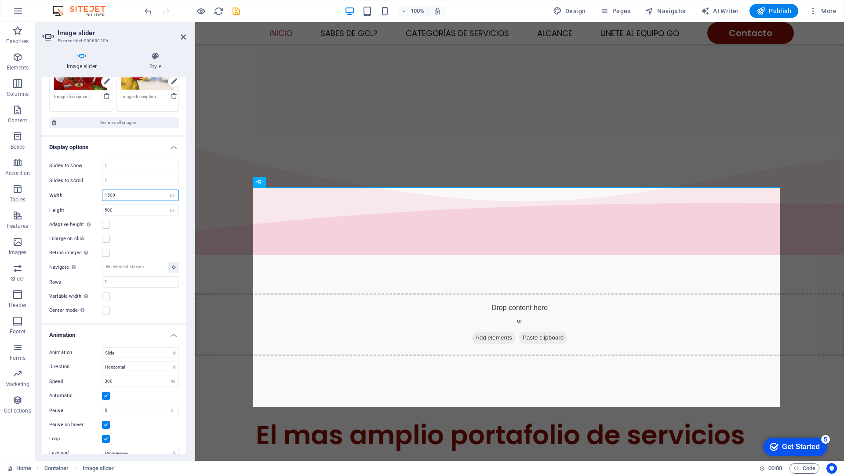
click at [129, 192] on input "1500" at bounding box center [140, 195] width 76 height 11
type input "1"
type input "8"
type input "1280"
click at [121, 208] on input "500" at bounding box center [140, 210] width 76 height 11
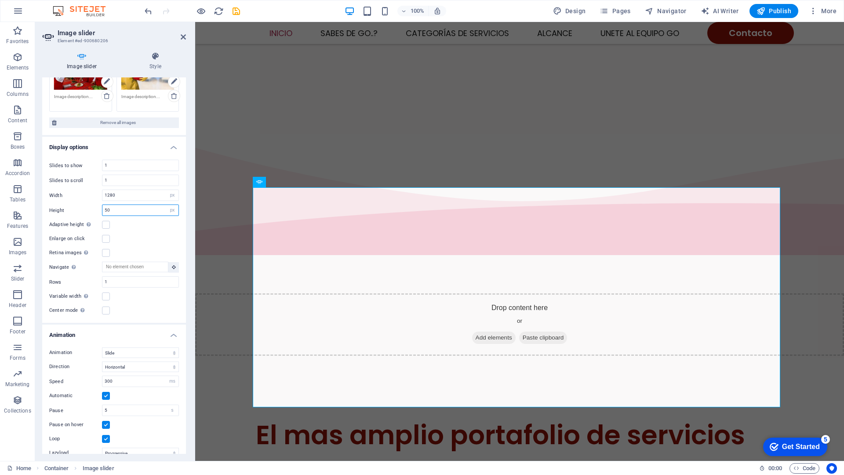
type input "5"
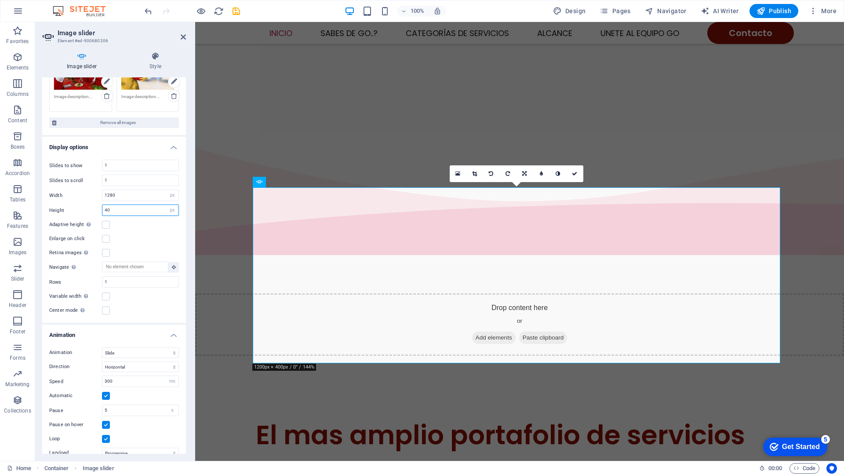
type input "4"
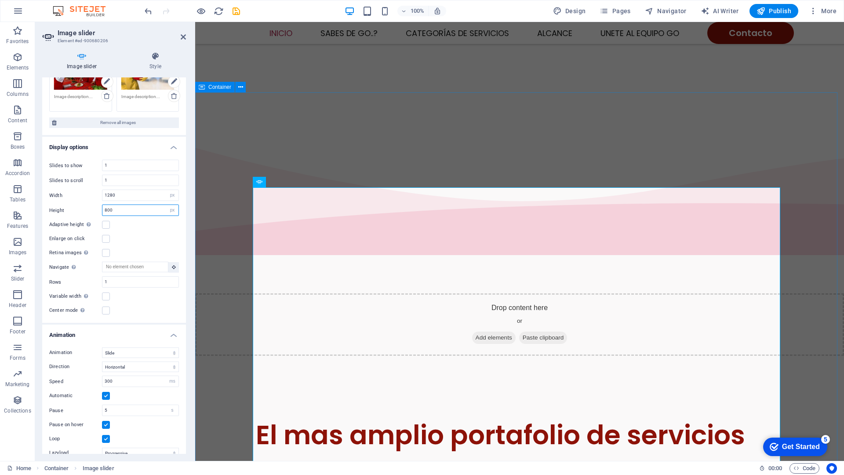
type input "800"
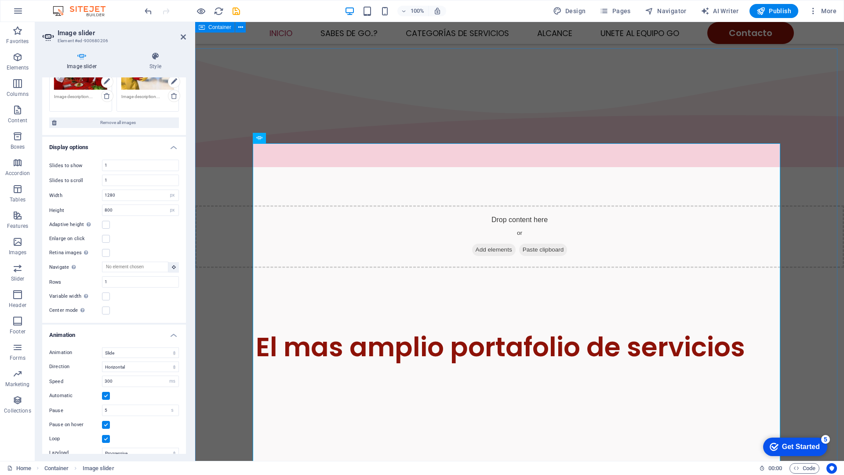
scroll to position [503, 0]
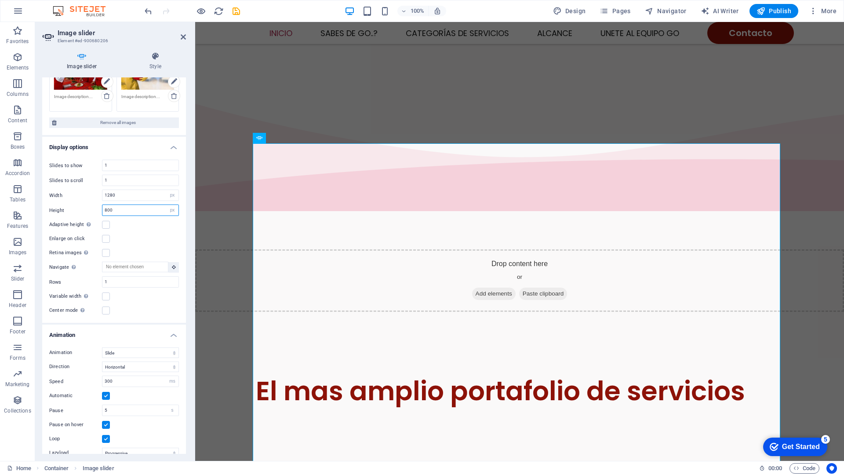
click at [130, 211] on input "800" at bounding box center [140, 210] width 76 height 11
click at [103, 225] on label at bounding box center [106, 225] width 8 height 8
click at [0, 0] on input "Adaptive height Automatically adjust the height for single slide horizontal sli…" at bounding box center [0, 0] width 0 height 0
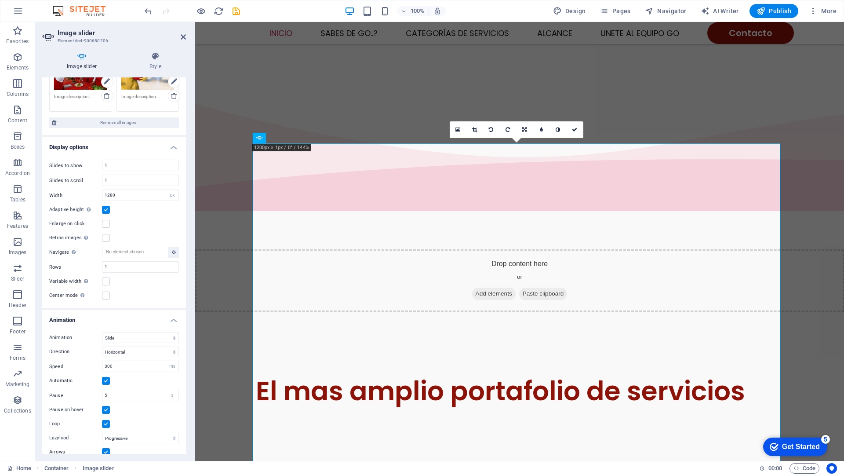
scroll to position [244, 0]
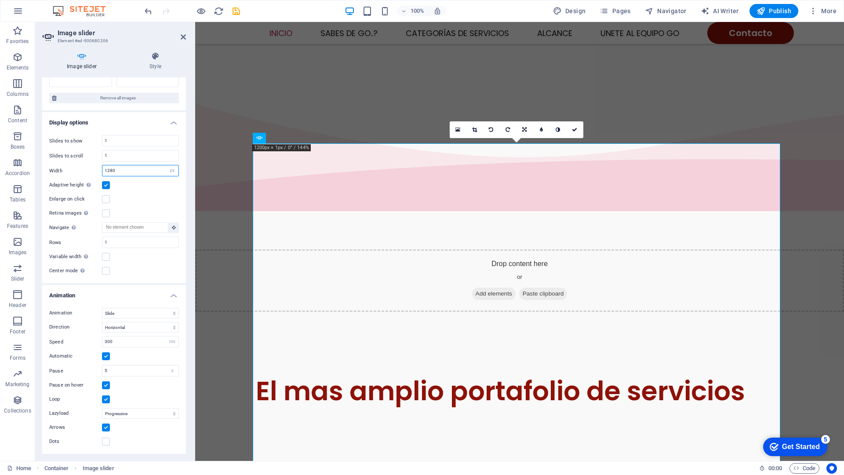
click at [127, 170] on input "1280" at bounding box center [140, 170] width 76 height 11
click at [102, 198] on label at bounding box center [106, 199] width 8 height 8
click at [0, 0] on input "Enlarge on click" at bounding box center [0, 0] width 0 height 0
click at [107, 211] on label at bounding box center [106, 213] width 8 height 8
click at [0, 0] on input "Retina images Automatically load retina image and smartphone optimized sizes." at bounding box center [0, 0] width 0 height 0
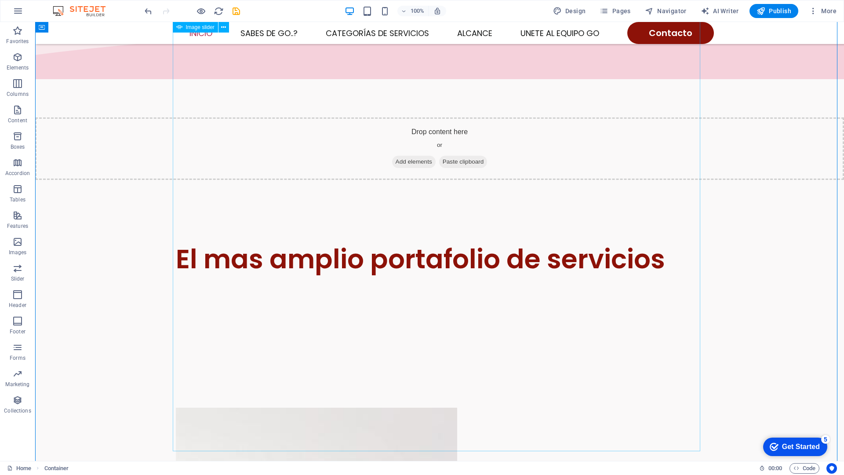
scroll to position [591, 0]
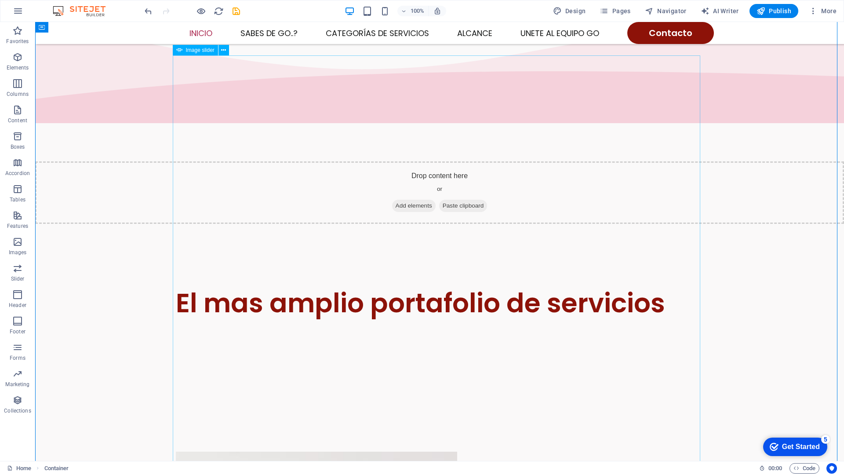
click at [176, 328] on button "button" at bounding box center [176, 328] width 0 height 0
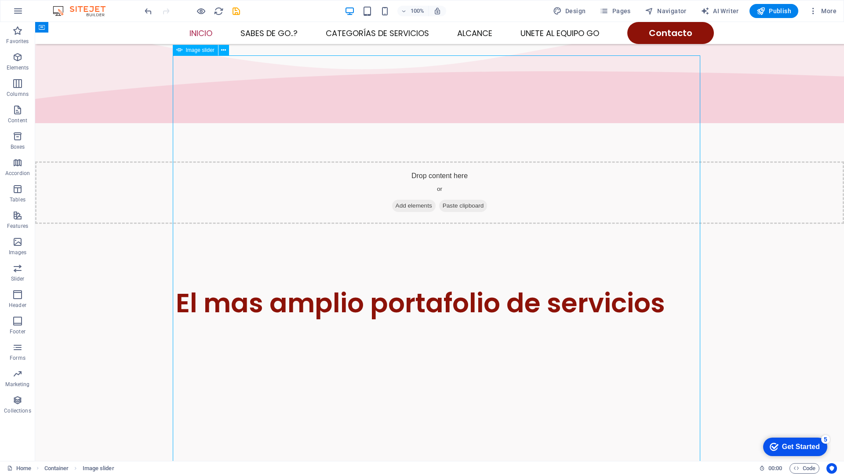
click at [176, 328] on button "button" at bounding box center [176, 328] width 0 height 0
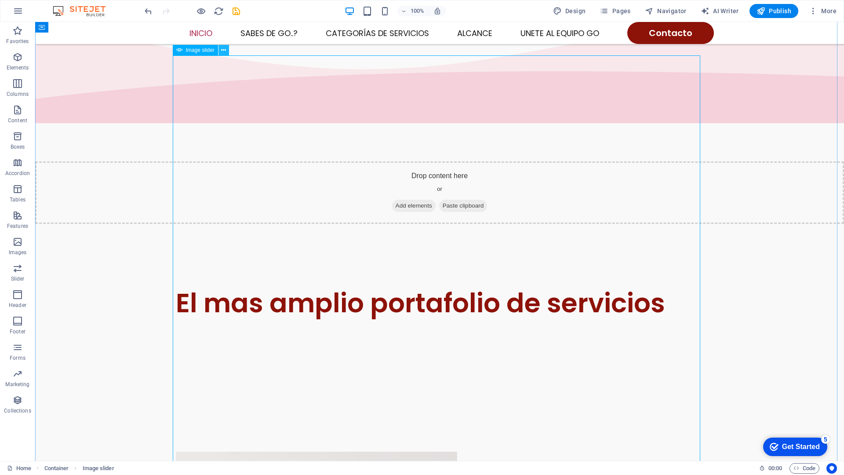
click at [225, 50] on icon at bounding box center [223, 50] width 5 height 9
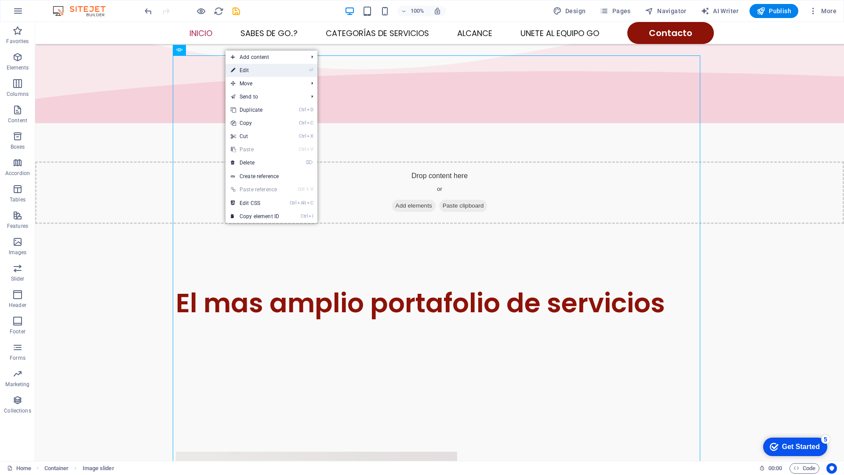
click at [250, 69] on link "⏎ Edit" at bounding box center [255, 70] width 59 height 13
select select "px"
select select "ms"
select select "s"
select select "progressive"
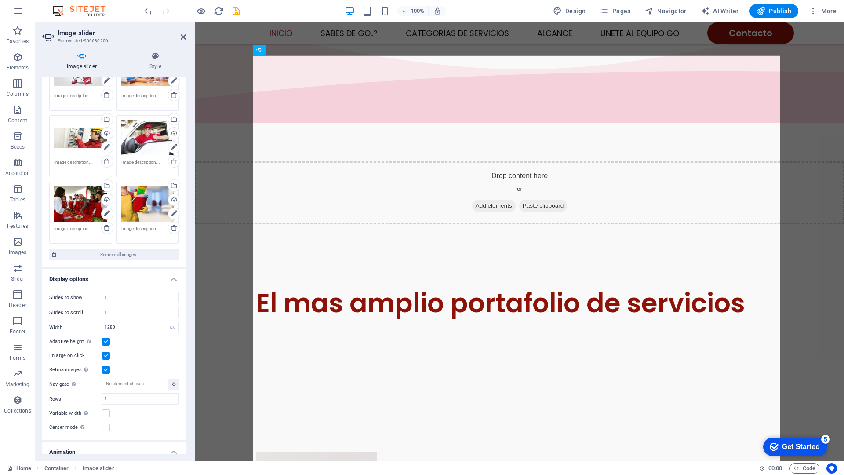
scroll to position [132, 0]
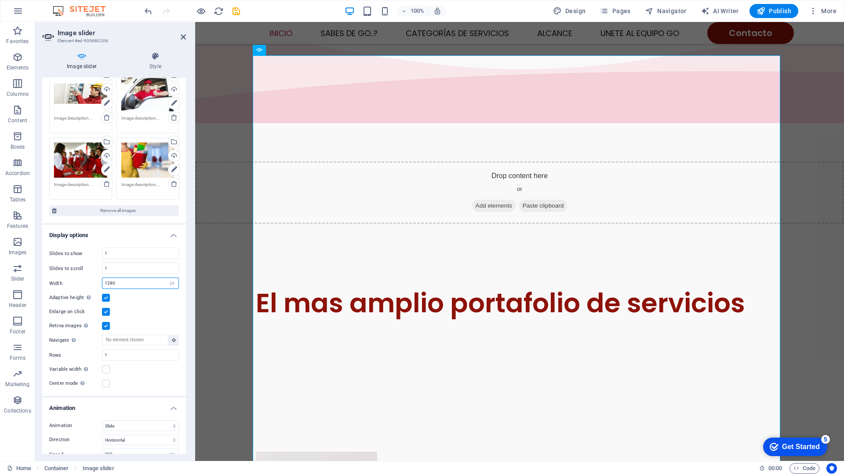
click at [126, 284] on input "1280" at bounding box center [140, 283] width 76 height 11
type input "1"
type input "3"
type input "1280"
click at [104, 299] on label at bounding box center [106, 298] width 8 height 8
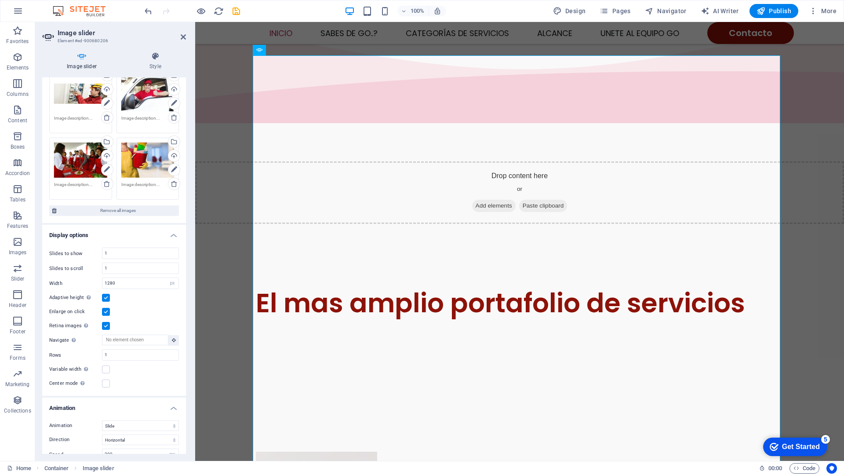
click at [0, 0] on input "Adaptive height Automatically adjust the height for single slide horizontal sli…" at bounding box center [0, 0] width 0 height 0
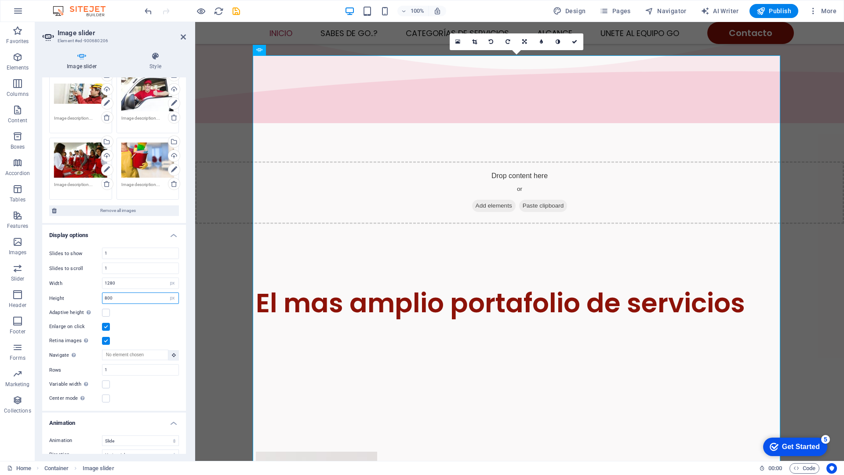
drag, startPoint x: 113, startPoint y: 299, endPoint x: 93, endPoint y: 299, distance: 19.8
click at [93, 299] on div "Height 800 Default px rem em vw vh" at bounding box center [114, 297] width 130 height 11
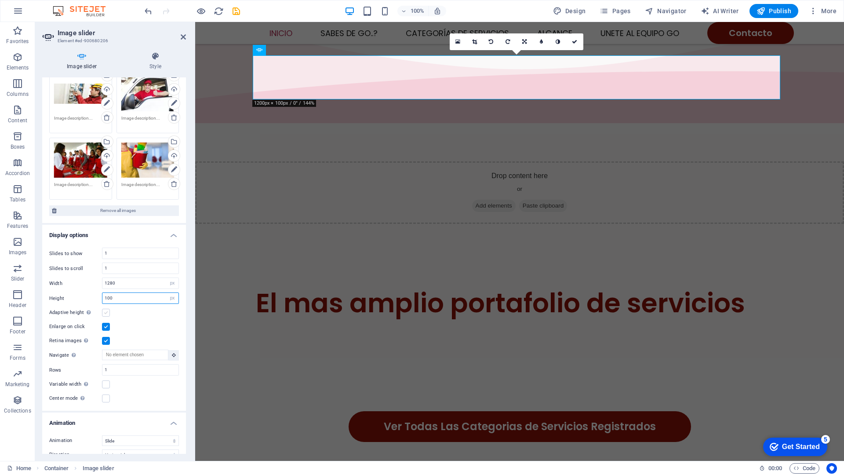
type input "100"
click at [106, 314] on label at bounding box center [106, 313] width 8 height 8
click at [0, 0] on input "Adaptive height Automatically adjust the height for single slide horizontal sli…" at bounding box center [0, 0] width 0 height 0
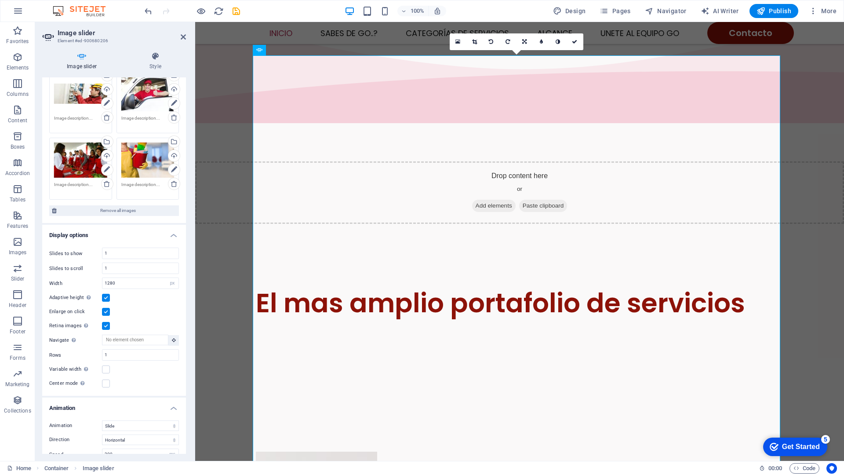
click at [105, 299] on label at bounding box center [106, 298] width 8 height 8
click at [0, 0] on input "Adaptive height Automatically adjust the height for single slide horizontal sli…" at bounding box center [0, 0] width 0 height 0
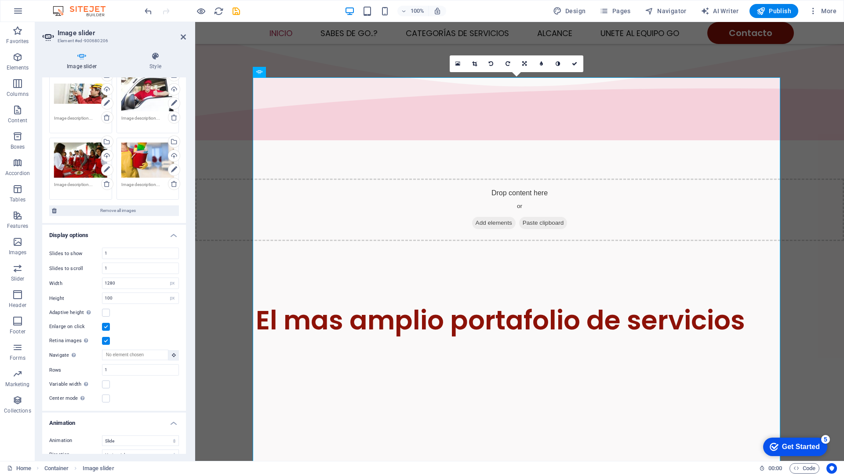
scroll to position [569, 0]
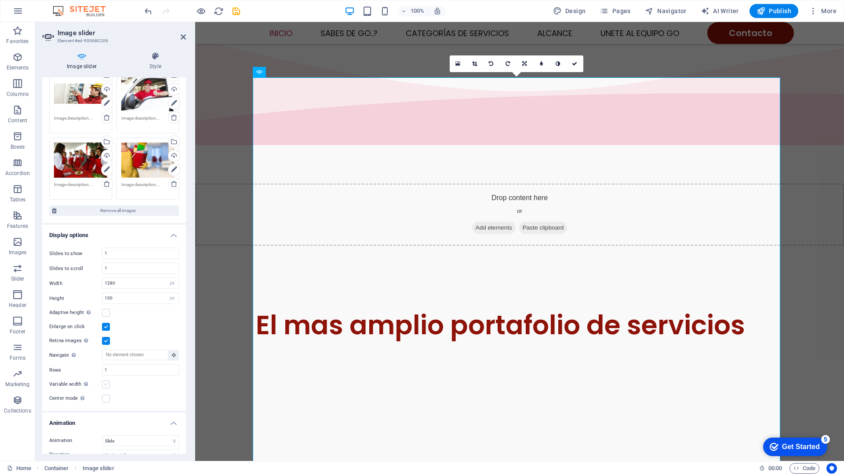
click at [107, 385] on label at bounding box center [106, 384] width 8 height 8
click at [0, 0] on input "Variable width Automatically adjust the width of the visible slide." at bounding box center [0, 0] width 0 height 0
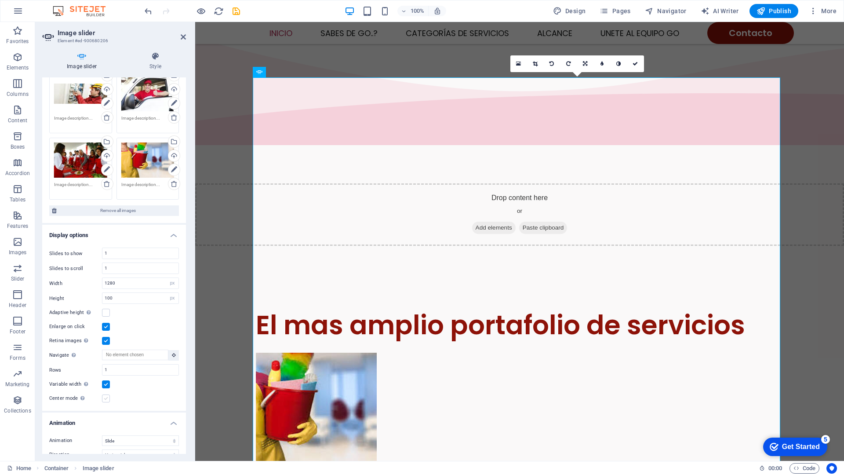
click at [107, 397] on label at bounding box center [106, 398] width 8 height 8
click at [0, 0] on input "Center mode Enables centered view with partial previous/next slide. Use with od…" at bounding box center [0, 0] width 0 height 0
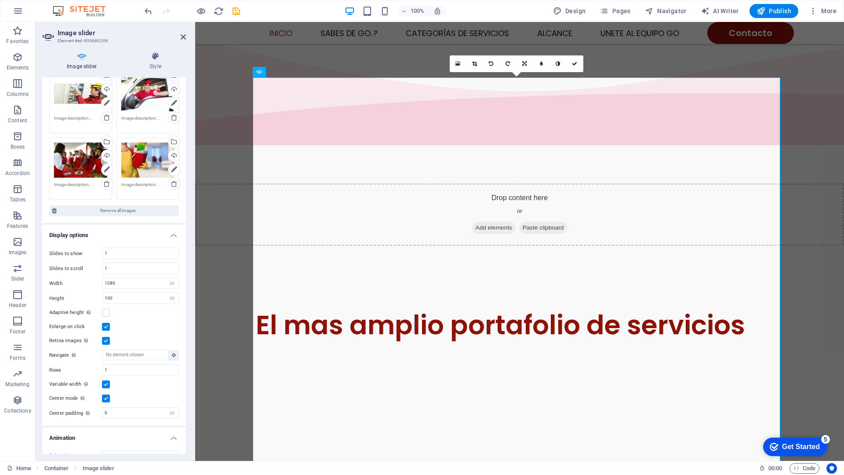
click at [107, 387] on label at bounding box center [106, 384] width 8 height 8
click at [0, 0] on input "Variable width Automatically adjust the width of the visible slide." at bounding box center [0, 0] width 0 height 0
click at [107, 397] on label at bounding box center [106, 398] width 8 height 8
click at [0, 0] on input "Center mode Enables centered view with partial previous/next slide. Use with od…" at bounding box center [0, 0] width 0 height 0
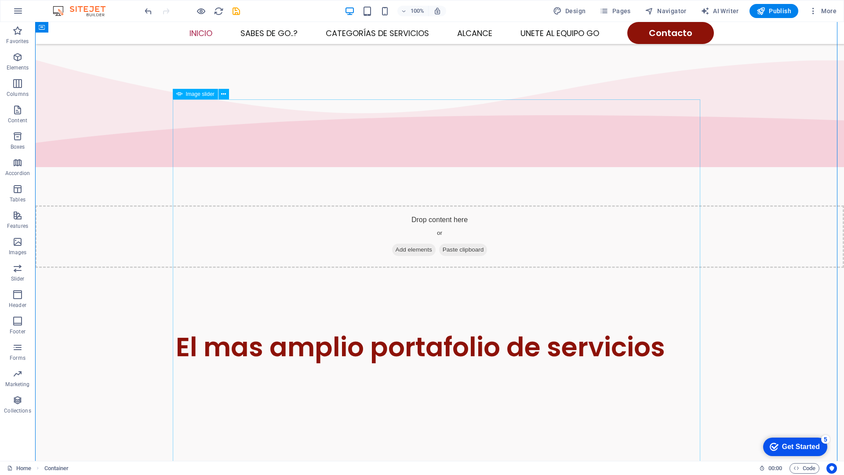
click at [176, 371] on button "button" at bounding box center [176, 371] width 0 height 0
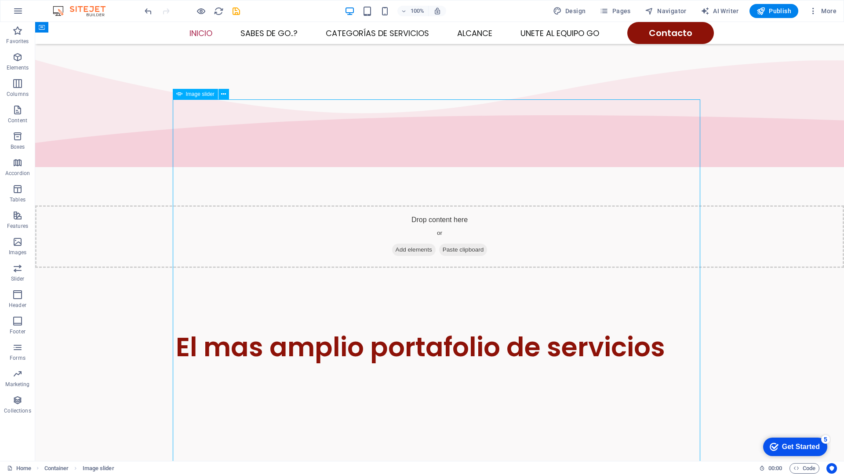
click at [176, 371] on button "button" at bounding box center [176, 371] width 0 height 0
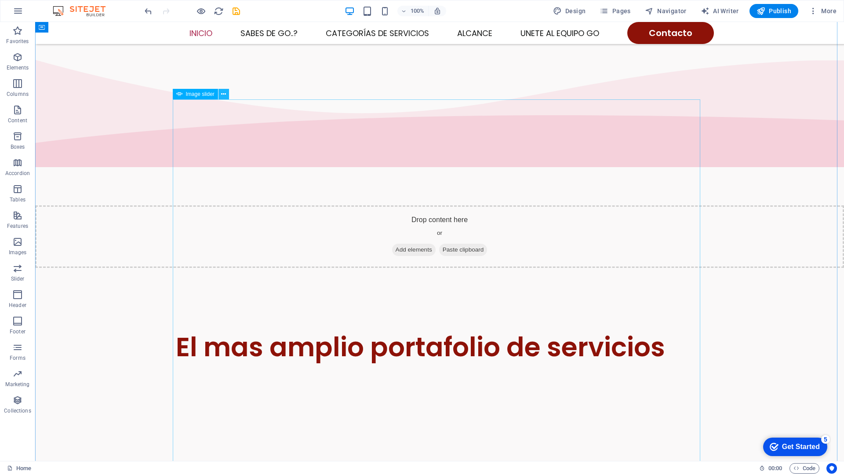
click at [223, 96] on icon at bounding box center [223, 94] width 5 height 9
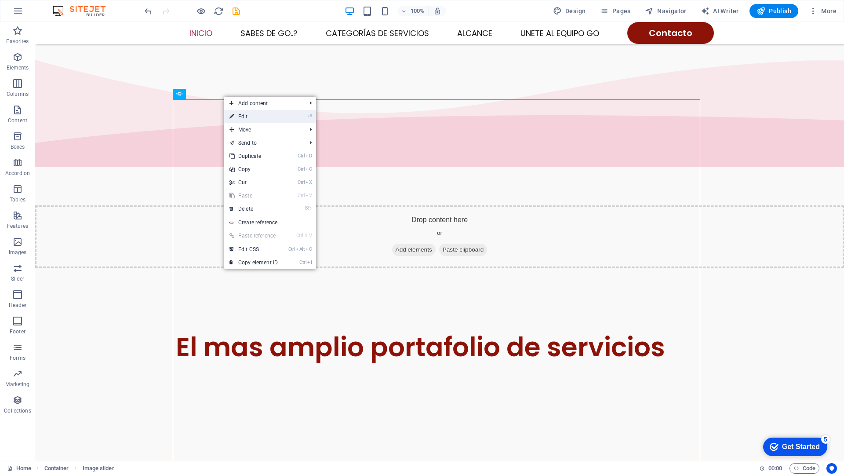
click at [237, 115] on link "⏎ Edit" at bounding box center [253, 116] width 59 height 13
select select "px"
select select "ms"
select select "s"
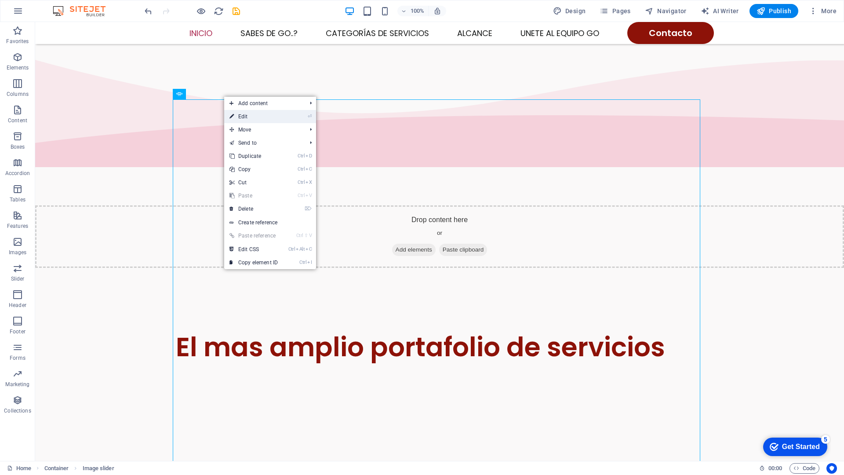
select select "progressive"
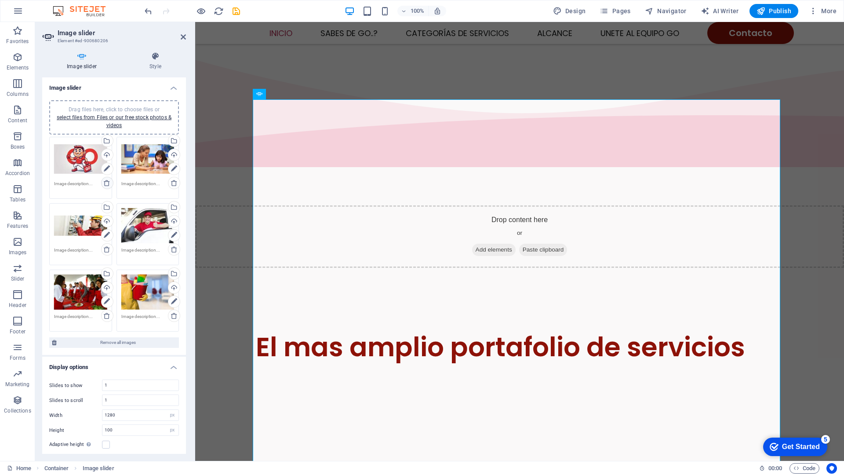
click at [106, 185] on icon at bounding box center [106, 182] width 7 height 7
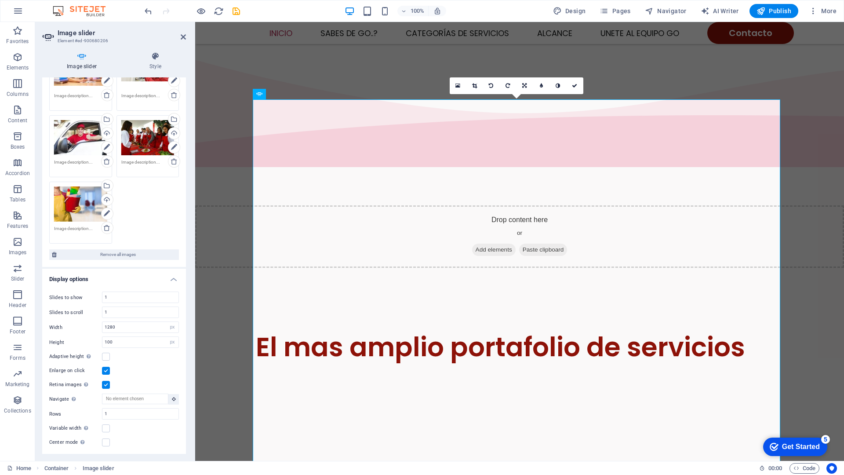
scroll to position [176, 0]
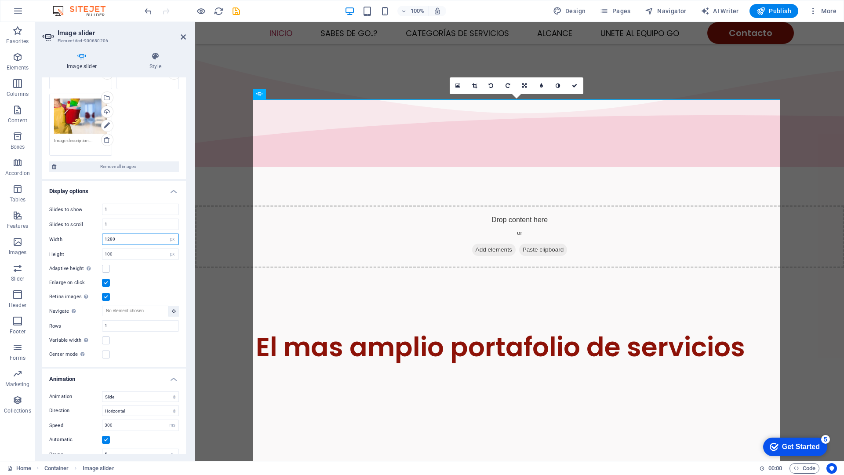
click at [126, 238] on input "1280" at bounding box center [140, 239] width 76 height 11
type input "1"
click at [124, 253] on input "100" at bounding box center [140, 254] width 76 height 11
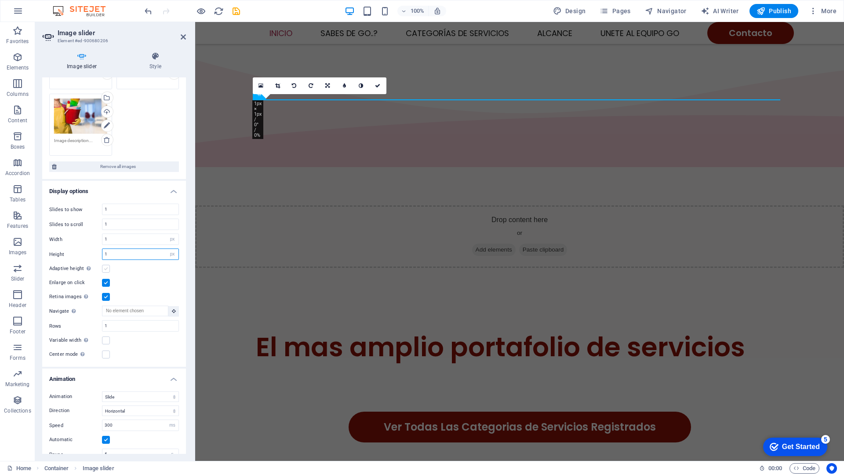
type input "1"
click at [107, 268] on label at bounding box center [106, 269] width 8 height 8
click at [0, 0] on input "Adaptive height Automatically adjust the height for single slide horizontal sli…" at bounding box center [0, 0] width 0 height 0
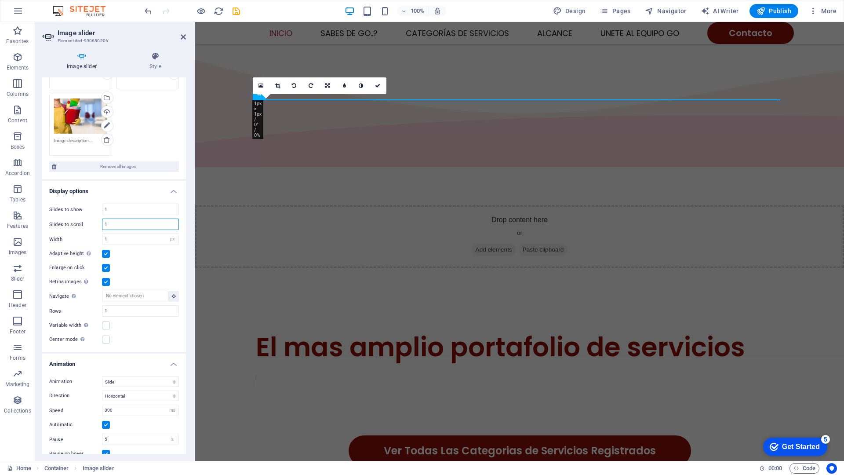
click at [113, 228] on input "1" at bounding box center [140, 224] width 76 height 11
click at [127, 238] on input "1" at bounding box center [140, 239] width 76 height 11
click at [116, 257] on div "Adaptive height Automatically adjust the height for single slide horizontal sli…" at bounding box center [114, 253] width 130 height 11
click at [113, 222] on input "number" at bounding box center [140, 224] width 76 height 11
type input "1"
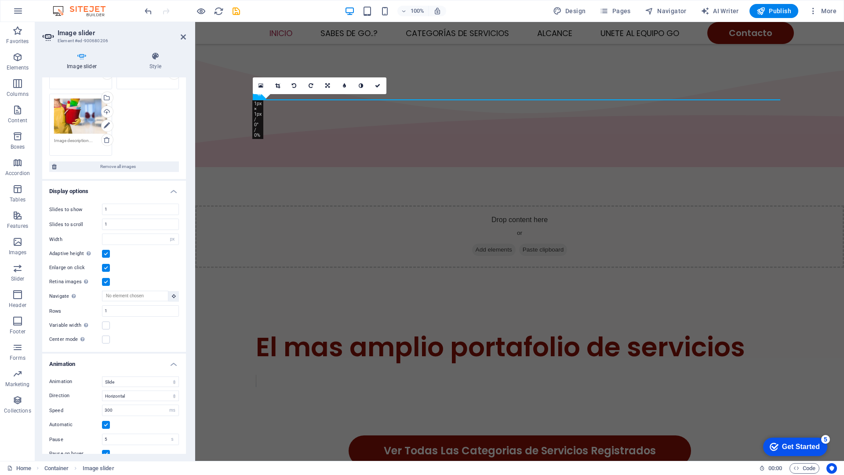
click at [118, 261] on div "Slides to show 1 Slides to scroll 1 Width Default px % rem em vw vh Height 1 De…" at bounding box center [114, 274] width 144 height 155
click at [170, 238] on select "Default px % rem em vw vh" at bounding box center [172, 239] width 12 height 11
click at [166, 234] on select "Default px % rem em vw vh" at bounding box center [172, 239] width 12 height 11
select select "DISABLED_OPTION_VALUE"
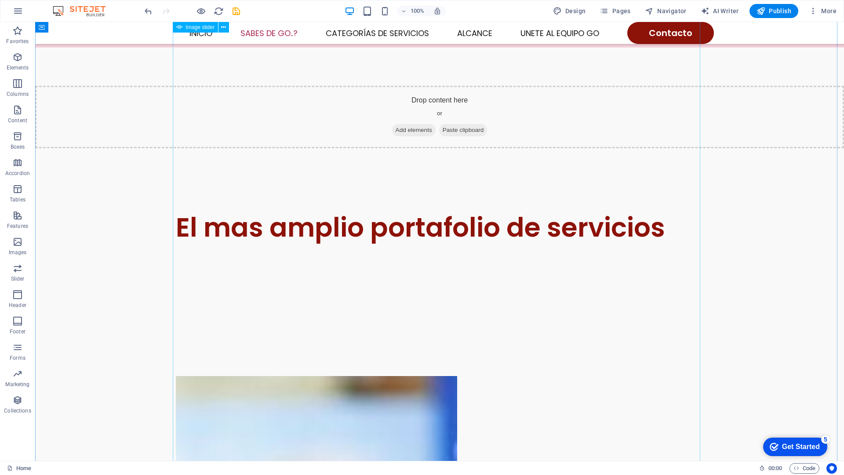
scroll to position [623, 0]
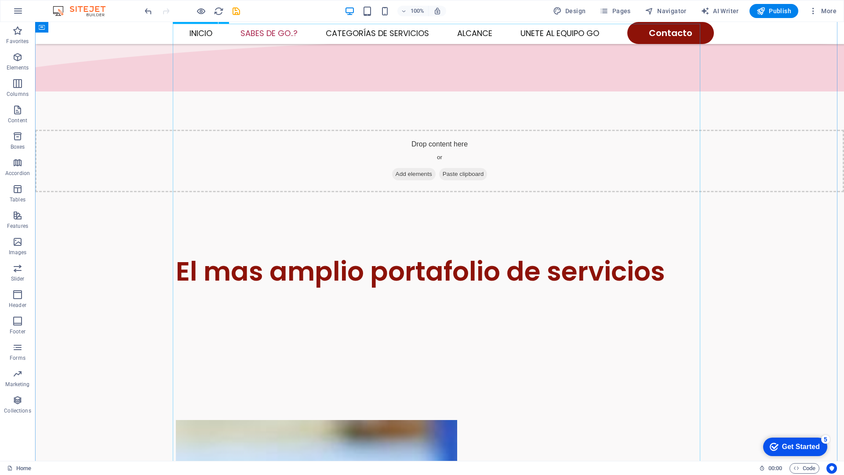
click at [176, 296] on button "button" at bounding box center [176, 296] width 0 height 0
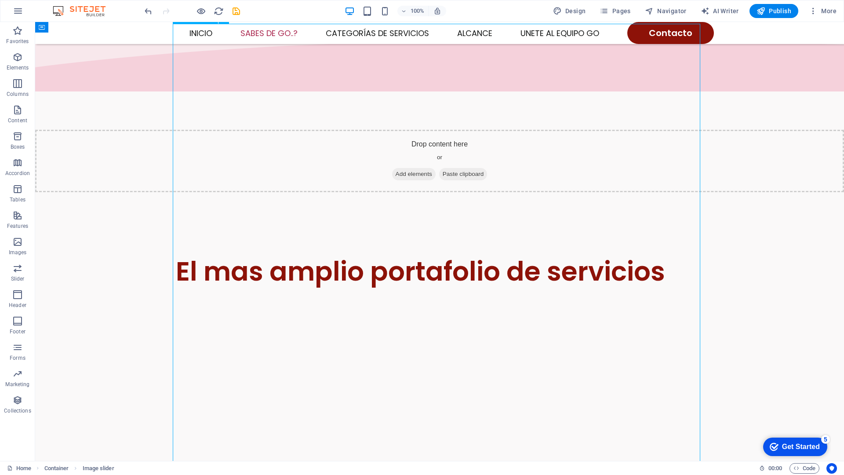
click at [176, 296] on button "button" at bounding box center [176, 296] width 0 height 0
select select "ms"
select select "s"
select select "progressive"
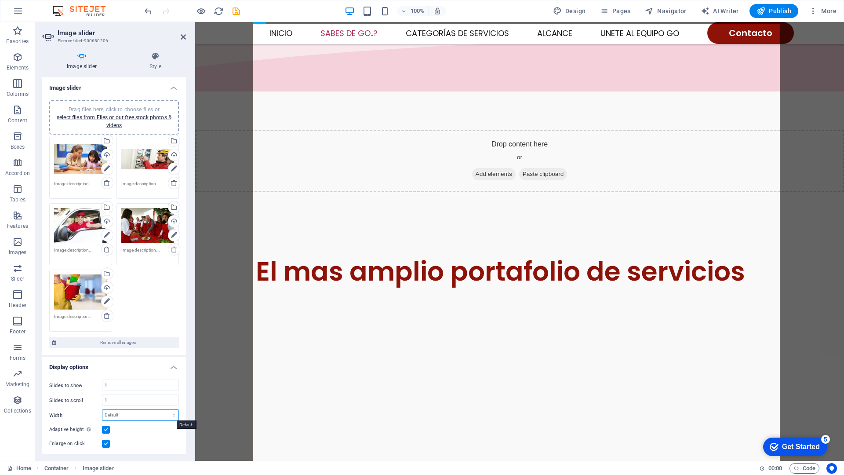
click at [112, 408] on select "Default px % rem em vw vh" at bounding box center [140, 415] width 76 height 11
select select "%"
click at [164, 408] on select "Default px % rem em vw vh" at bounding box center [140, 415] width 76 height 11
type input "40"
click at [170, 408] on select "Default px % rem em vw vh" at bounding box center [172, 415] width 12 height 11
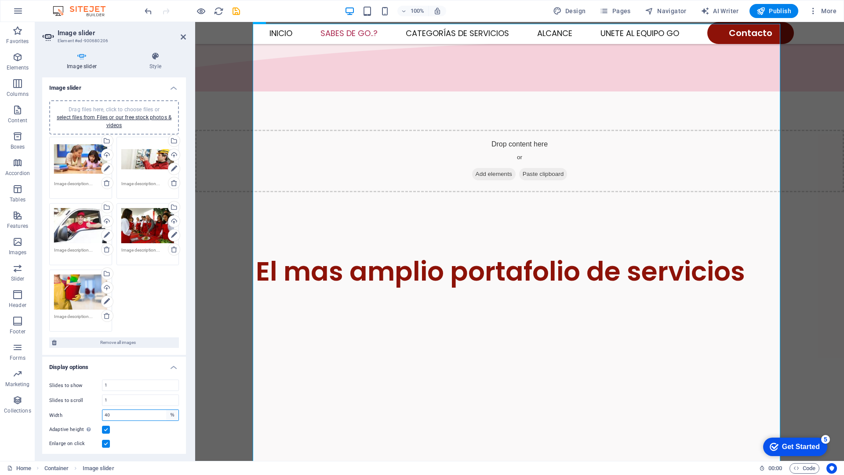
select select "default"
click at [166, 408] on select "Default px % rem em vw vh" at bounding box center [172, 415] width 12 height 11
select select "DISABLED_OPTION_VALUE"
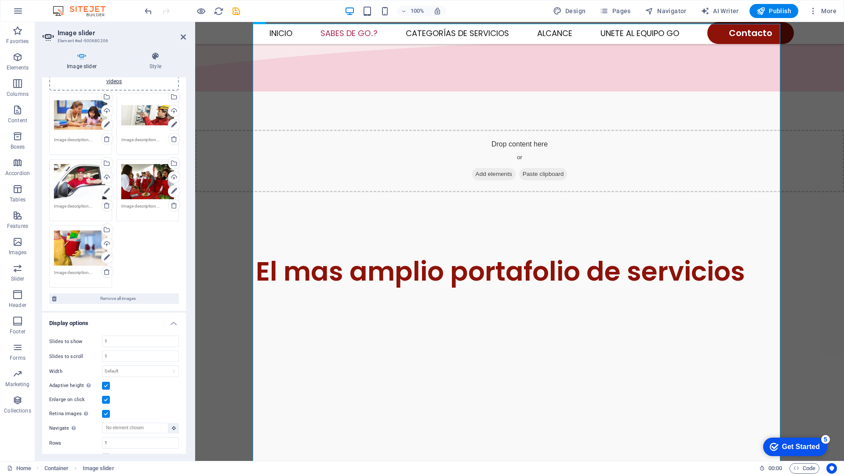
click at [105, 388] on label at bounding box center [106, 386] width 8 height 8
click at [0, 0] on input "Adaptive height Automatically adjust the height for single slide horizontal sli…" at bounding box center [0, 0] width 0 height 0
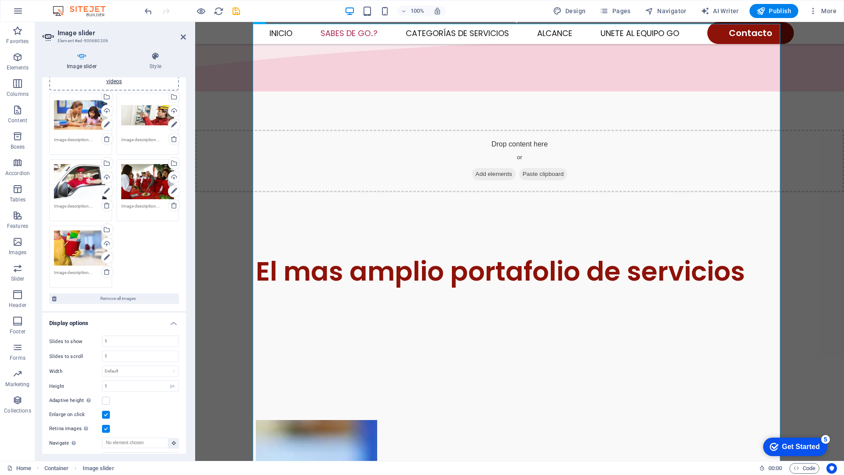
click at [106, 408] on label at bounding box center [106, 415] width 8 height 8
click at [0, 0] on input "Enlarge on click" at bounding box center [0, 0] width 0 height 0
click at [106, 408] on label at bounding box center [106, 429] width 8 height 8
click at [0, 0] on input "Retina images Automatically load retina image and smartphone optimized sizes." at bounding box center [0, 0] width 0 height 0
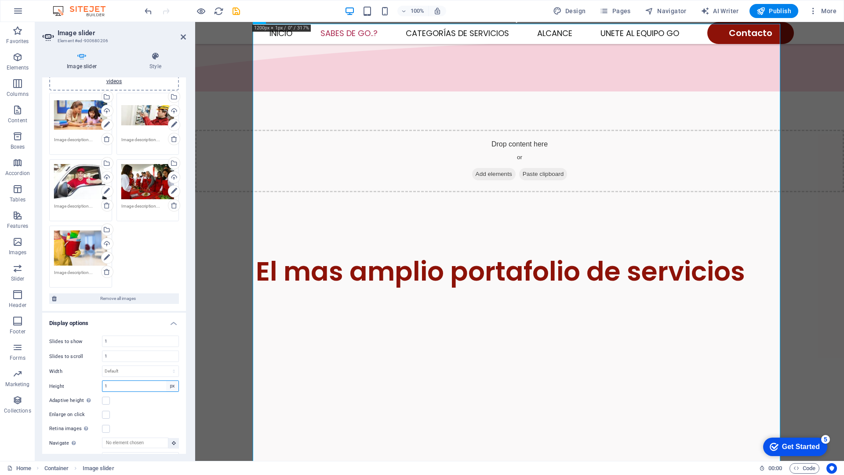
click at [170, 386] on select "Default px rem em vw vh" at bounding box center [172, 386] width 12 height 11
click at [170, 385] on select "Default px rem em vw vh" at bounding box center [172, 386] width 12 height 11
click at [153, 385] on input "1" at bounding box center [140, 386] width 76 height 11
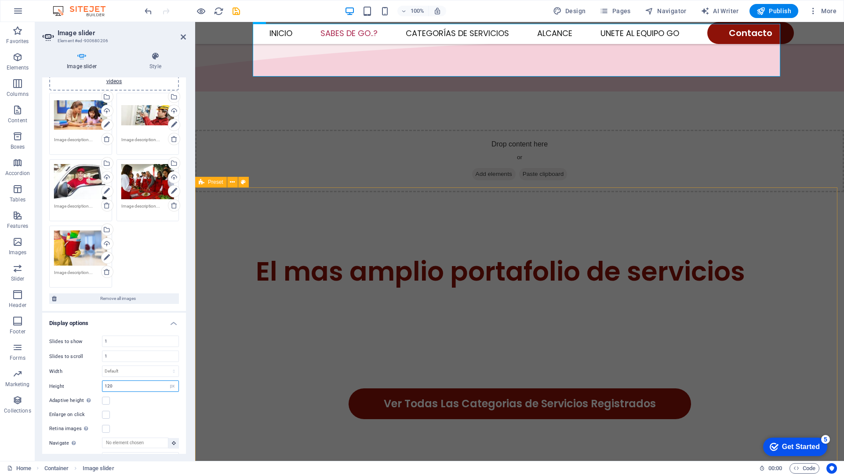
type input "120"
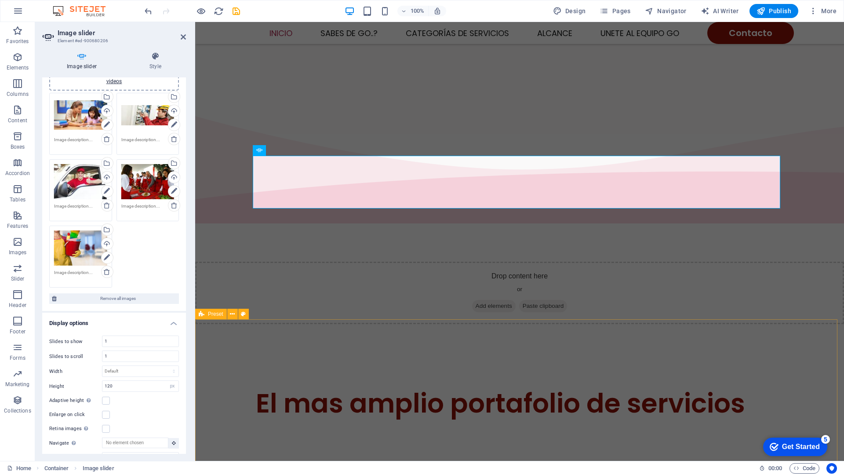
scroll to position [447, 0]
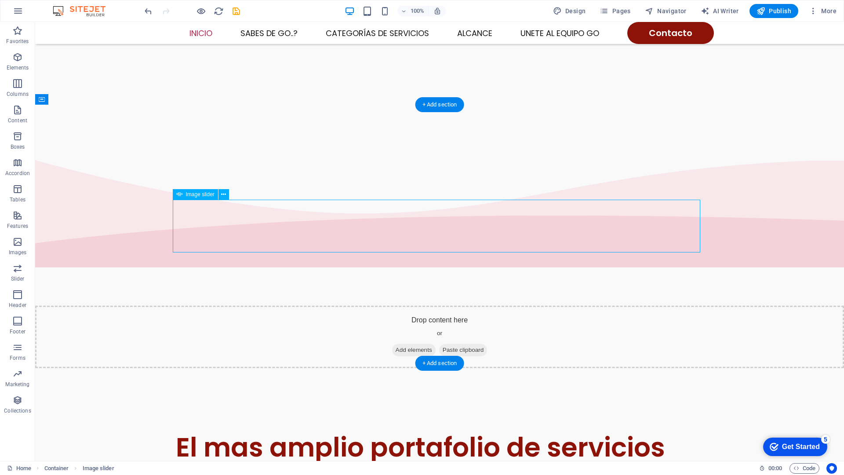
click at [226, 194] on icon at bounding box center [223, 194] width 5 height 9
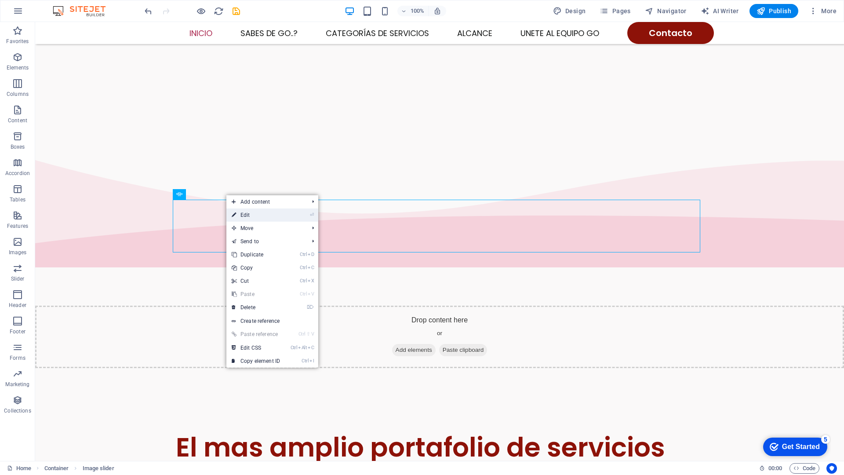
click at [248, 215] on link "⏎ Edit" at bounding box center [255, 214] width 59 height 13
select select "px"
select select "ms"
select select "s"
select select "progressive"
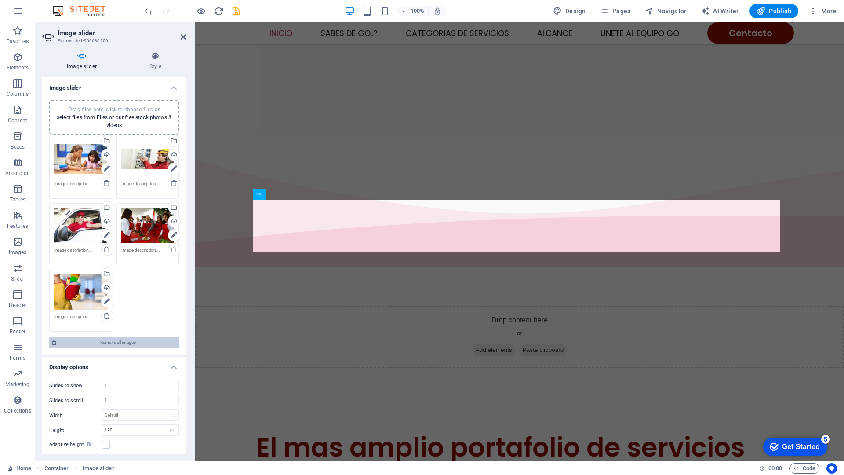
click at [128, 343] on span "Remove all images" at bounding box center [117, 342] width 117 height 11
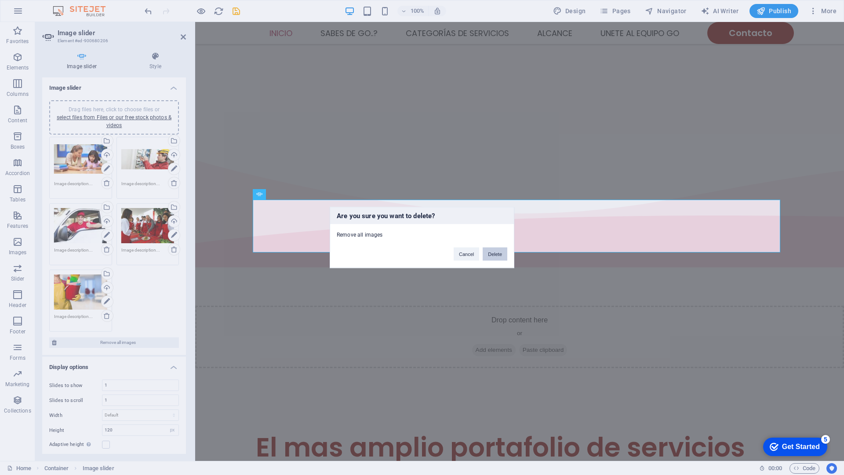
click at [493, 254] on button "Delete" at bounding box center [495, 254] width 25 height 13
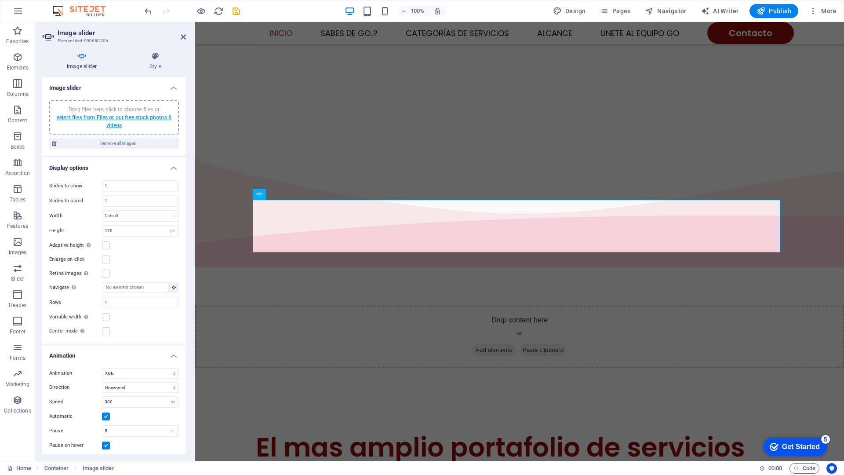
click at [122, 120] on link "select files from Files or our free stock photos & videos" at bounding box center [114, 121] width 115 height 14
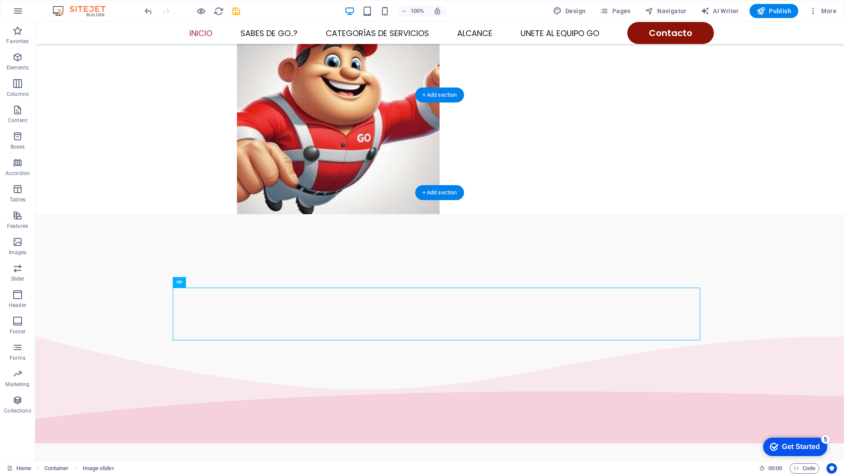
scroll to position [491, 0]
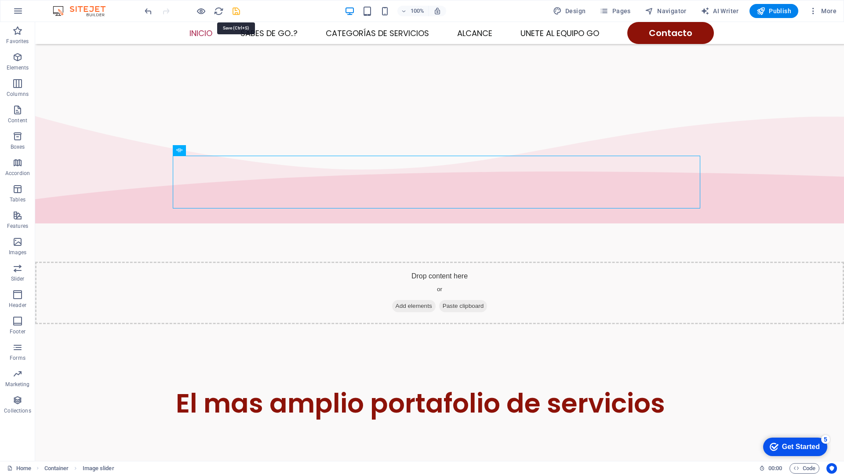
click at [234, 13] on icon "save" at bounding box center [236, 11] width 10 height 10
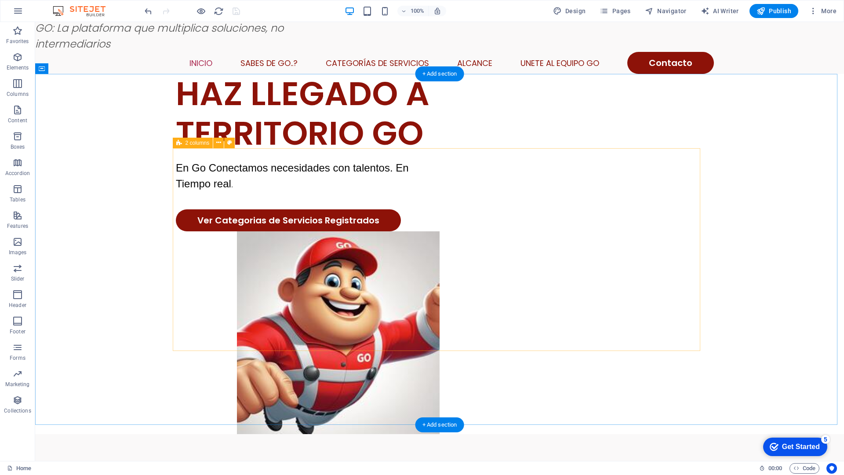
scroll to position [0, 0]
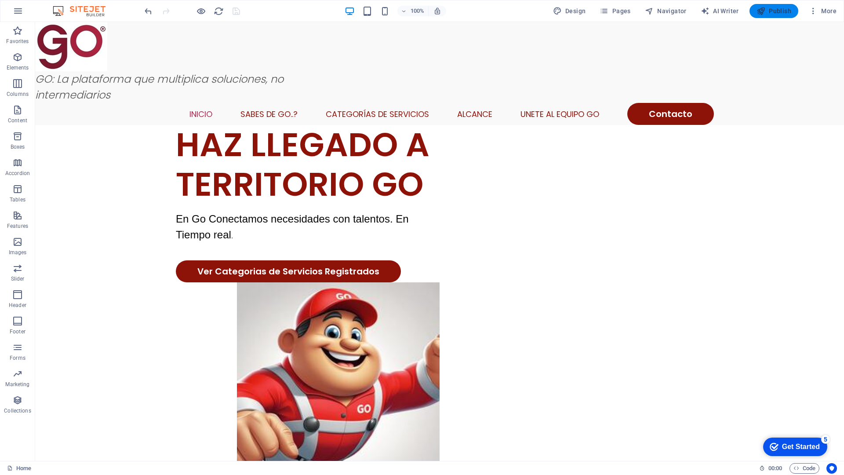
click at [777, 9] on span "Publish" at bounding box center [774, 11] width 35 height 9
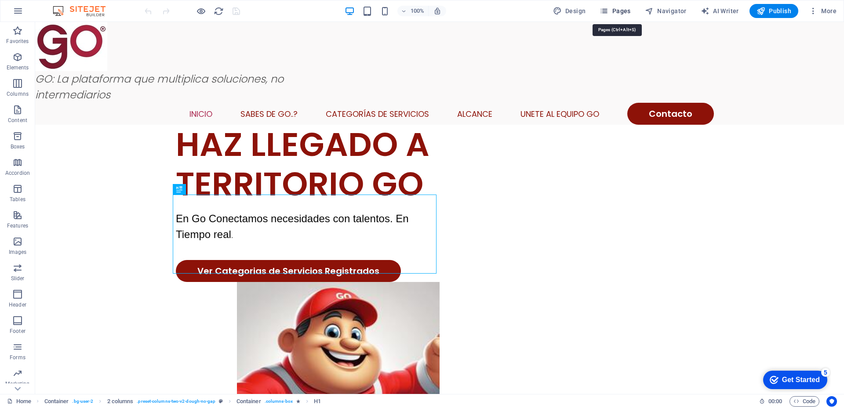
click at [611, 5] on button "Pages" at bounding box center [615, 11] width 38 height 14
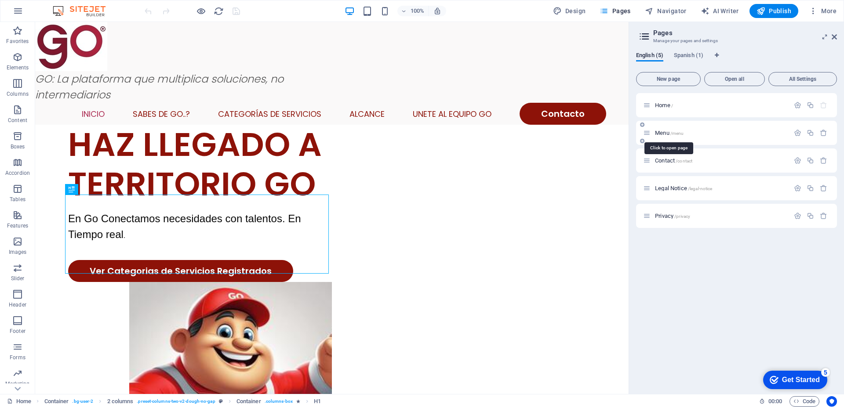
click at [659, 133] on span "Menu /menu" at bounding box center [669, 133] width 29 height 7
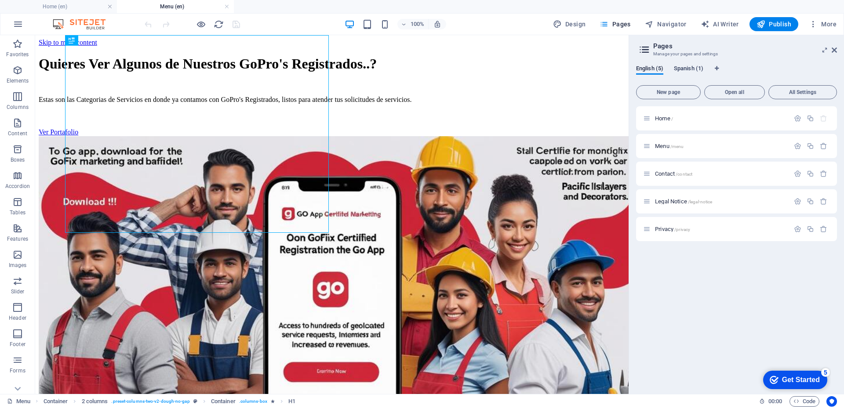
click at [701, 69] on span "Spanish (1)" at bounding box center [688, 69] width 29 height 12
click at [811, 146] on span "Translate" at bounding box center [815, 146] width 23 height 7
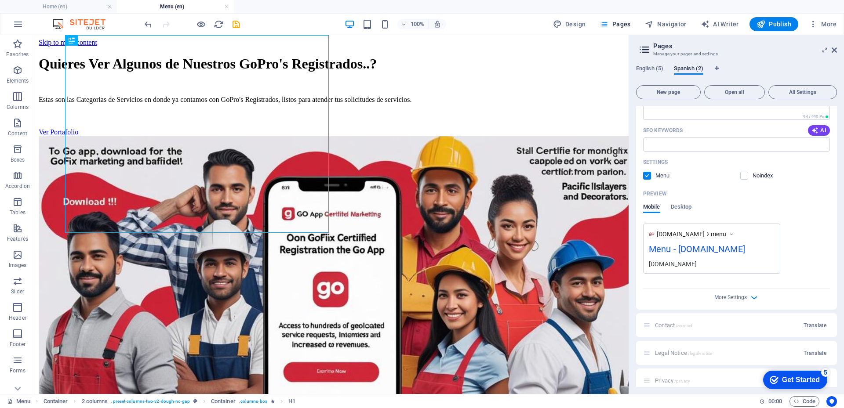
scroll to position [185, 0]
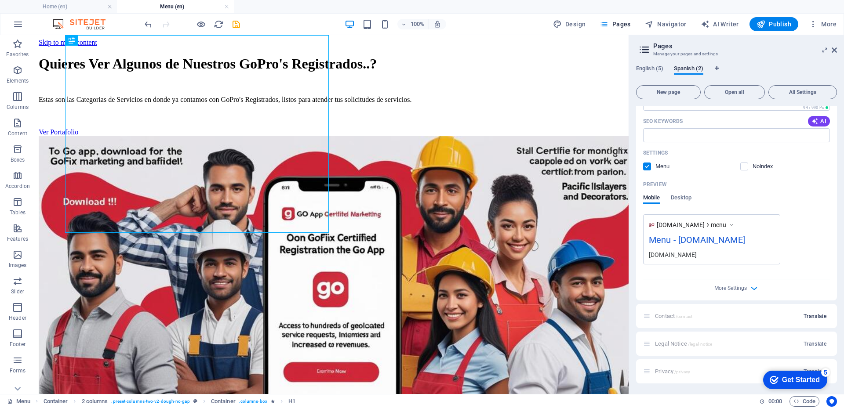
click at [811, 314] on span "Translate" at bounding box center [815, 316] width 23 height 7
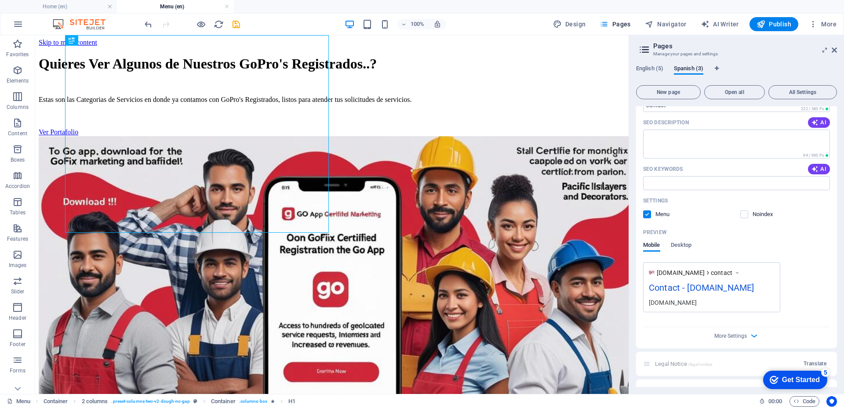
scroll to position [513, 0]
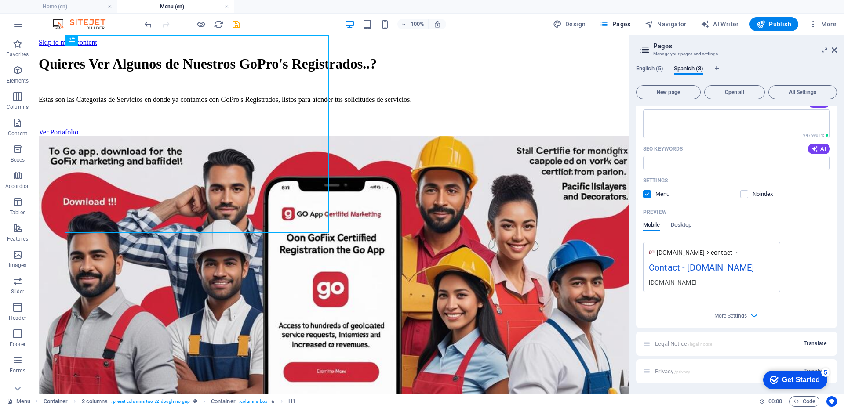
click at [815, 344] on span "Translate" at bounding box center [815, 343] width 23 height 7
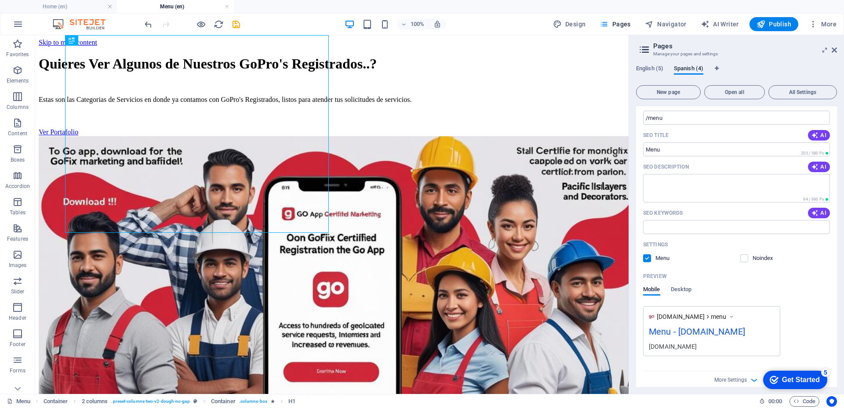
scroll to position [0, 0]
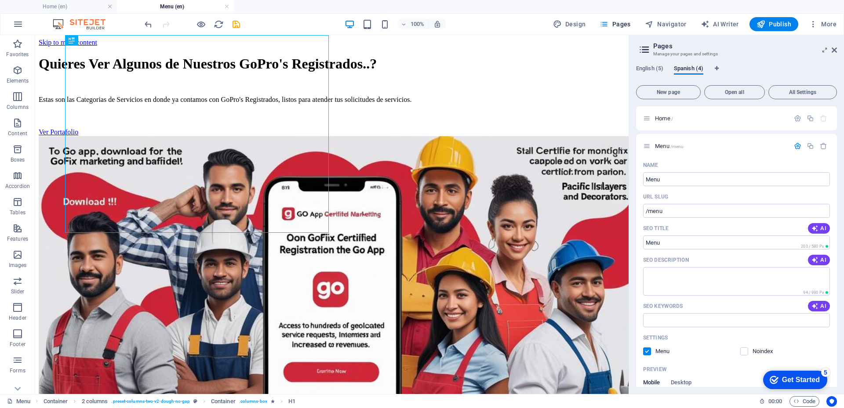
click at [649, 146] on icon at bounding box center [646, 145] width 7 height 7
click at [660, 147] on span "Menu /menu" at bounding box center [669, 146] width 29 height 7
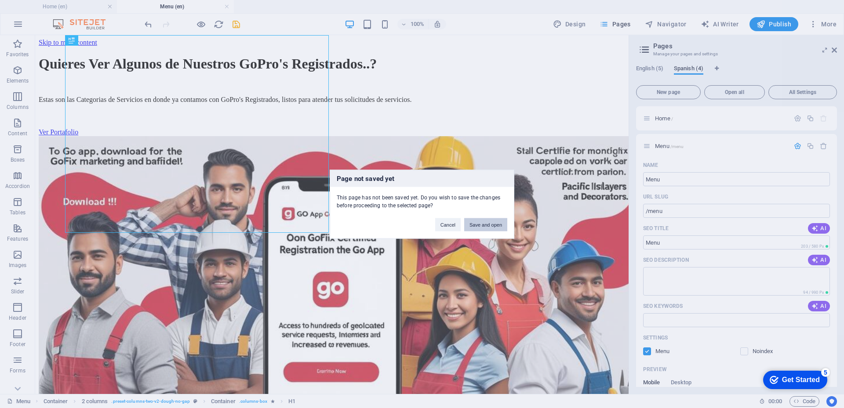
click at [491, 224] on button "Save and open" at bounding box center [485, 224] width 43 height 13
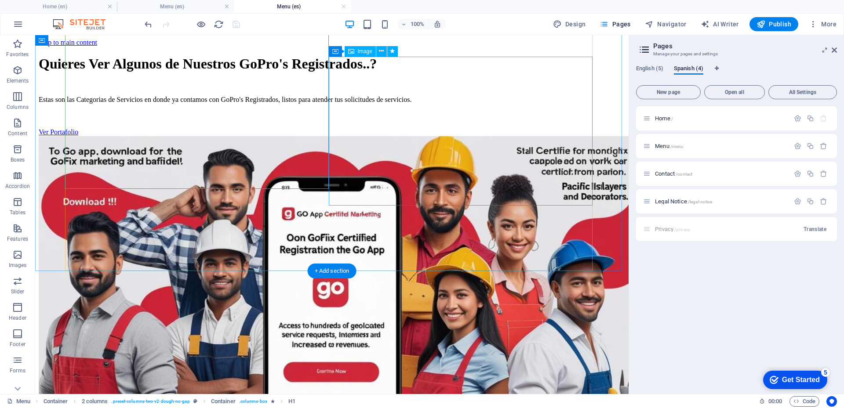
scroll to position [88, 0]
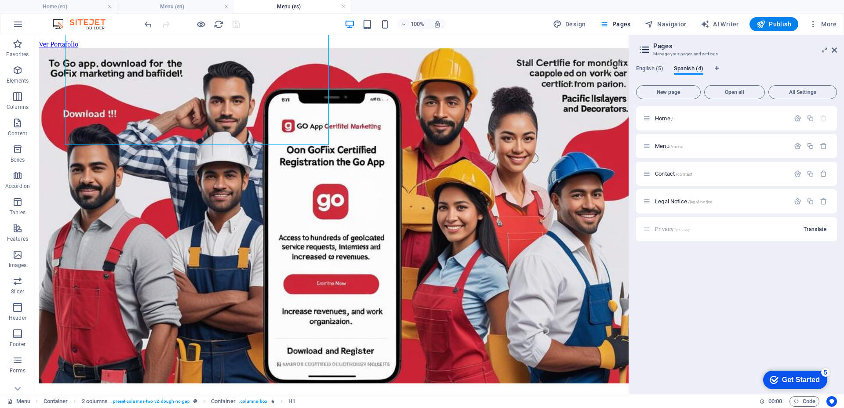
click at [818, 229] on span "Translate" at bounding box center [815, 229] width 23 height 7
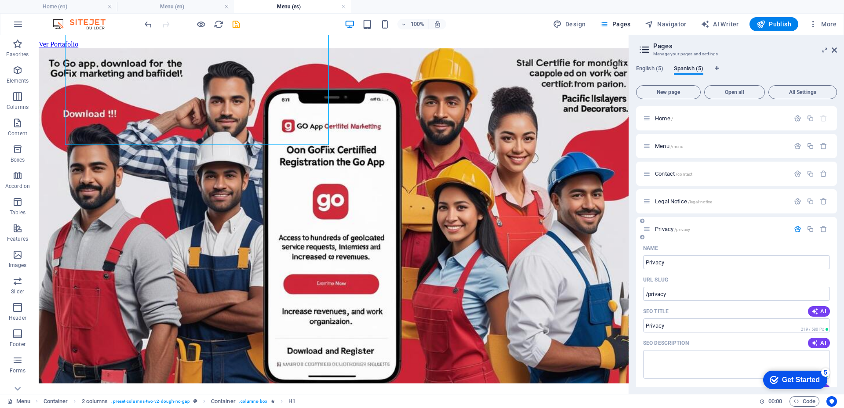
click at [664, 230] on span "Privacy /privacy" at bounding box center [672, 229] width 35 height 7
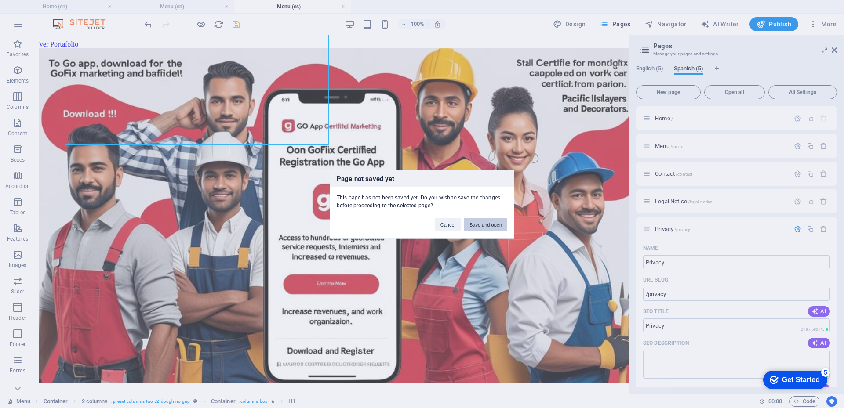
click at [488, 227] on button "Save and open" at bounding box center [485, 224] width 43 height 13
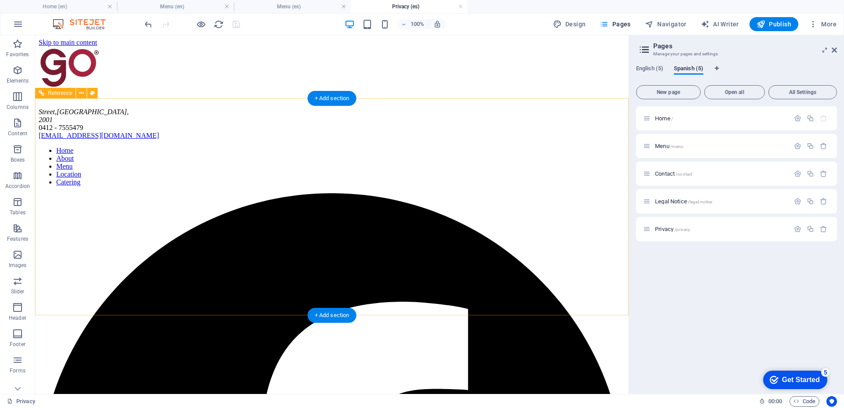
scroll to position [0, 0]
click at [653, 146] on div "Menu /menu" at bounding box center [720, 146] width 137 height 6
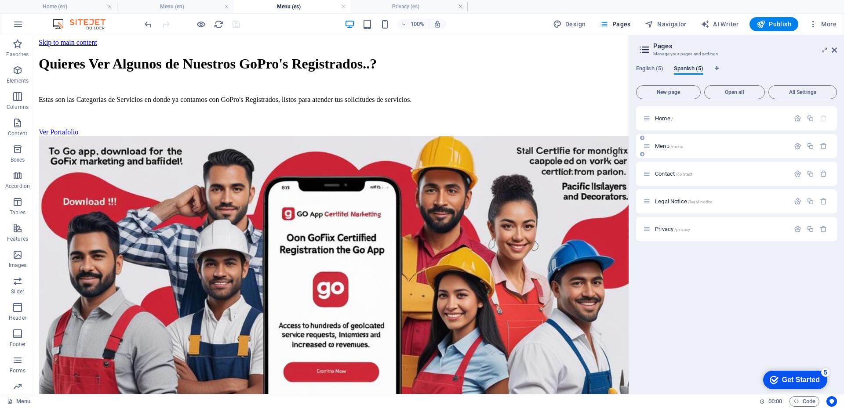
scroll to position [88, 0]
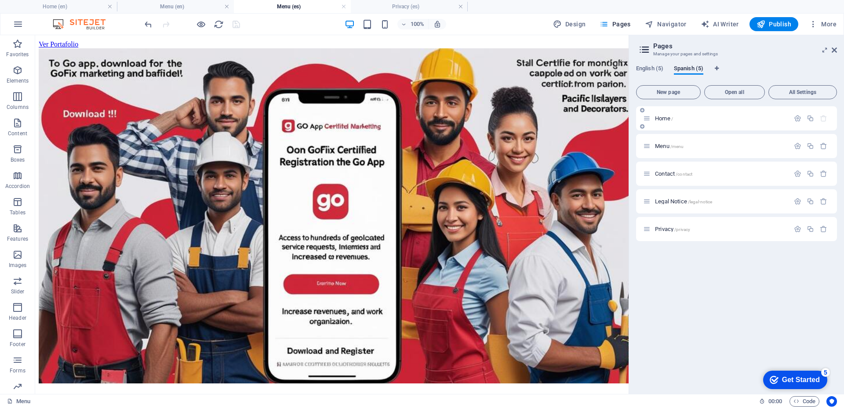
click at [658, 116] on span "Home /" at bounding box center [664, 118] width 18 height 7
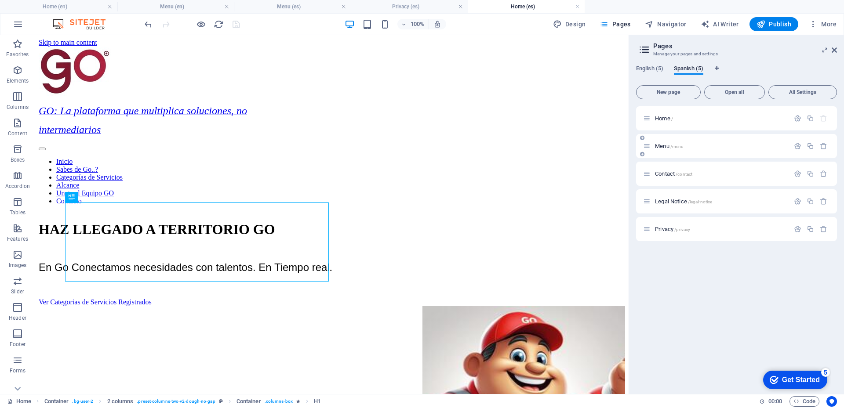
scroll to position [0, 0]
click at [658, 67] on span "English (5)" at bounding box center [649, 69] width 27 height 12
click at [688, 66] on span "Spanish (5)" at bounding box center [688, 69] width 29 height 12
click at [658, 66] on span "English (5)" at bounding box center [649, 69] width 27 height 12
click at [771, 22] on span "Publish" at bounding box center [774, 24] width 35 height 9
